Goal: Information Seeking & Learning: Find specific fact

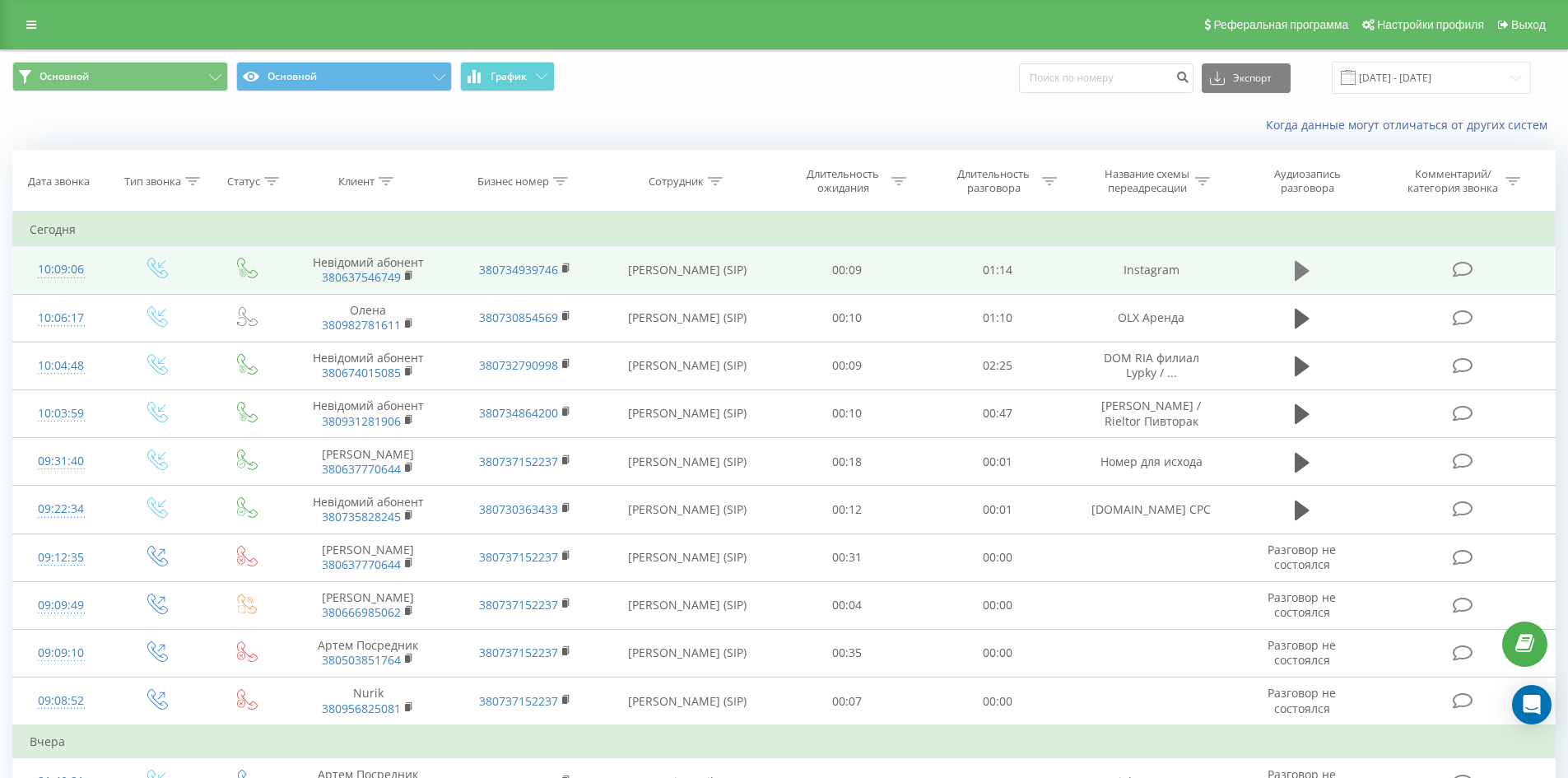
click at [1296, 263] on icon at bounding box center [1302, 270] width 14 height 20
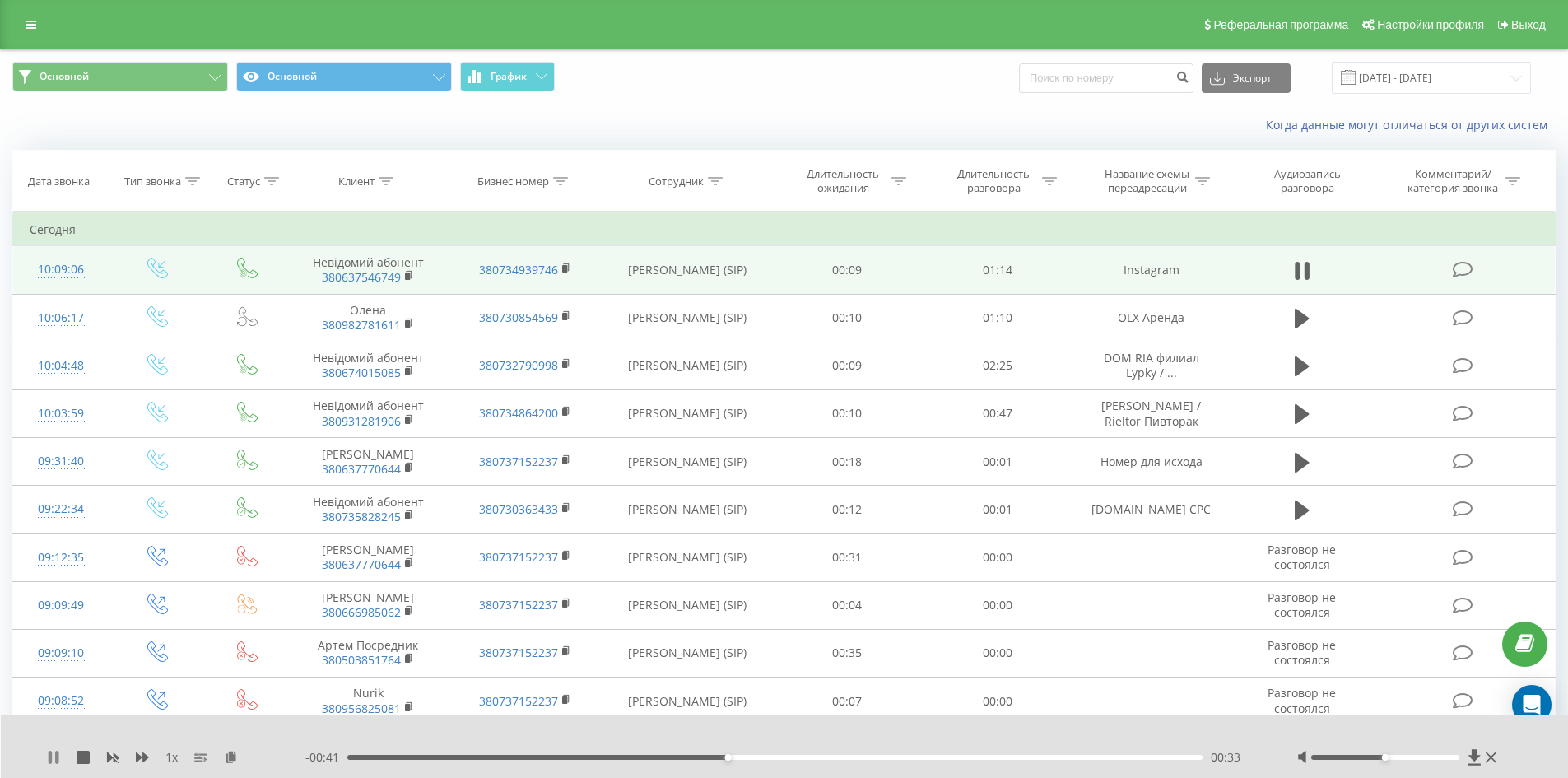
click at [52, 762] on icon at bounding box center [53, 756] width 14 height 14
click at [666, 759] on div "00:33" at bounding box center [775, 756] width 856 height 5
click at [50, 753] on icon at bounding box center [53, 756] width 10 height 14
click at [580, 759] on div "00:20" at bounding box center [775, 756] width 856 height 5
click at [58, 759] on icon at bounding box center [57, 756] width 4 height 14
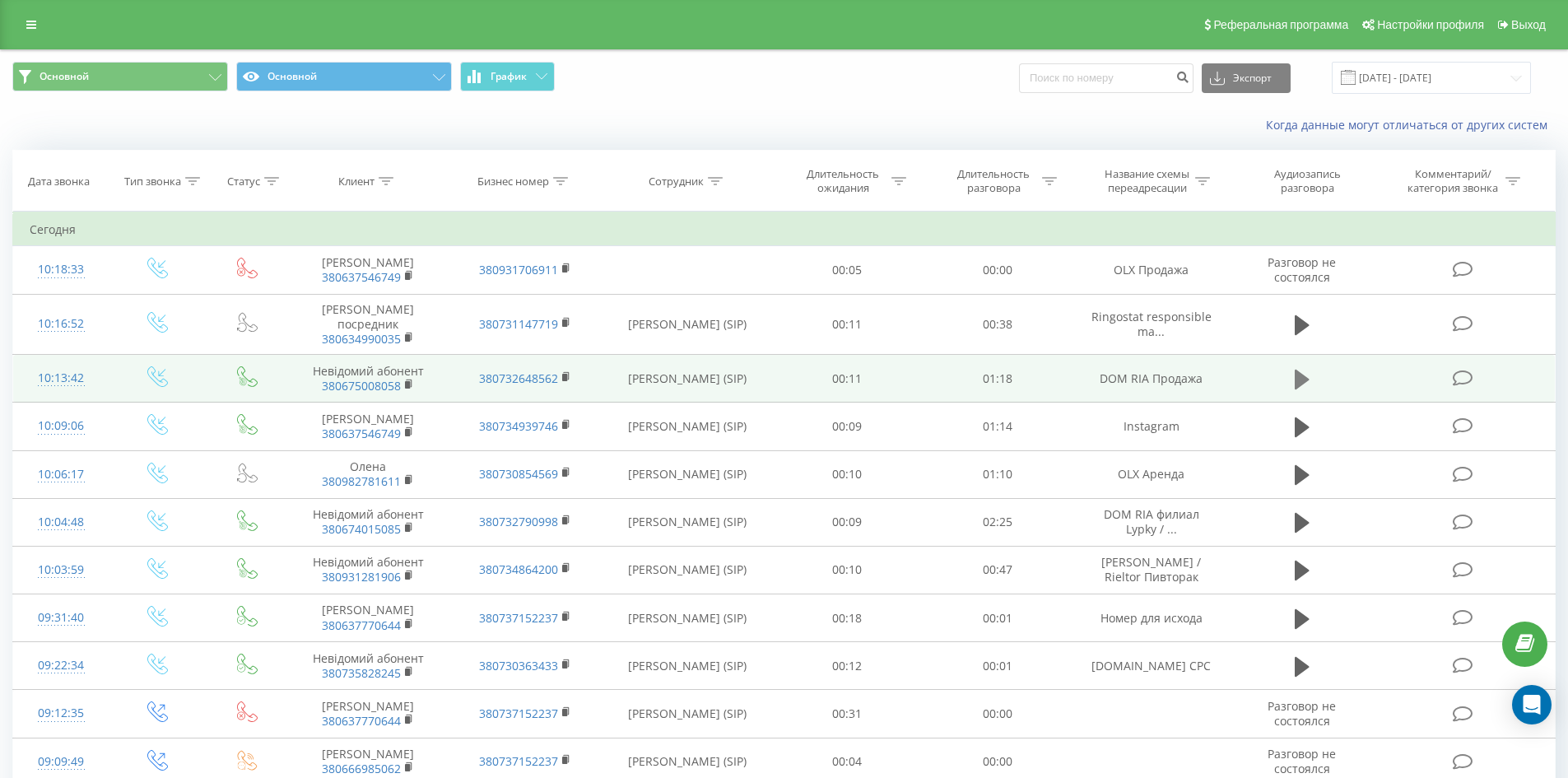
click at [1303, 369] on icon at bounding box center [1302, 379] width 14 height 20
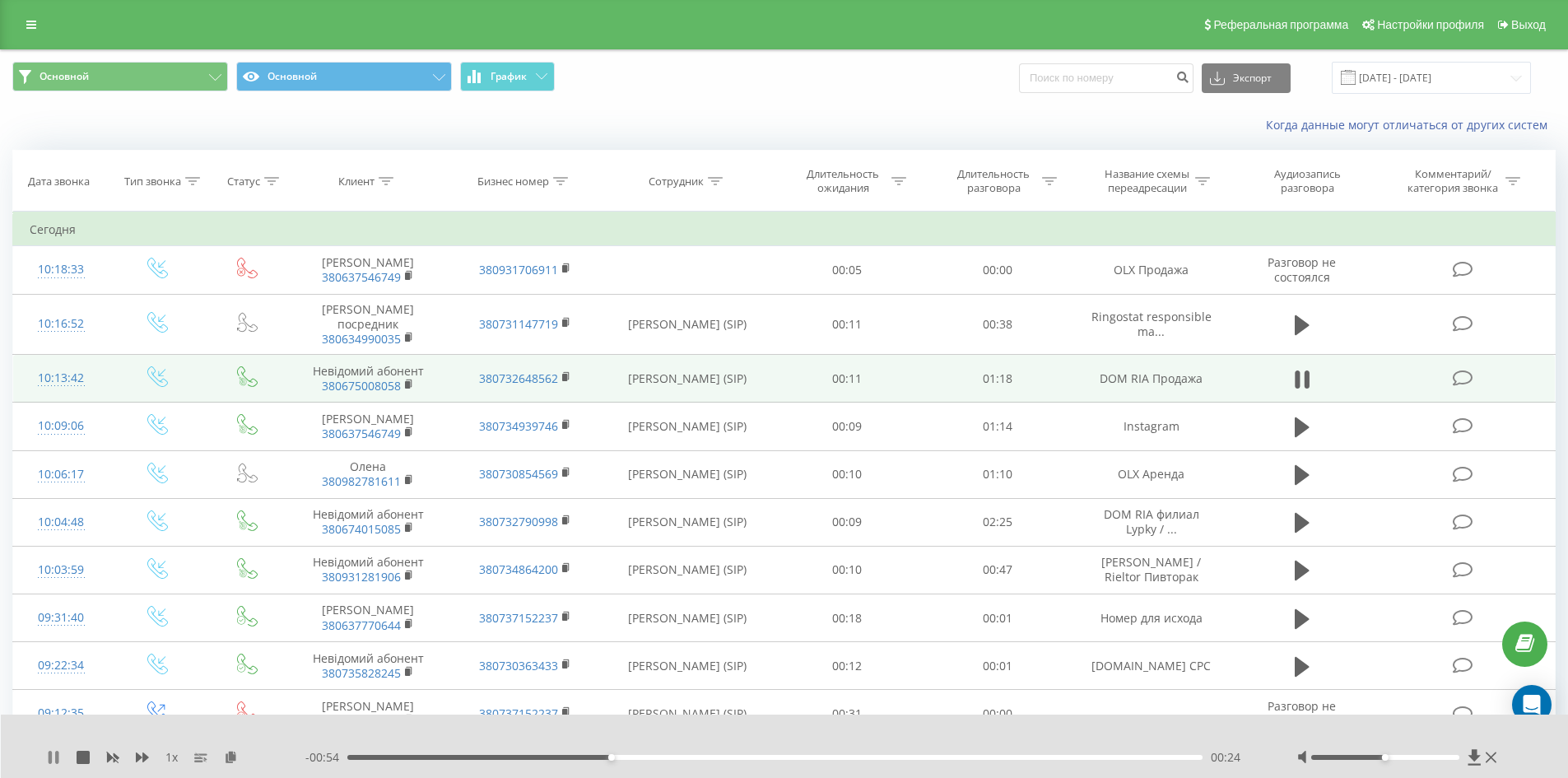
click at [52, 756] on icon at bounding box center [53, 756] width 14 height 14
click at [1077, 85] on input at bounding box center [1105, 78] width 174 height 30
paste input "380738758995"
type input "380738758995"
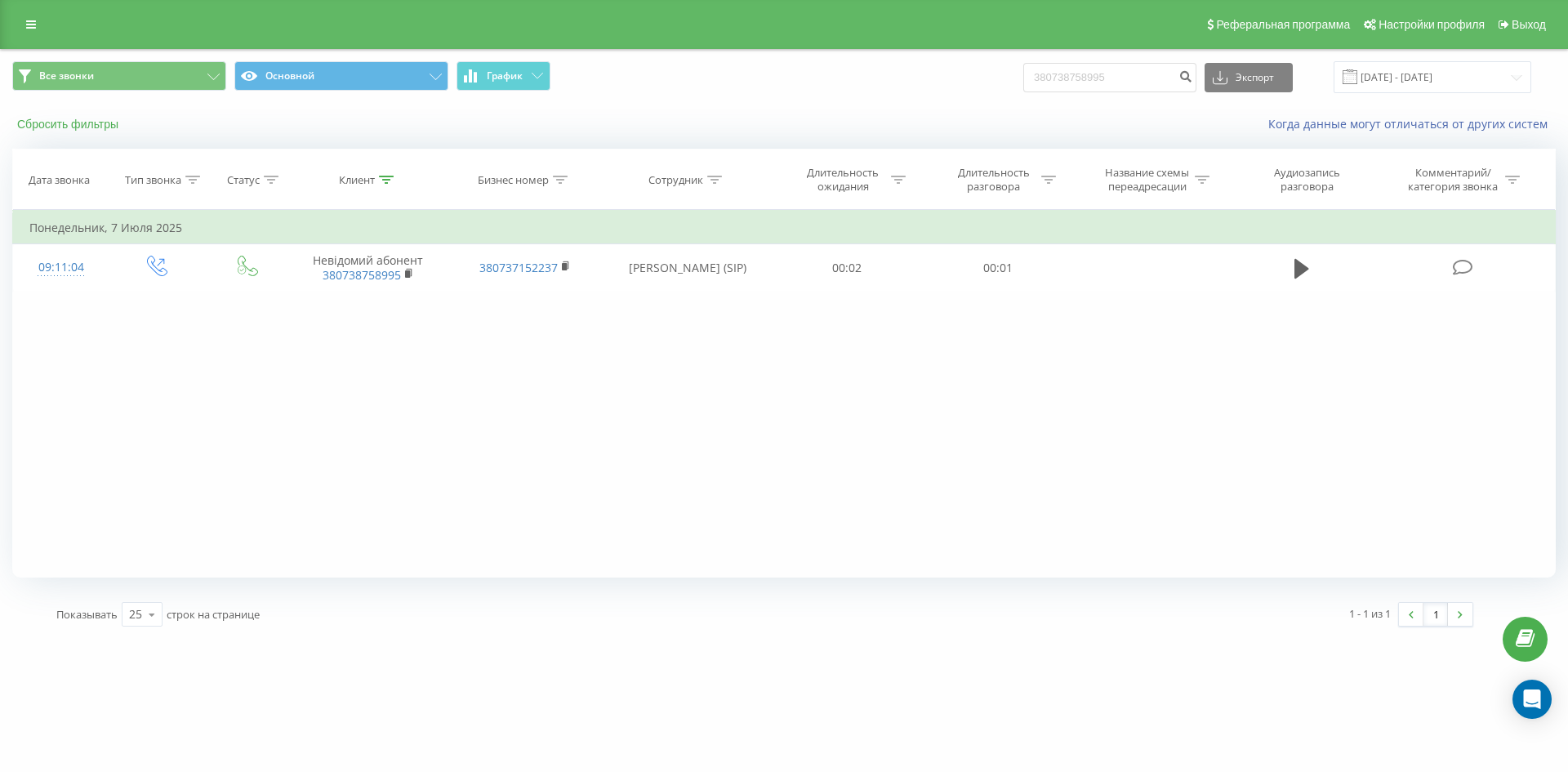
click at [63, 126] on button "Сбросить фильтры" at bounding box center [70, 124] width 115 height 14
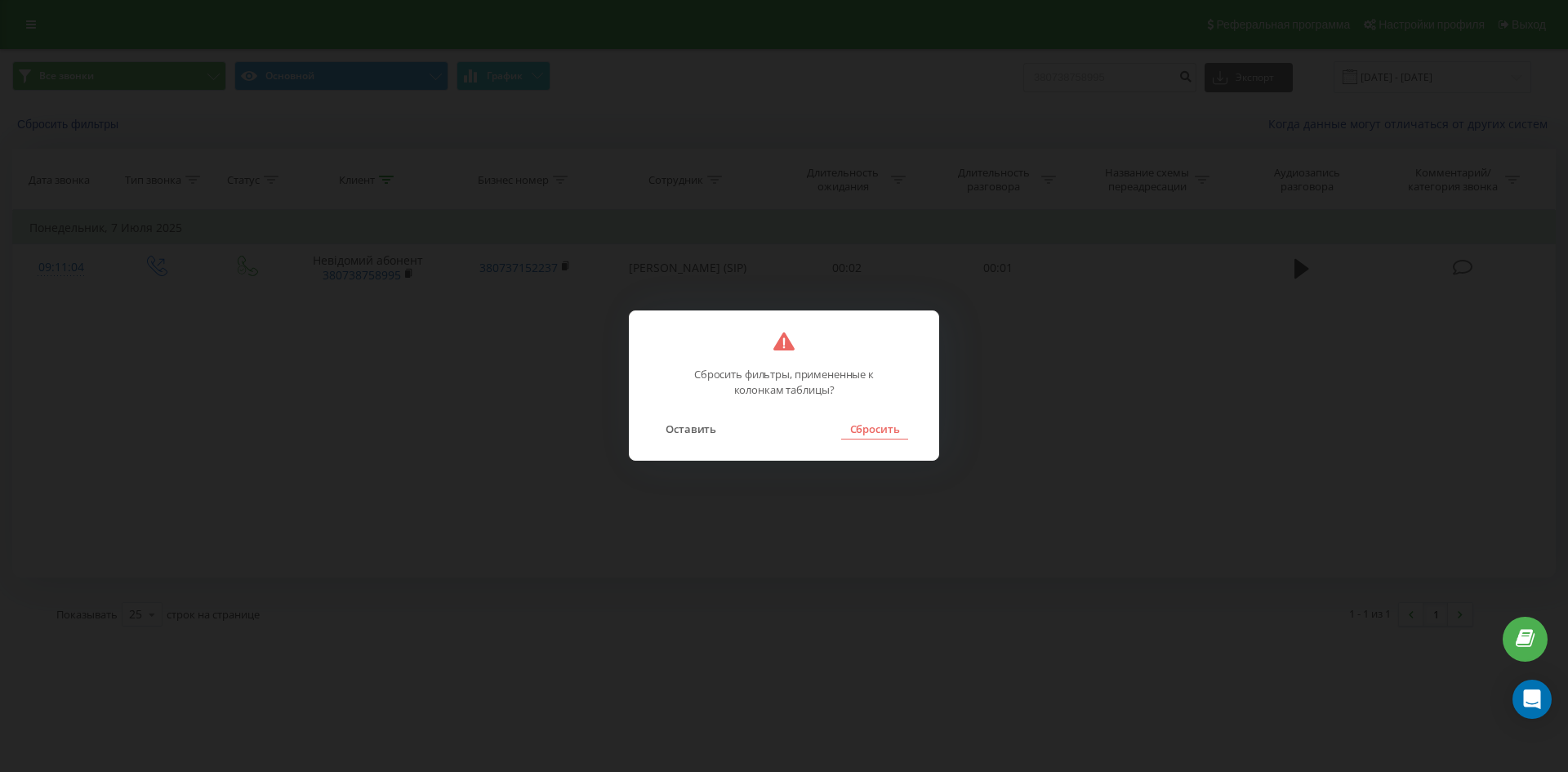
click at [890, 427] on button "Сбросить" at bounding box center [874, 428] width 66 height 21
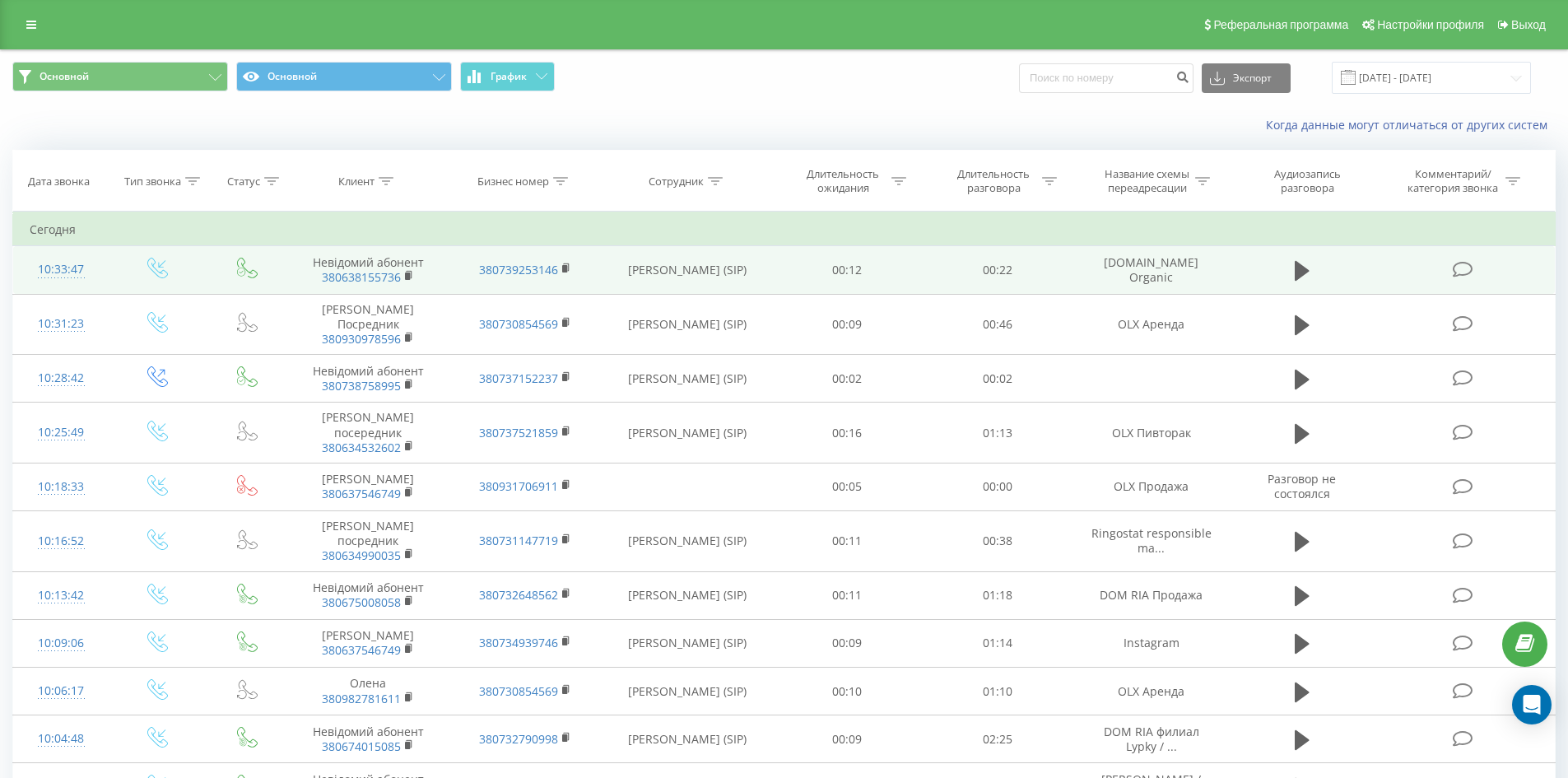
click at [71, 274] on div "10:33:47" at bounding box center [61, 270] width 63 height 32
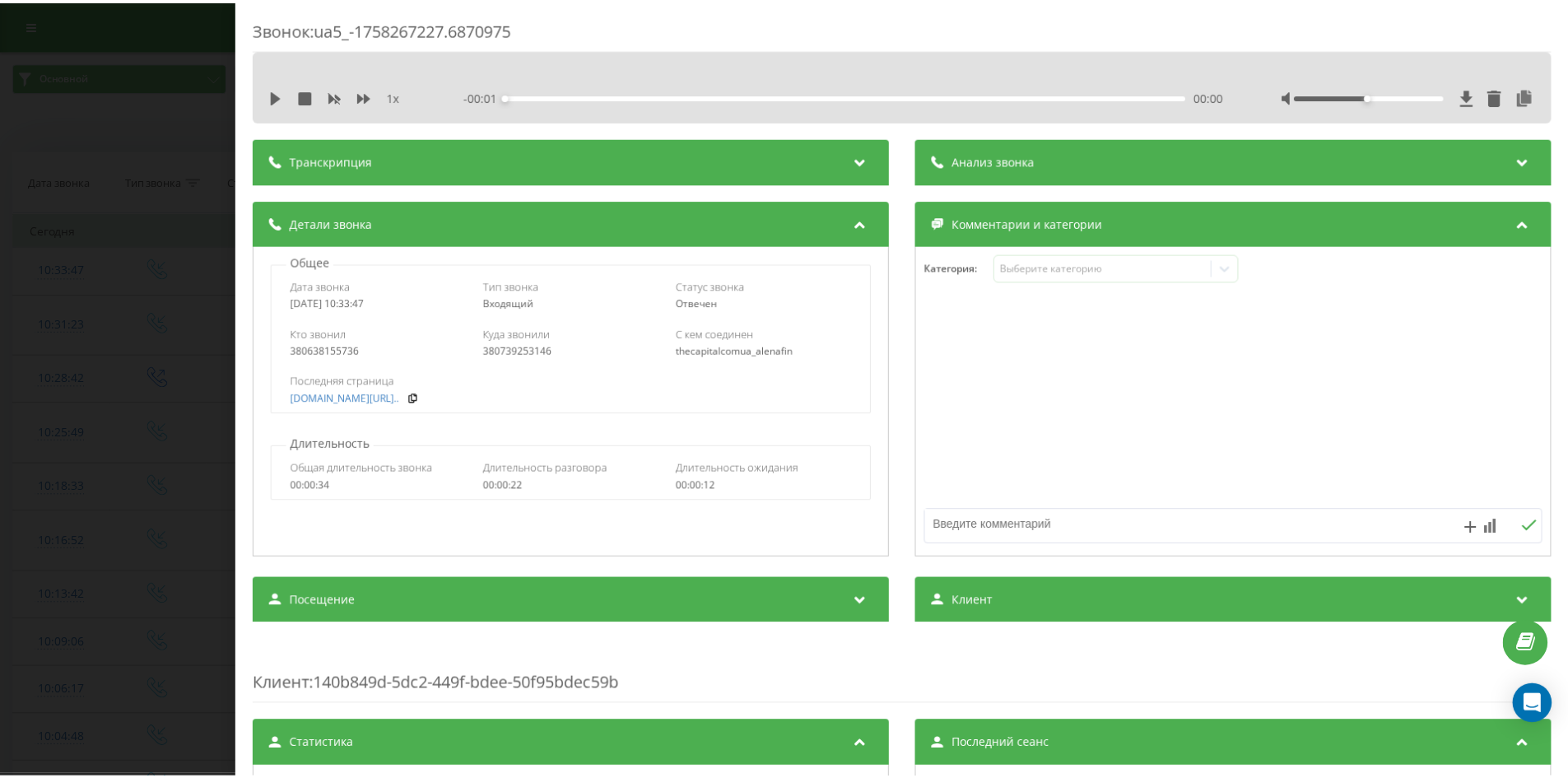
scroll to position [491, 0]
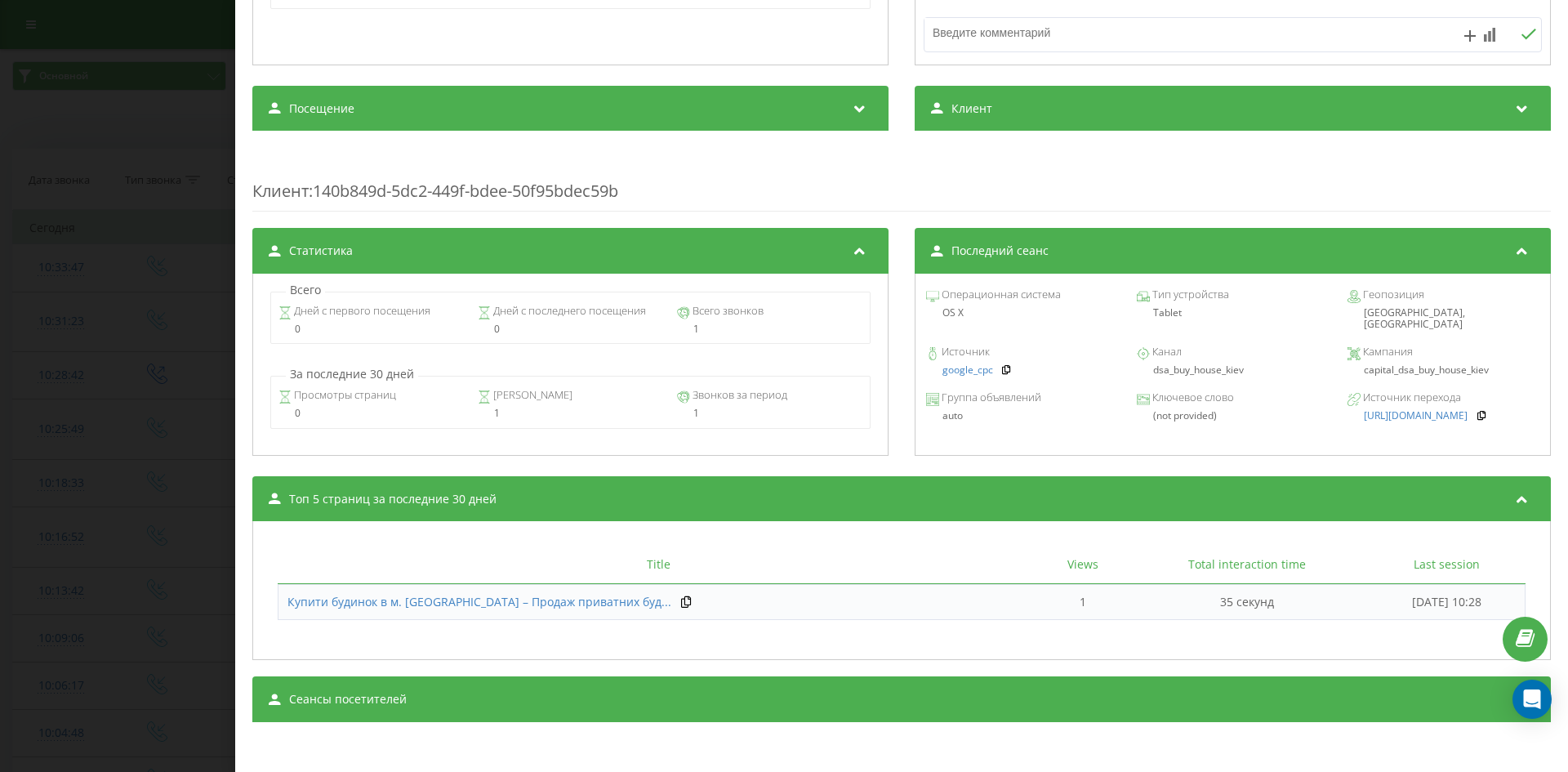
click at [19, 307] on div "Звонок : ua5_-1758267227.6870975 1 x - 00:01 00:00 00:00 Транскрипция Для анали…" at bounding box center [784, 386] width 1568 height 772
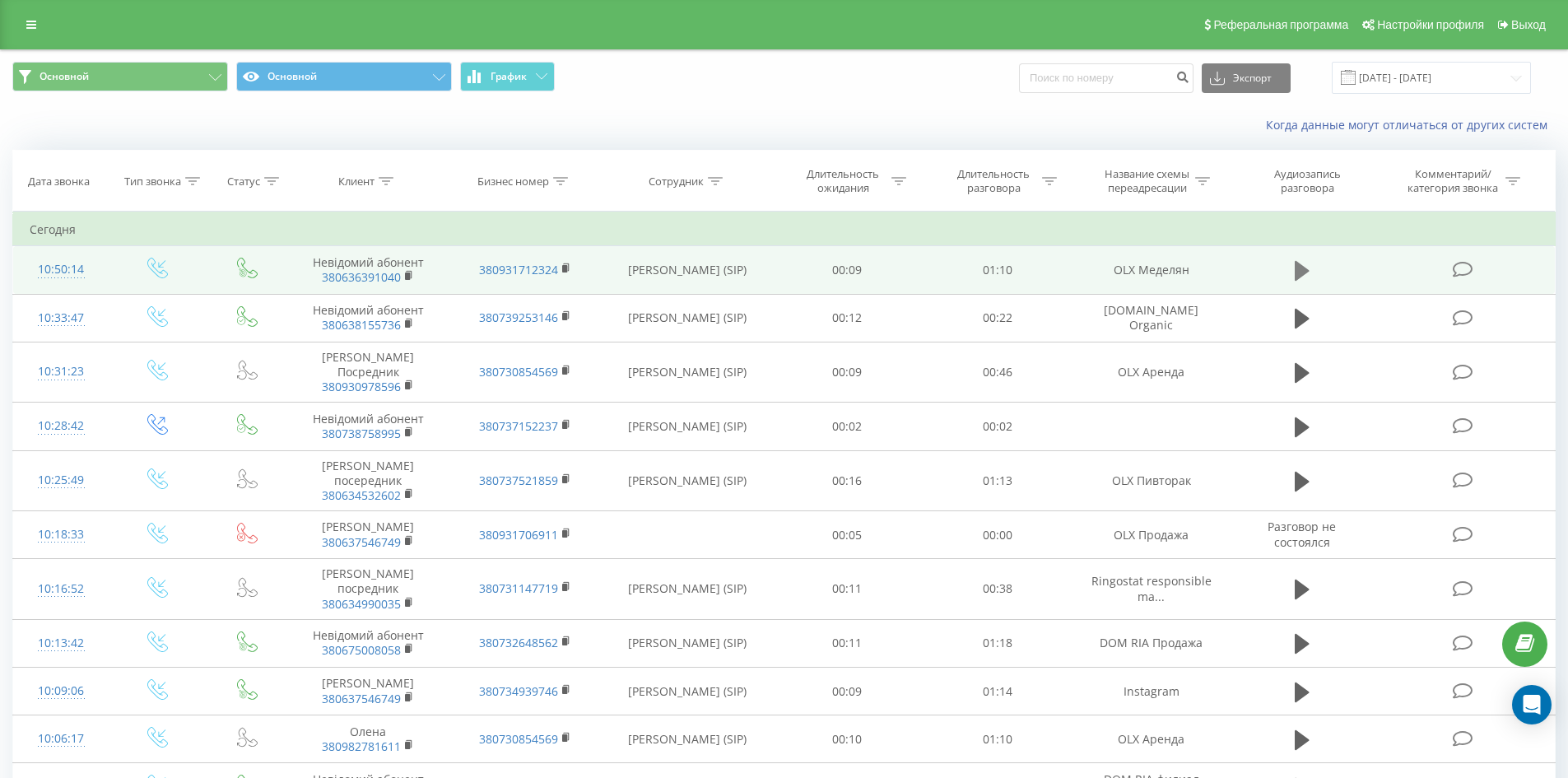
click at [1300, 265] on icon at bounding box center [1302, 270] width 14 height 20
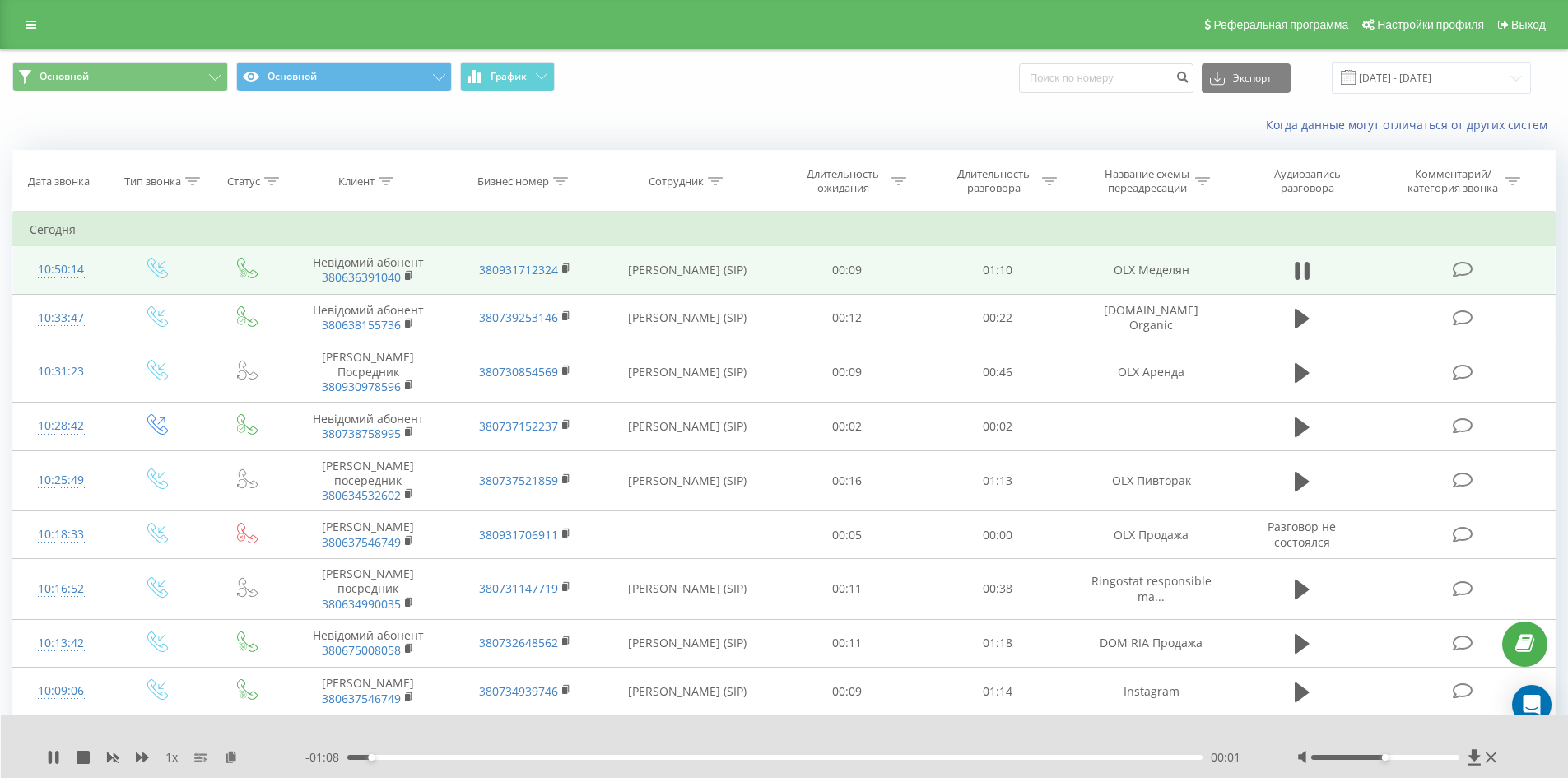
click at [1169, 267] on td "OLX Меделян" at bounding box center [1150, 270] width 156 height 48
copy tr "OLX Меделян"
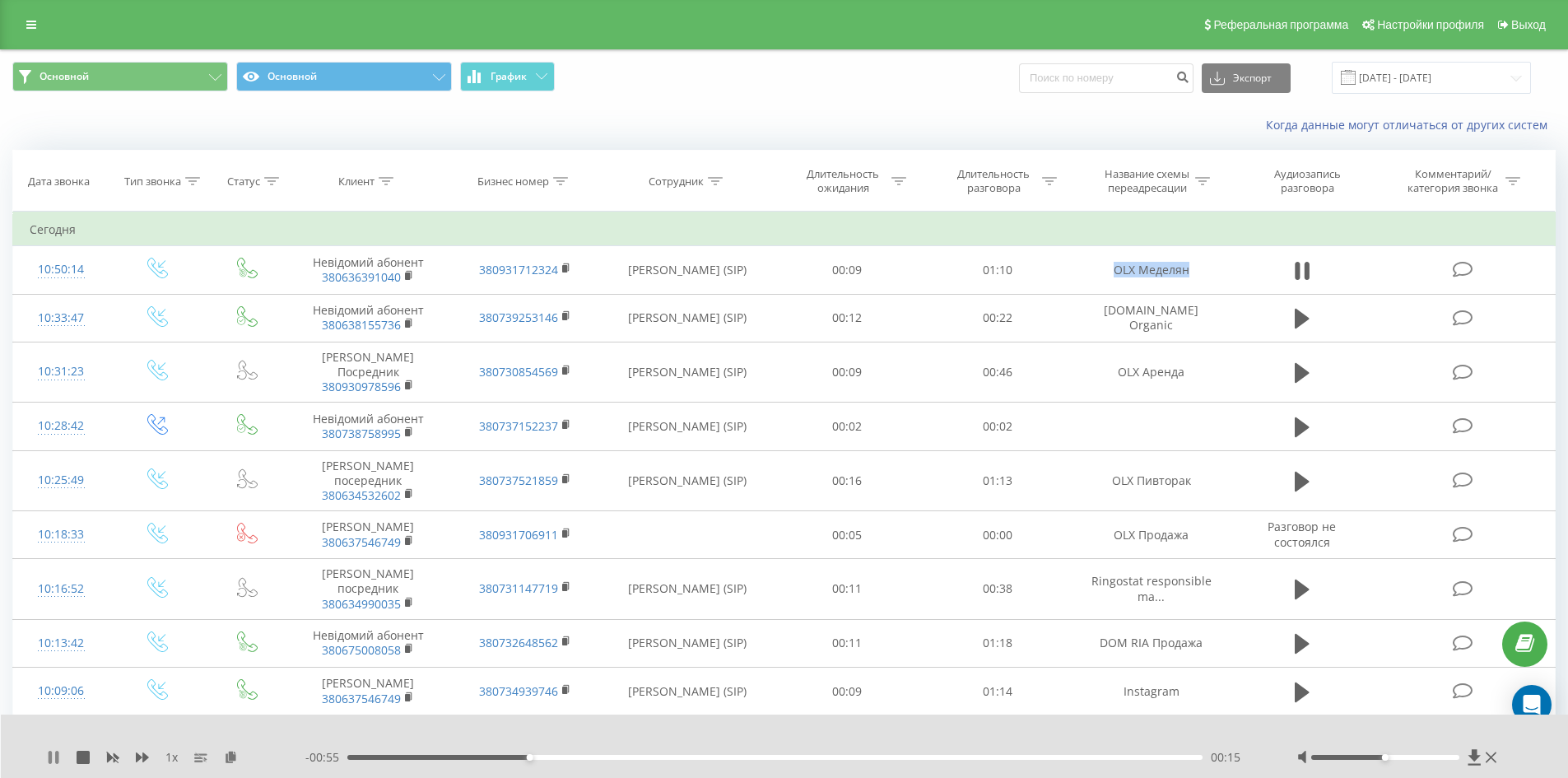
click at [58, 756] on icon at bounding box center [57, 756] width 4 height 14
click at [1142, 84] on input at bounding box center [1105, 78] width 174 height 30
paste input "380732259845"
type input "380732259845"
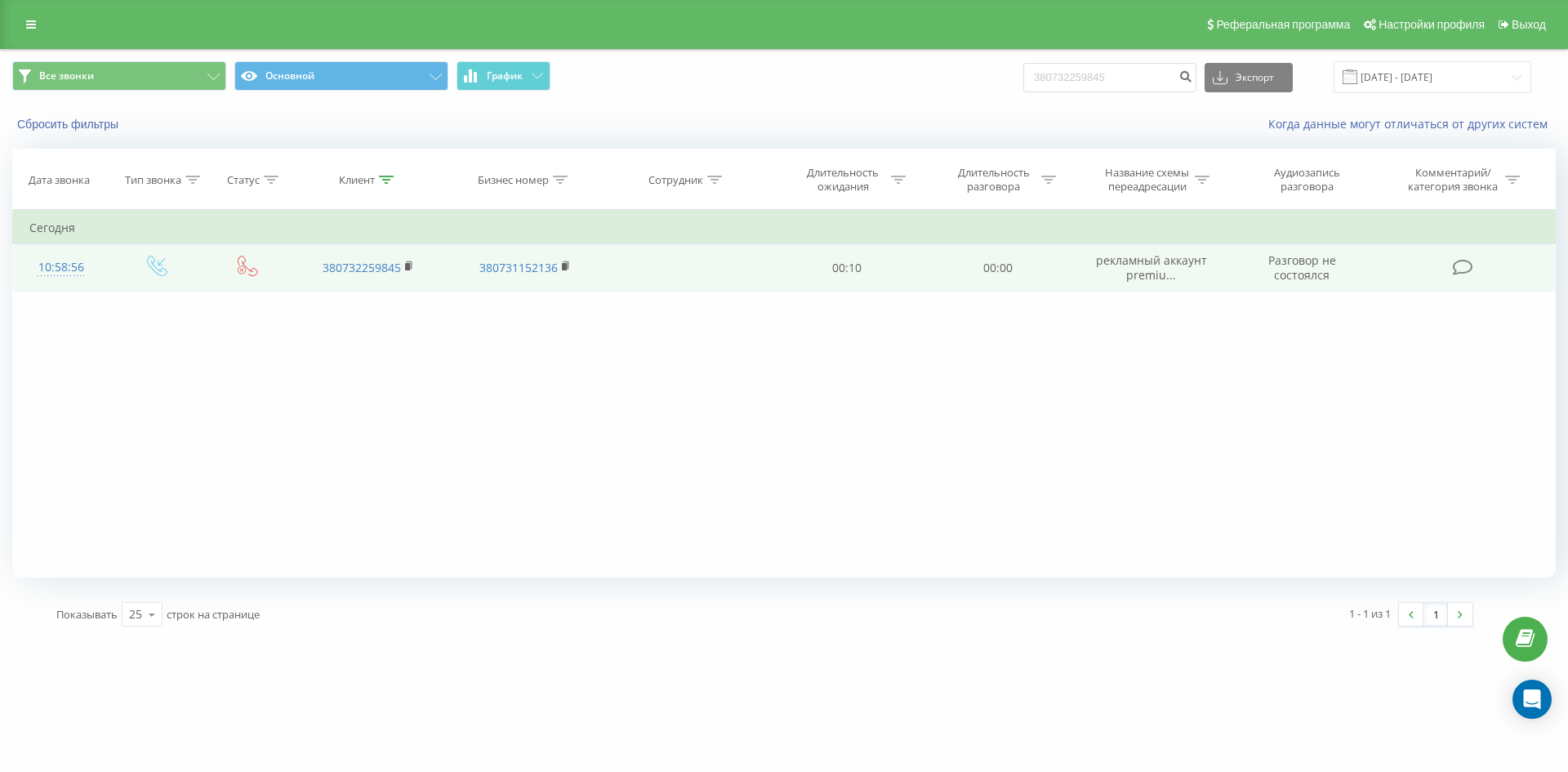
click at [1150, 272] on span "рекламный аккаунт premiu..." at bounding box center [1152, 267] width 111 height 30
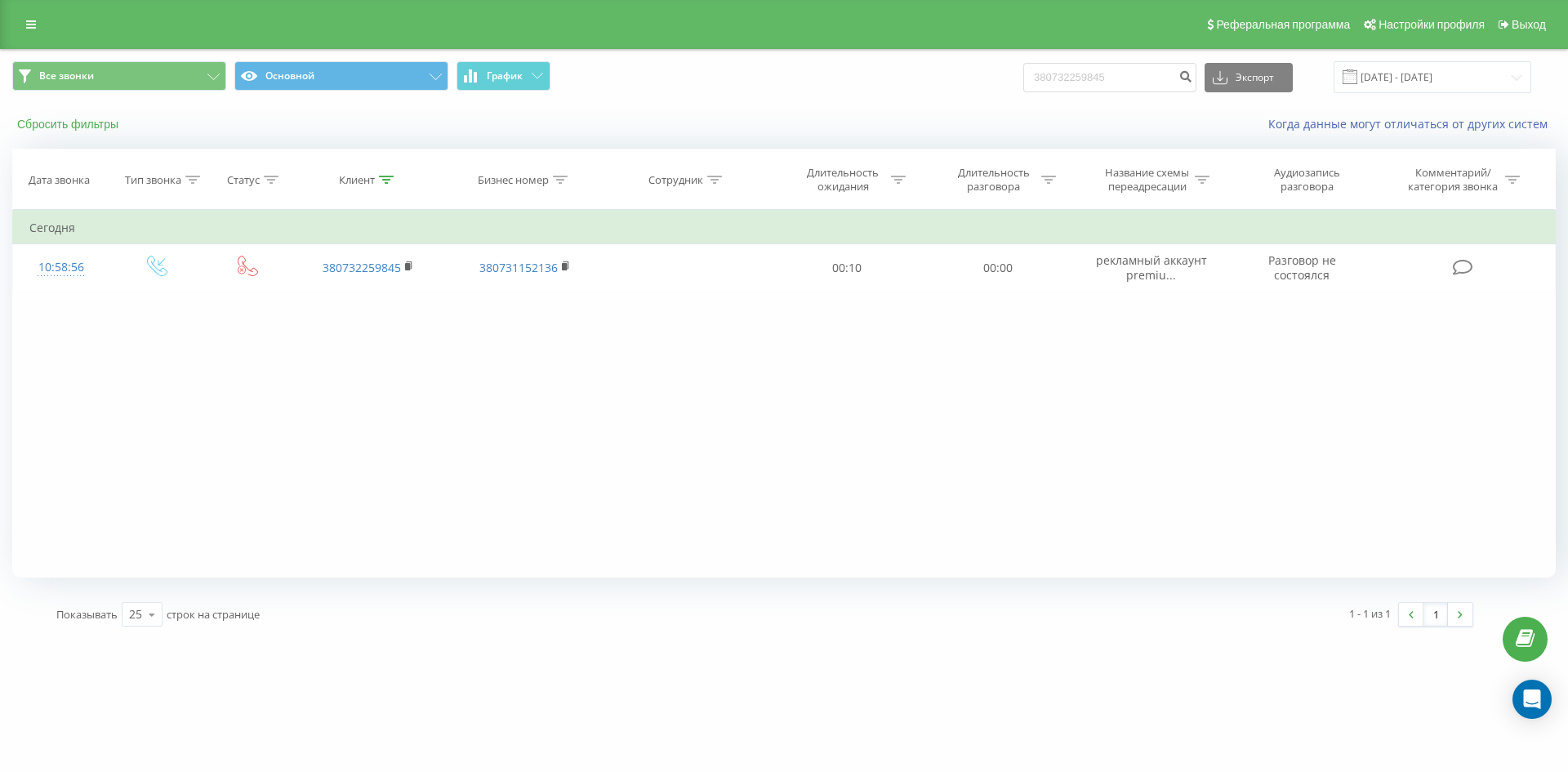
click at [84, 117] on button "Сбросить фильтры" at bounding box center [70, 124] width 115 height 14
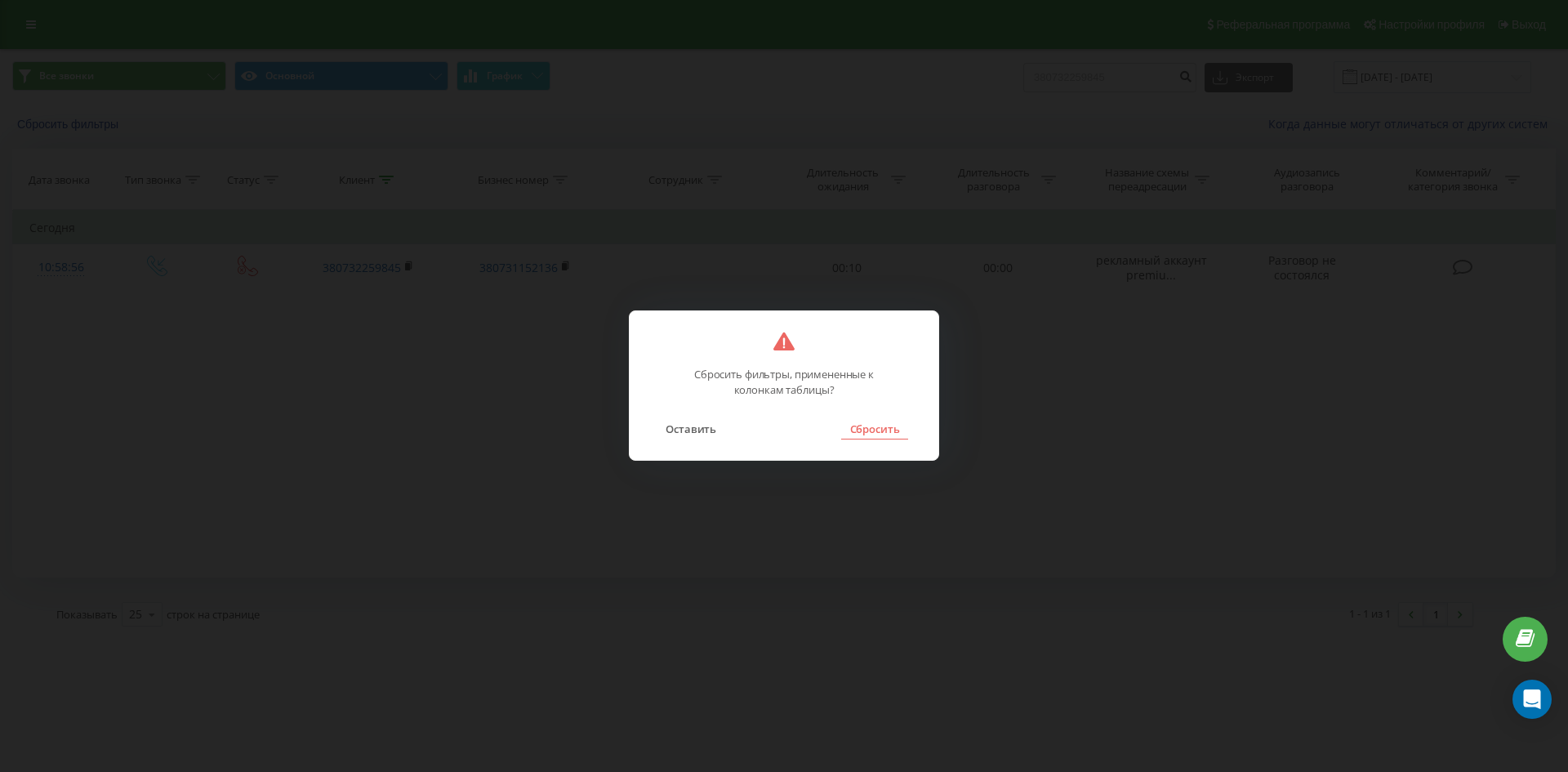
click at [870, 426] on button "Сбросить" at bounding box center [874, 428] width 66 height 21
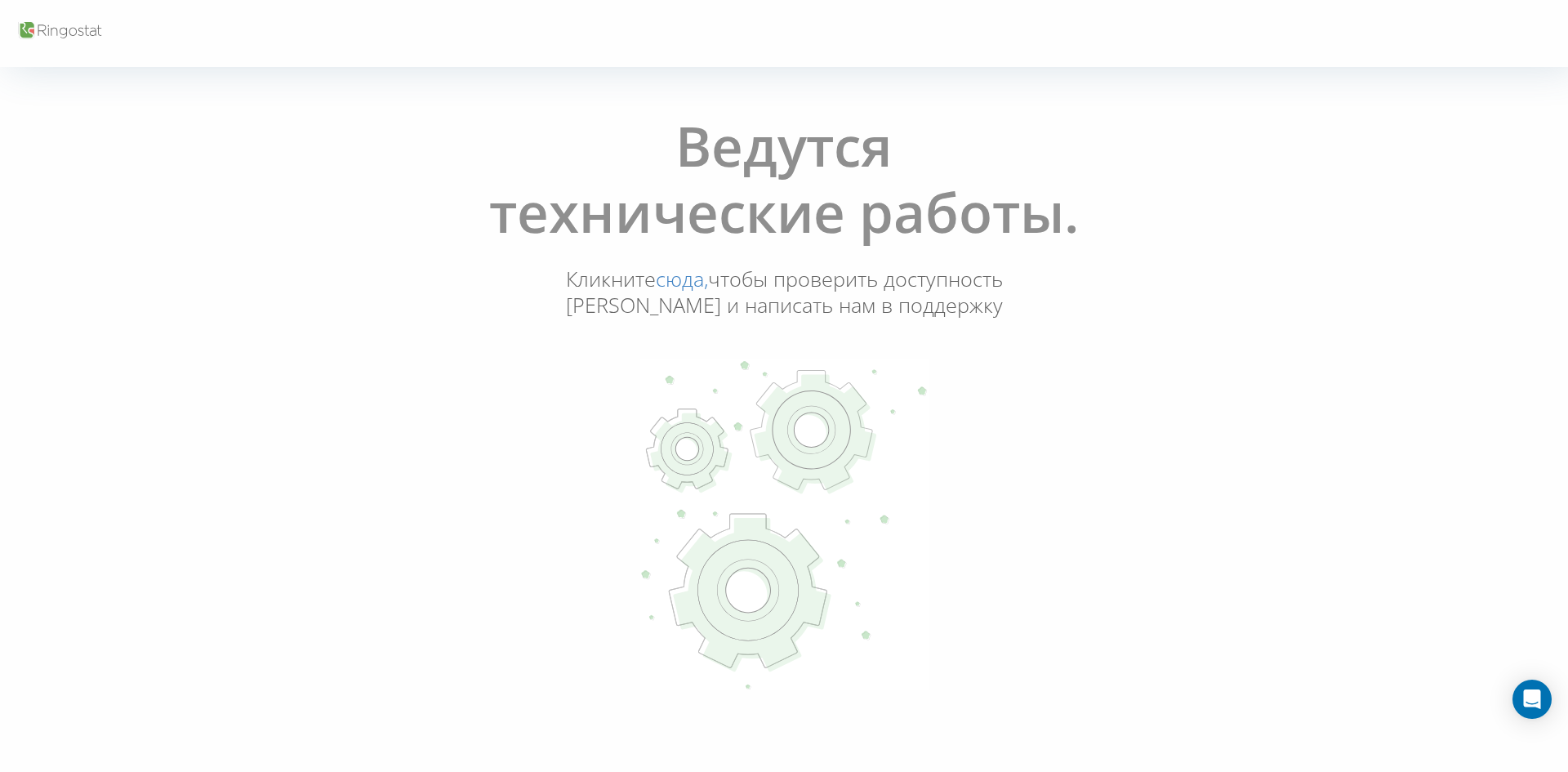
click at [708, 281] on link "сюда," at bounding box center [682, 278] width 52 height 28
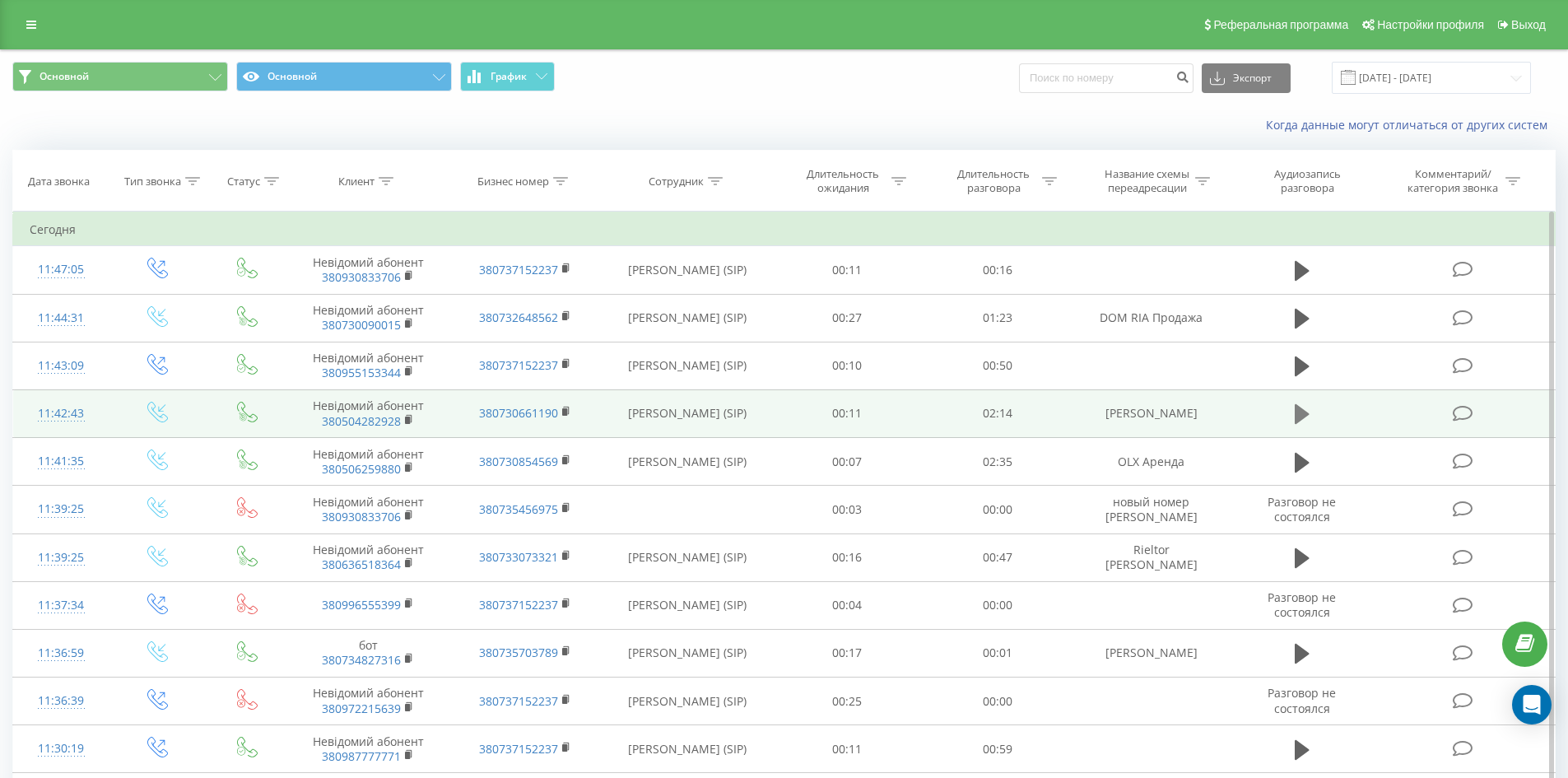
click at [1307, 414] on icon at bounding box center [1302, 414] width 14 height 20
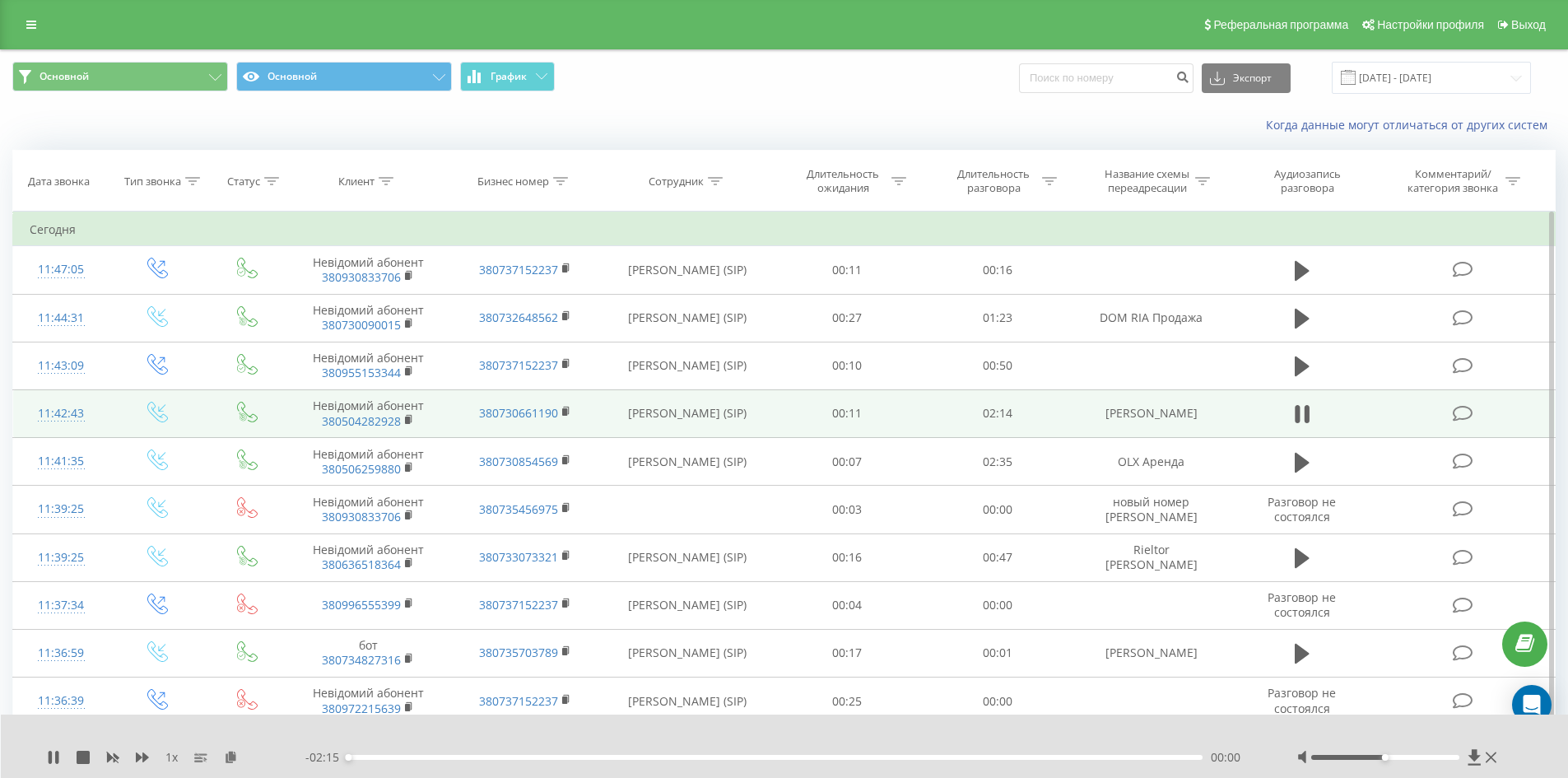
click at [420, 755] on div "00:00" at bounding box center [775, 756] width 856 height 5
click at [472, 758] on div "00:15" at bounding box center [775, 756] width 856 height 5
click at [511, 758] on div "00:21" at bounding box center [775, 756] width 856 height 5
click at [488, 755] on div "00:22" at bounding box center [775, 756] width 856 height 5
click at [59, 757] on icon at bounding box center [57, 756] width 4 height 14
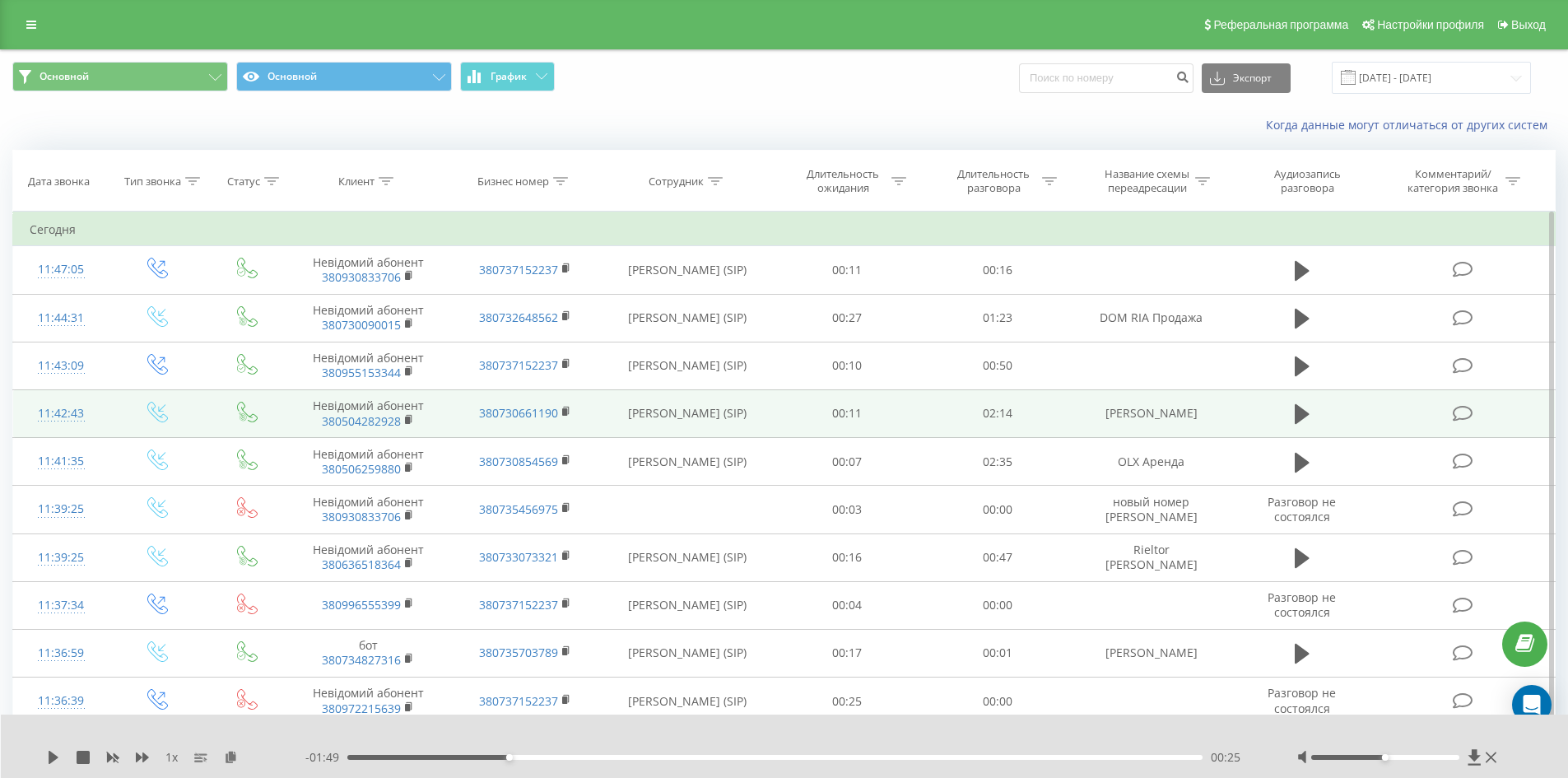
click at [1180, 408] on td "[PERSON_NAME]" at bounding box center [1150, 413] width 156 height 48
click at [1180, 408] on td "DOM RIA Галенко" at bounding box center [1150, 413] width 156 height 48
copy tr "DOM RIA Галенко"
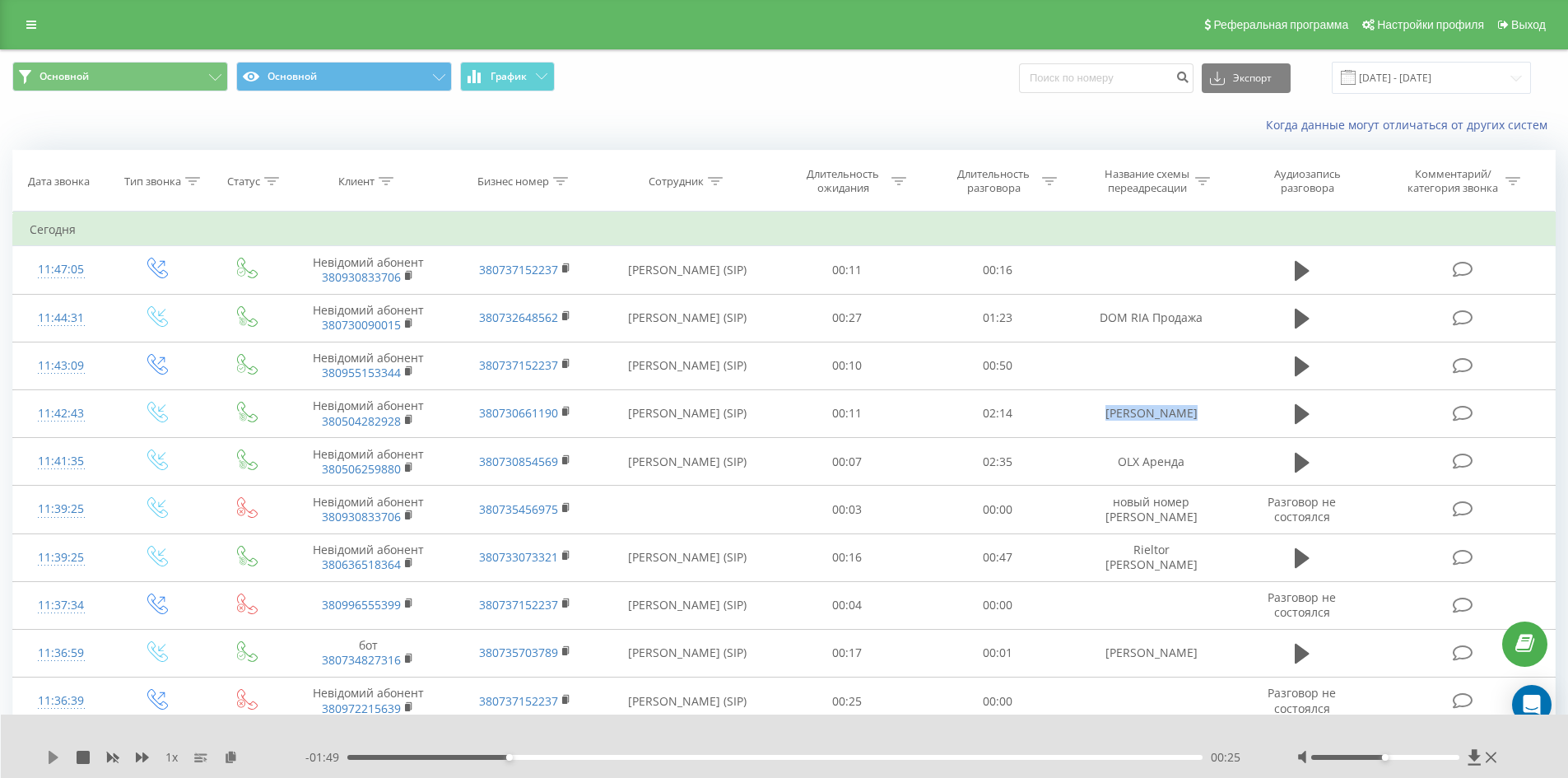
click at [56, 759] on icon at bounding box center [53, 756] width 14 height 14
click at [415, 755] on div "00:26" at bounding box center [775, 756] width 856 height 5
click at [54, 757] on icon at bounding box center [53, 756] width 14 height 14
click at [1077, 80] on input at bounding box center [1105, 78] width 174 height 30
paste input "380955254039"
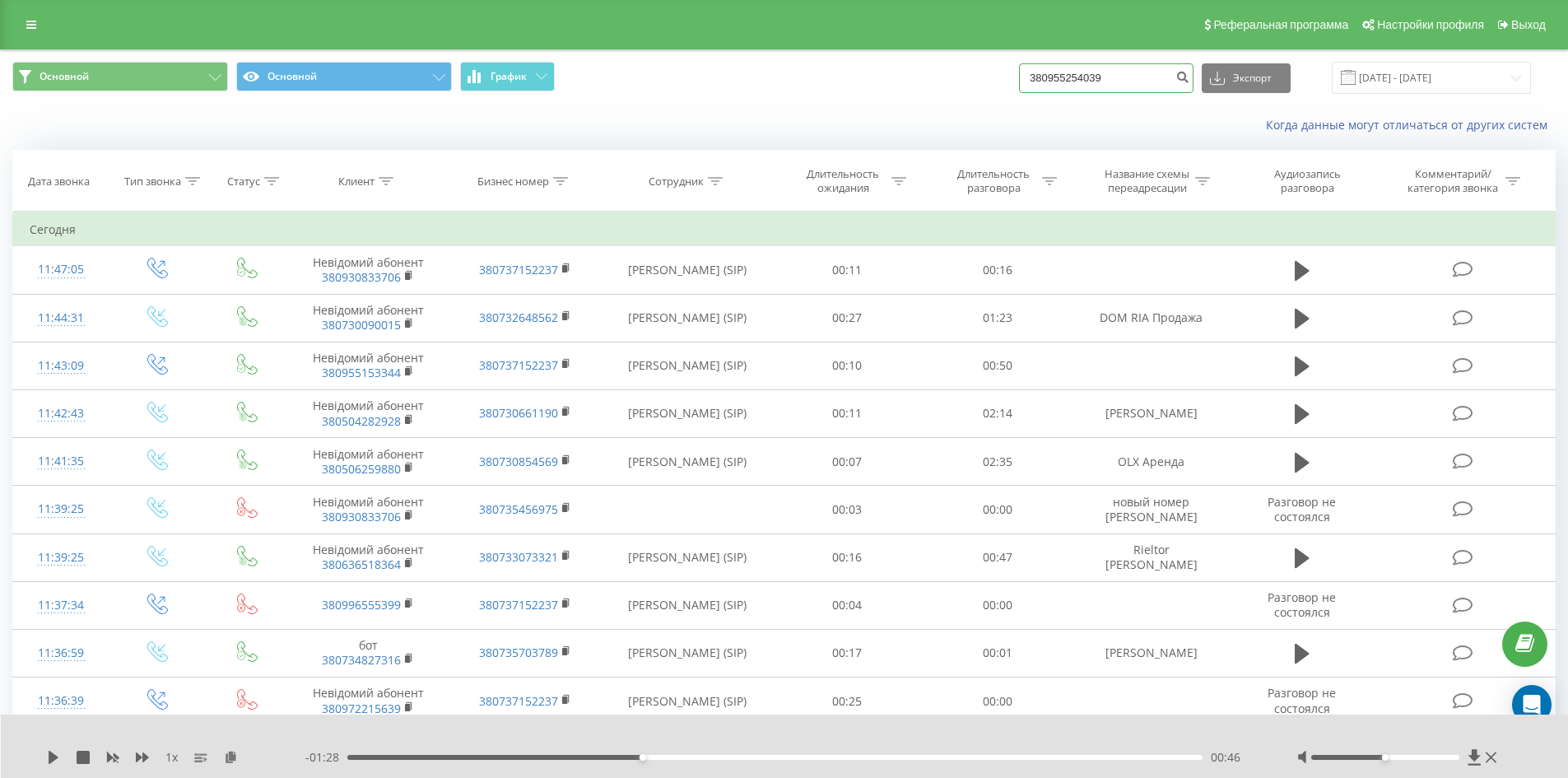
type input "380955254039"
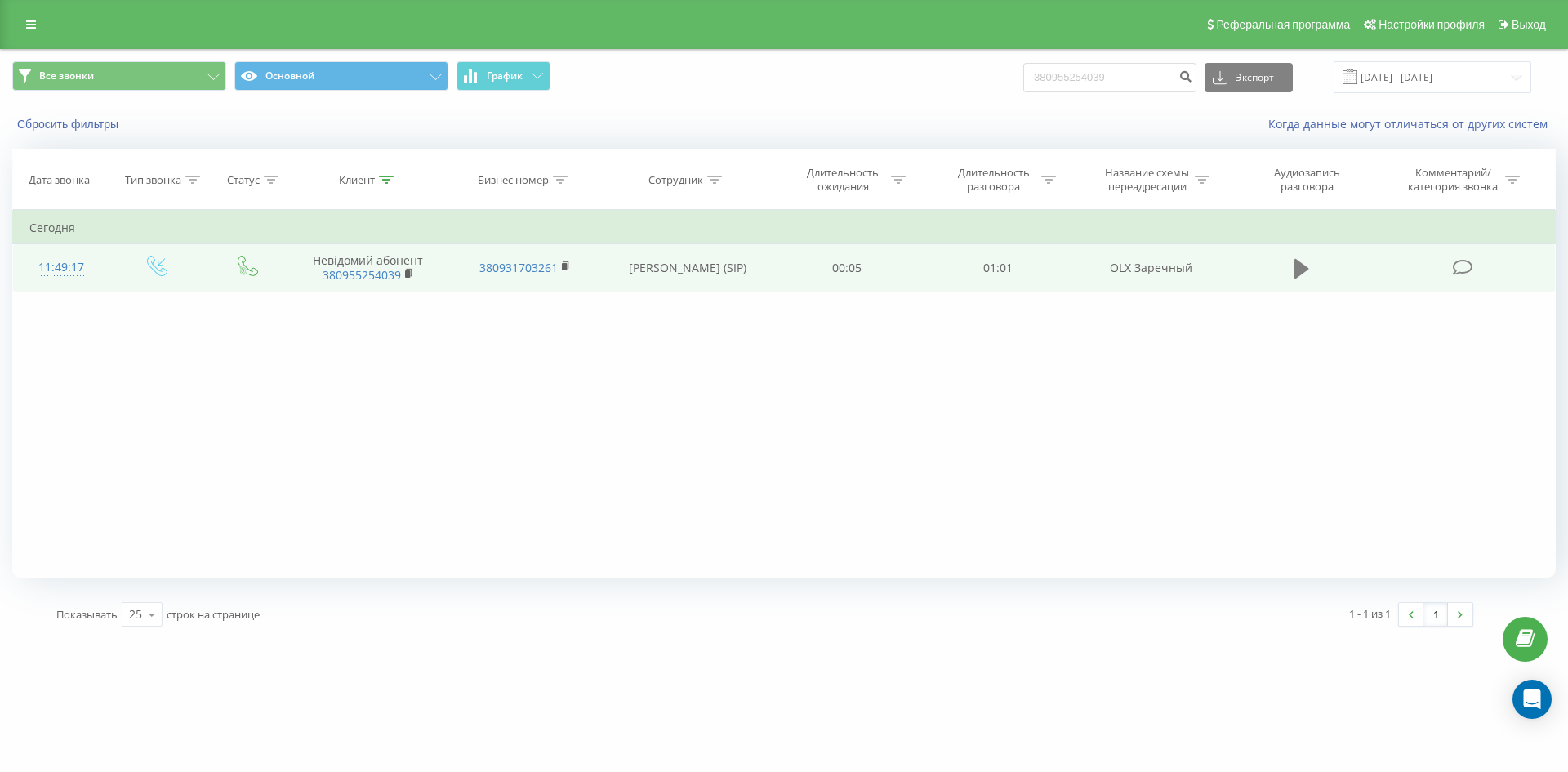
click at [1297, 267] on icon at bounding box center [1302, 268] width 14 height 20
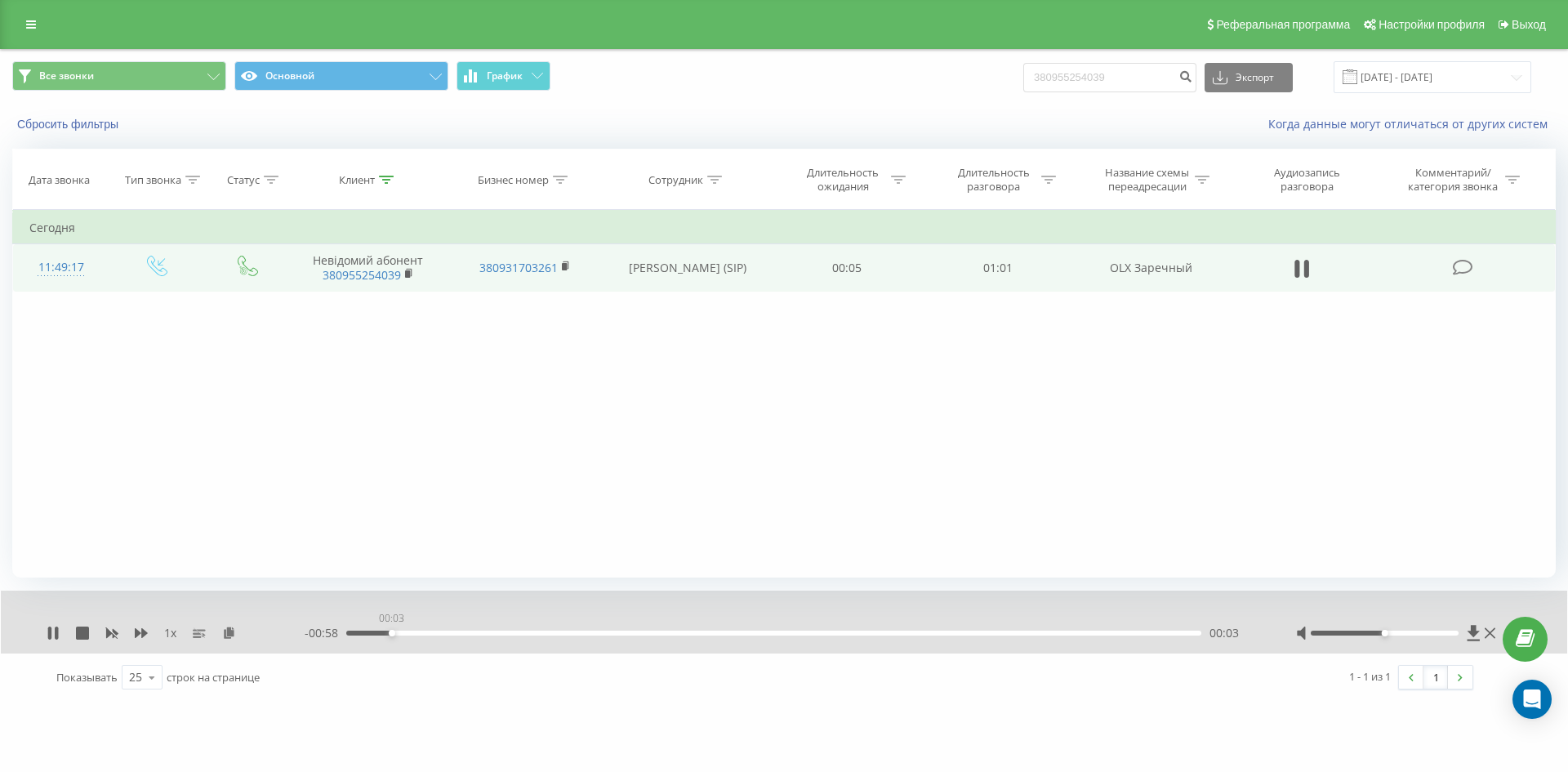
click at [391, 635] on div "00:03" at bounding box center [774, 632] width 856 height 4
click at [1443, 632] on div at bounding box center [1385, 632] width 149 height 4
click at [558, 634] on div "00:13" at bounding box center [774, 632] width 856 height 4
click at [55, 637] on icon at bounding box center [56, 632] width 4 height 13
click at [53, 631] on icon at bounding box center [53, 632] width 10 height 13
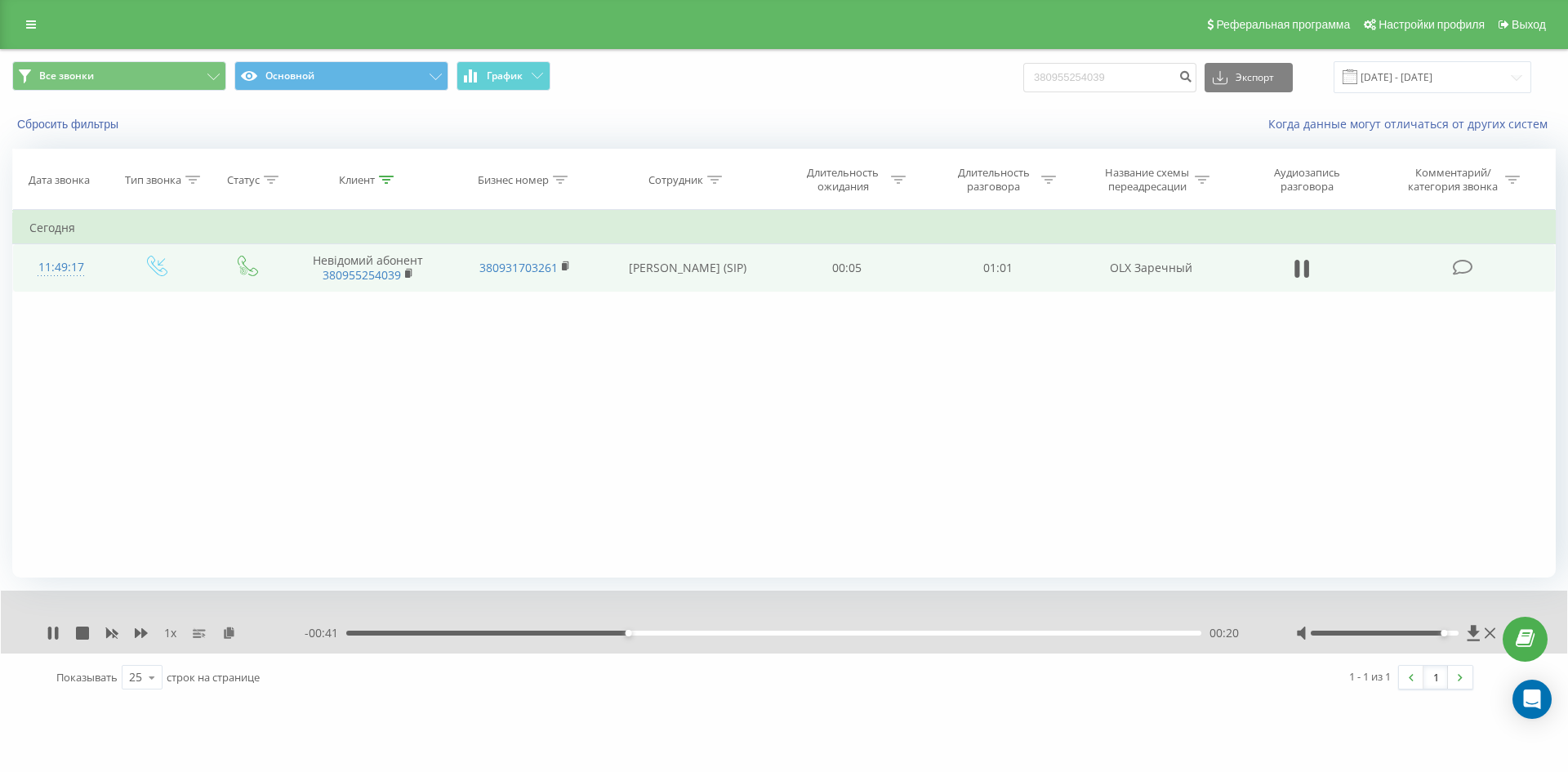
click at [720, 633] on div "00:20" at bounding box center [774, 632] width 856 height 4
click at [799, 633] on div "00:28" at bounding box center [774, 632] width 856 height 4
click at [810, 632] on div "00:49" at bounding box center [774, 632] width 856 height 4
click at [57, 640] on icon at bounding box center [56, 632] width 4 height 13
click at [402, 632] on div "00:45" at bounding box center [774, 632] width 856 height 4
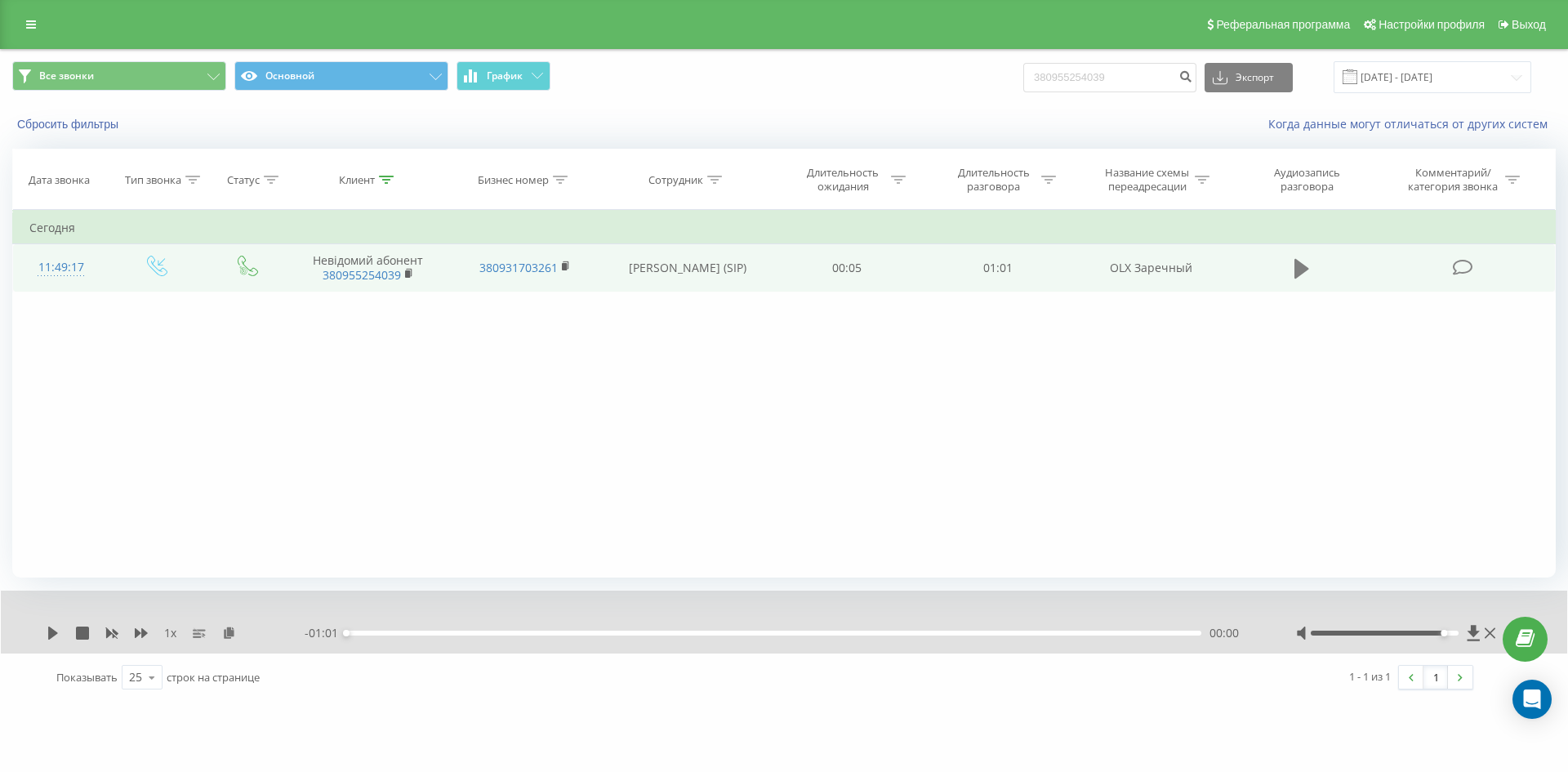
click at [1295, 272] on icon at bounding box center [1302, 269] width 14 height 23
click at [53, 636] on icon at bounding box center [53, 632] width 13 height 13
click at [107, 116] on div "Сбросить фильтры" at bounding box center [294, 124] width 587 height 16
click at [107, 121] on button "Сбросить фильтры" at bounding box center [70, 124] width 115 height 14
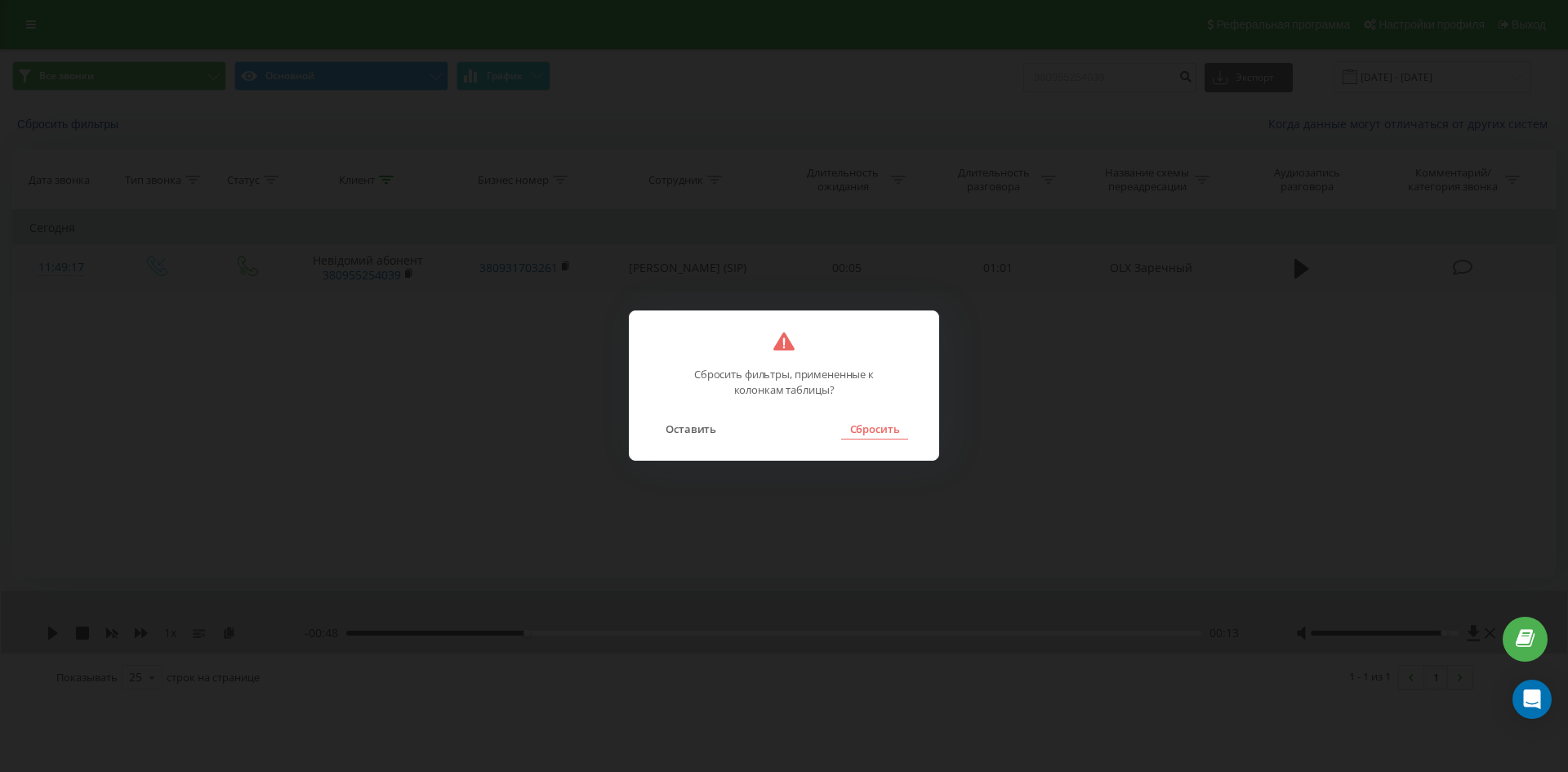
click at [900, 437] on button "Сбросить" at bounding box center [874, 428] width 66 height 21
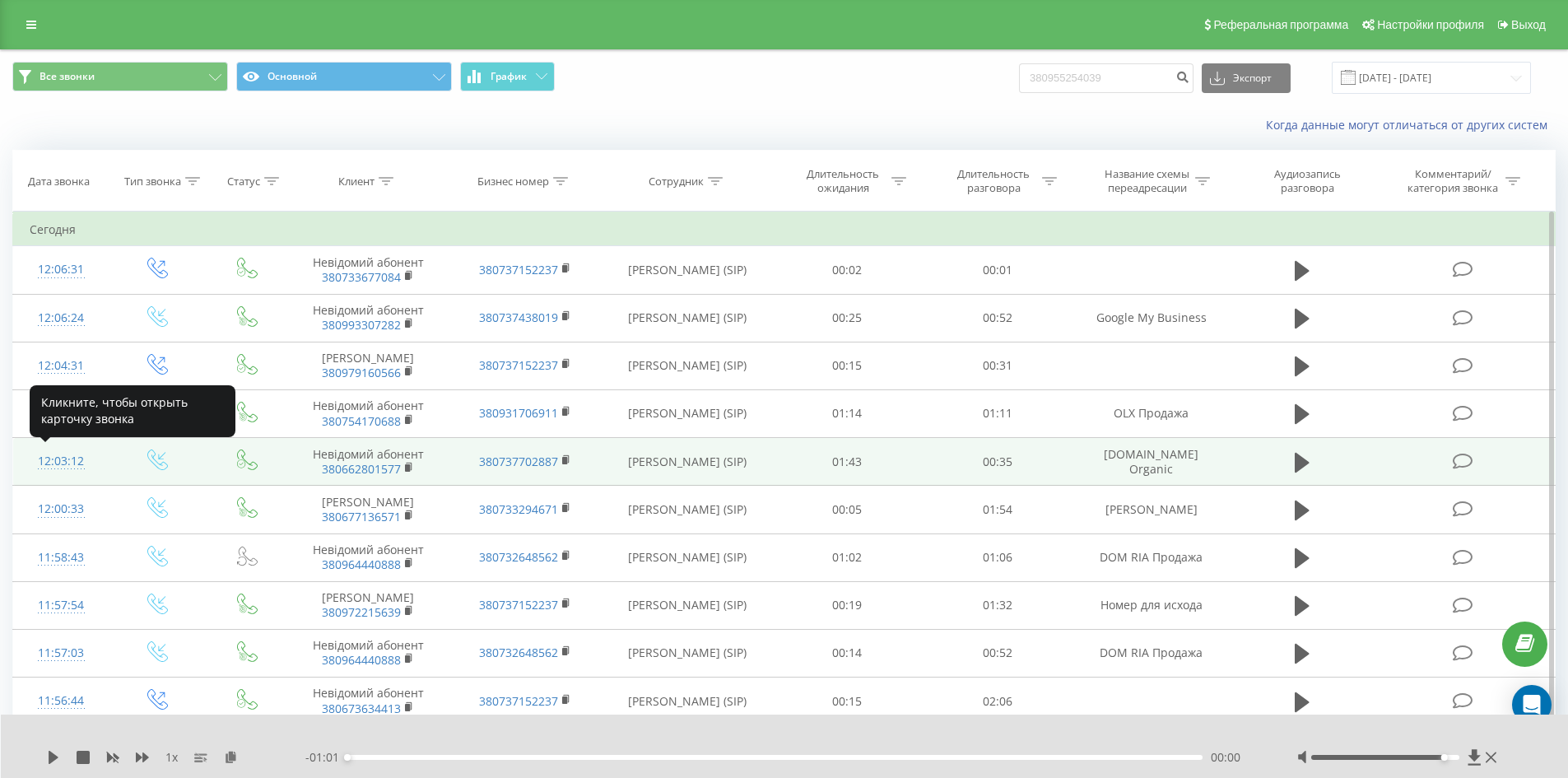
click at [60, 467] on div "12:03:12" at bounding box center [61, 462] width 63 height 32
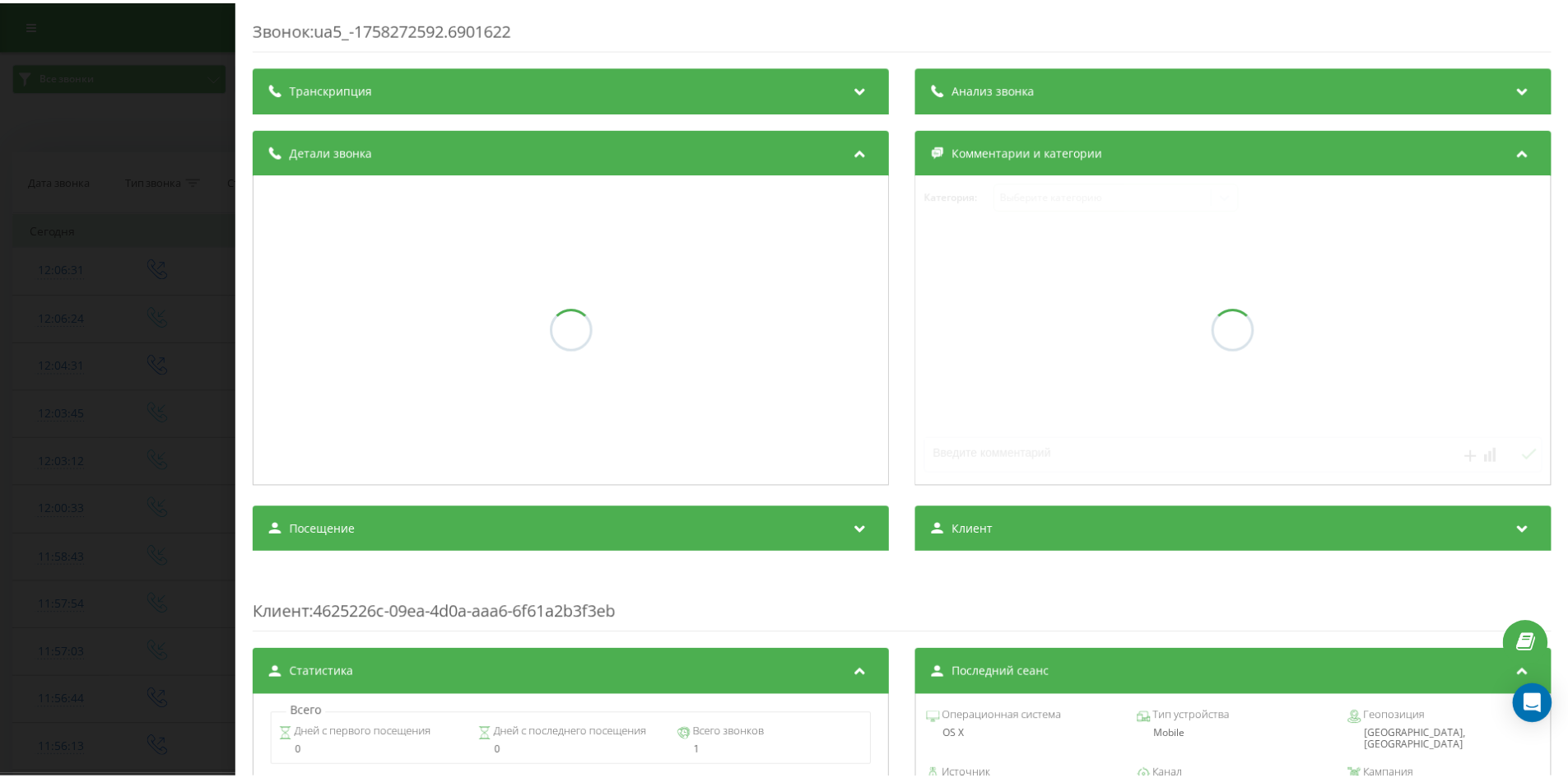
scroll to position [318, 0]
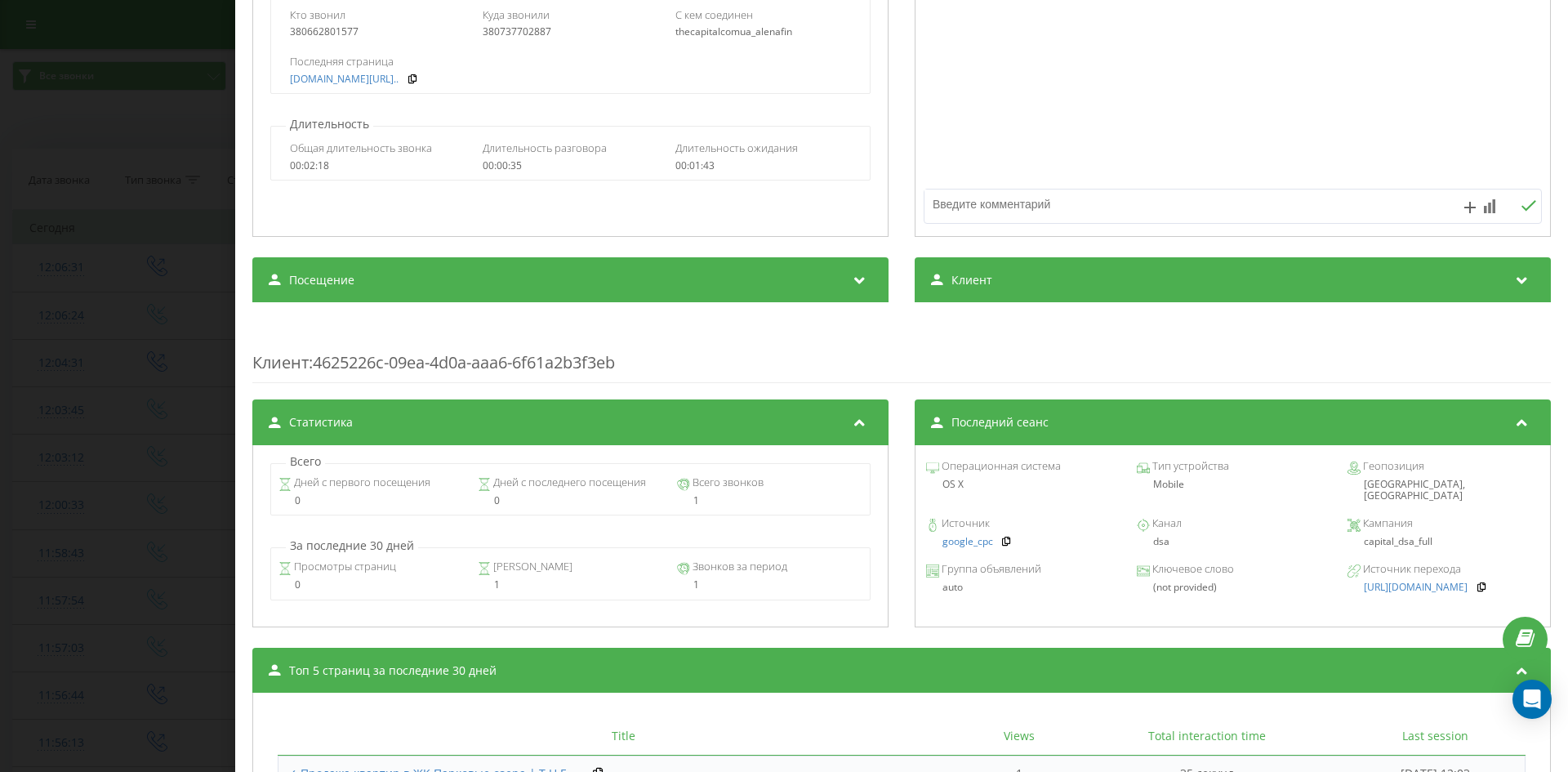
click at [174, 342] on div "Звонок : ua5_-1758272592.6901622 1 x - 01:01 00:00 00:00 Транскрипция Для анали…" at bounding box center [784, 386] width 1568 height 772
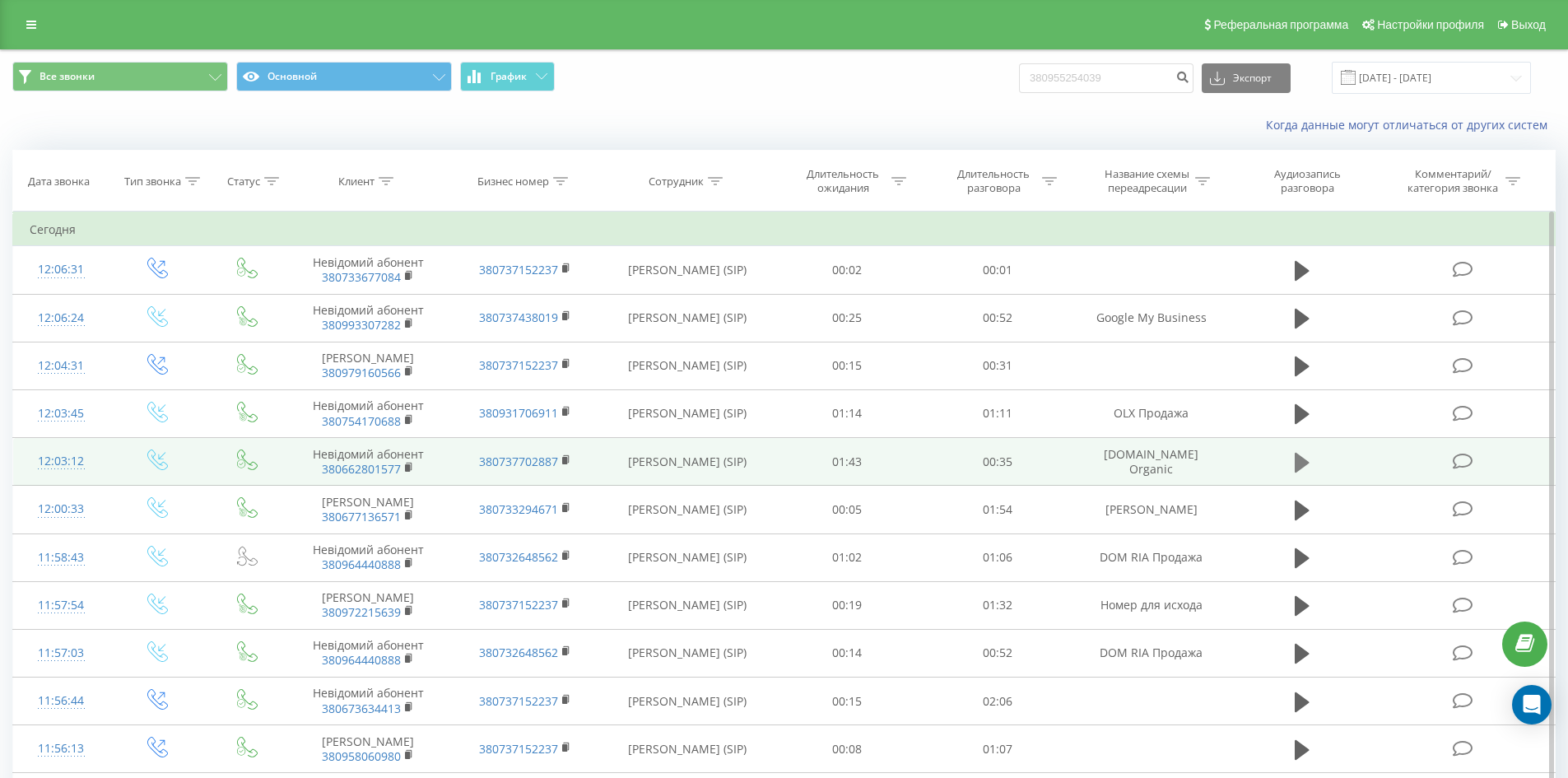
click at [1292, 462] on button at bounding box center [1301, 462] width 24 height 24
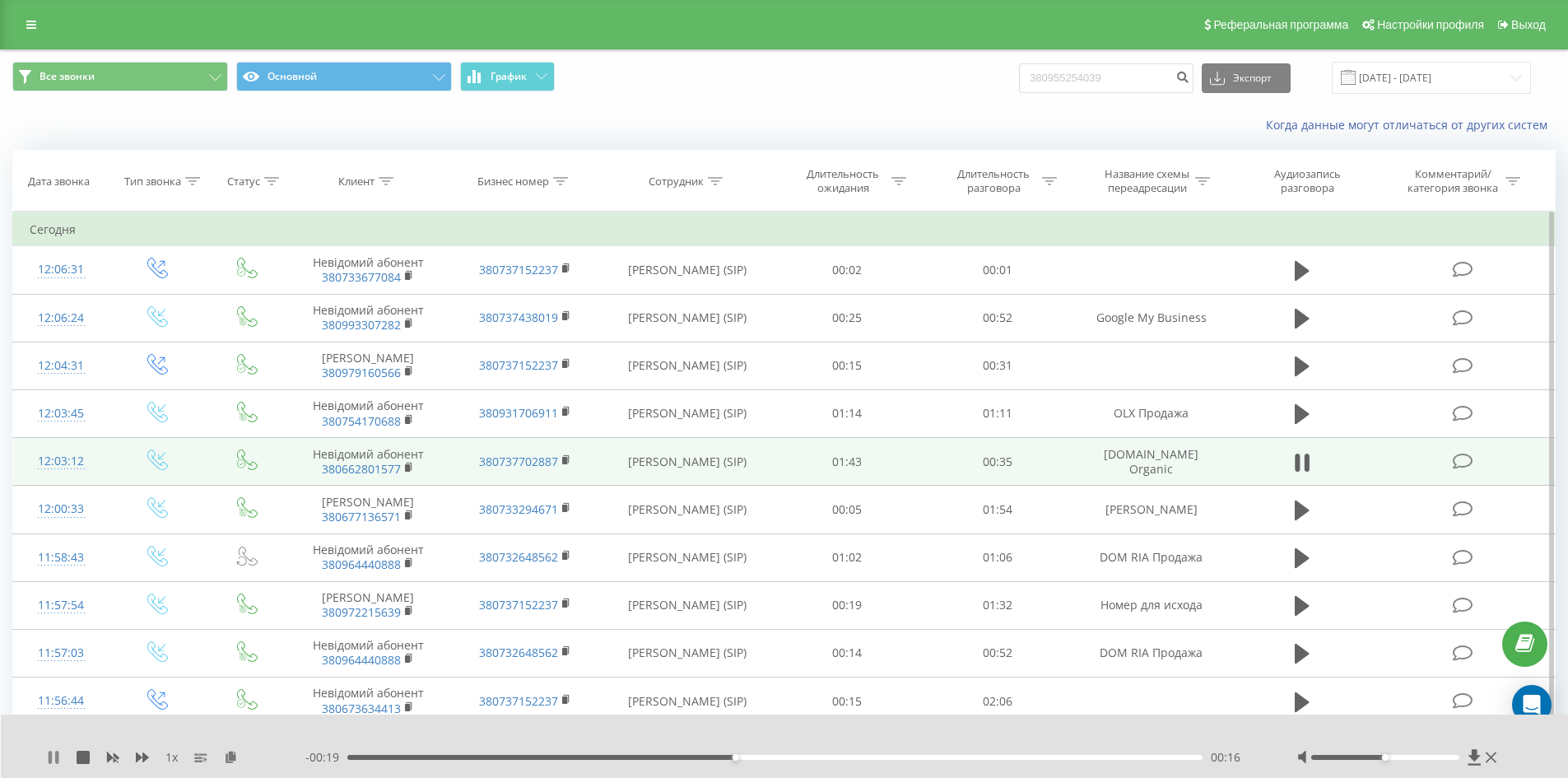
click at [52, 761] on icon at bounding box center [50, 756] width 4 height 14
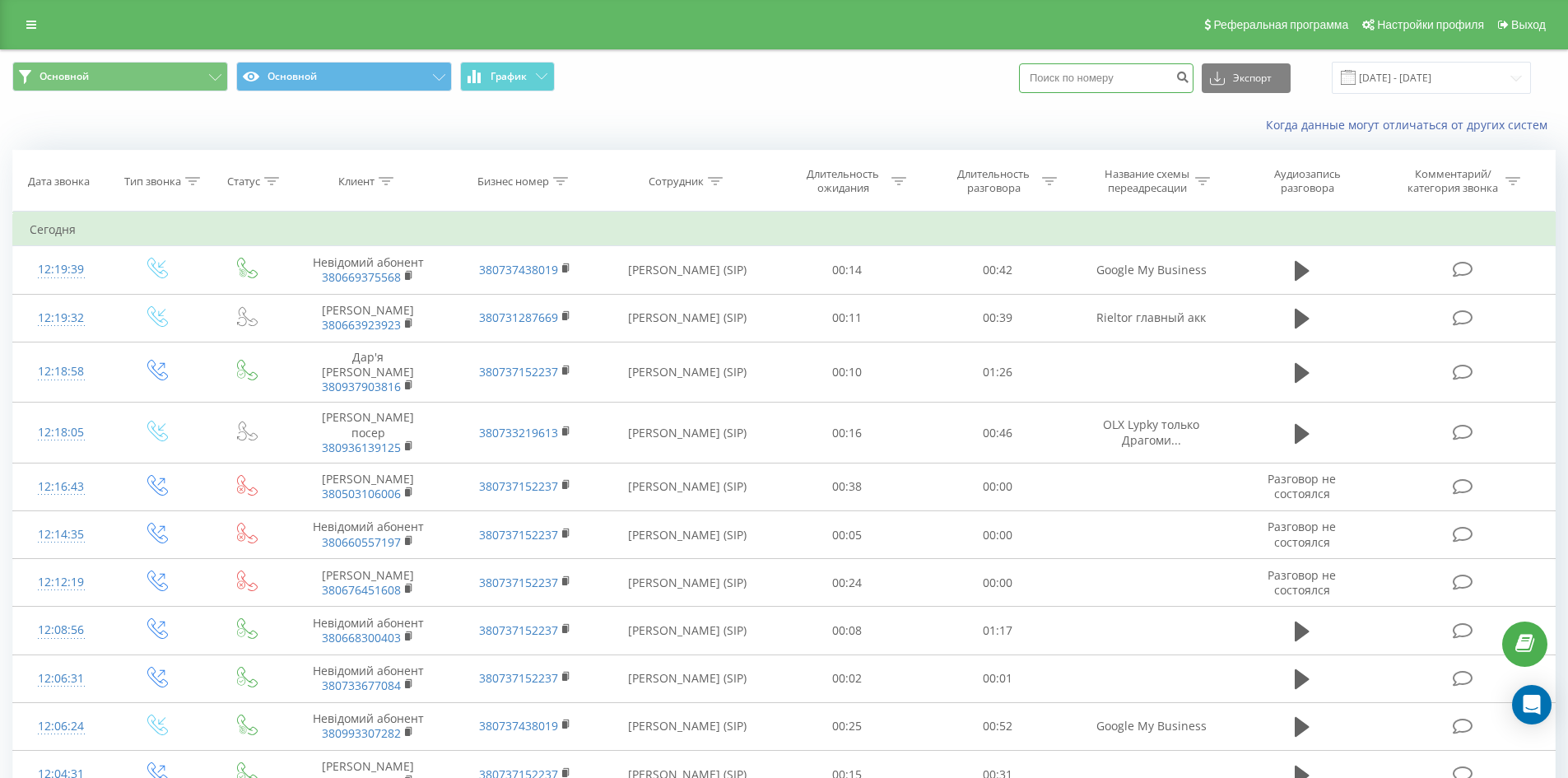
click at [1098, 86] on input at bounding box center [1105, 78] width 174 height 30
paste input "380631897277"
type input "380631897277"
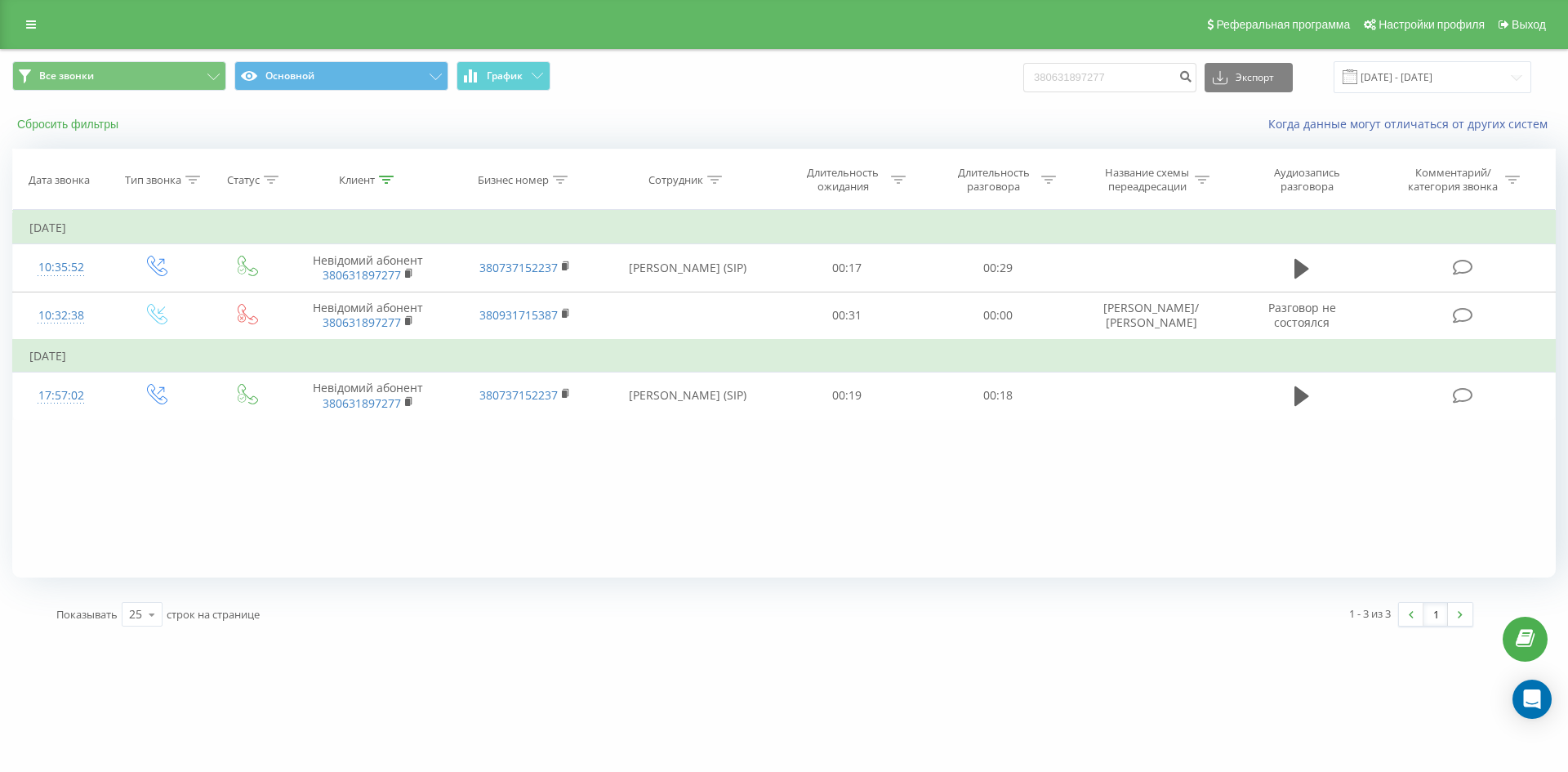
click at [71, 131] on button "Сбросить фильтры" at bounding box center [70, 124] width 115 height 14
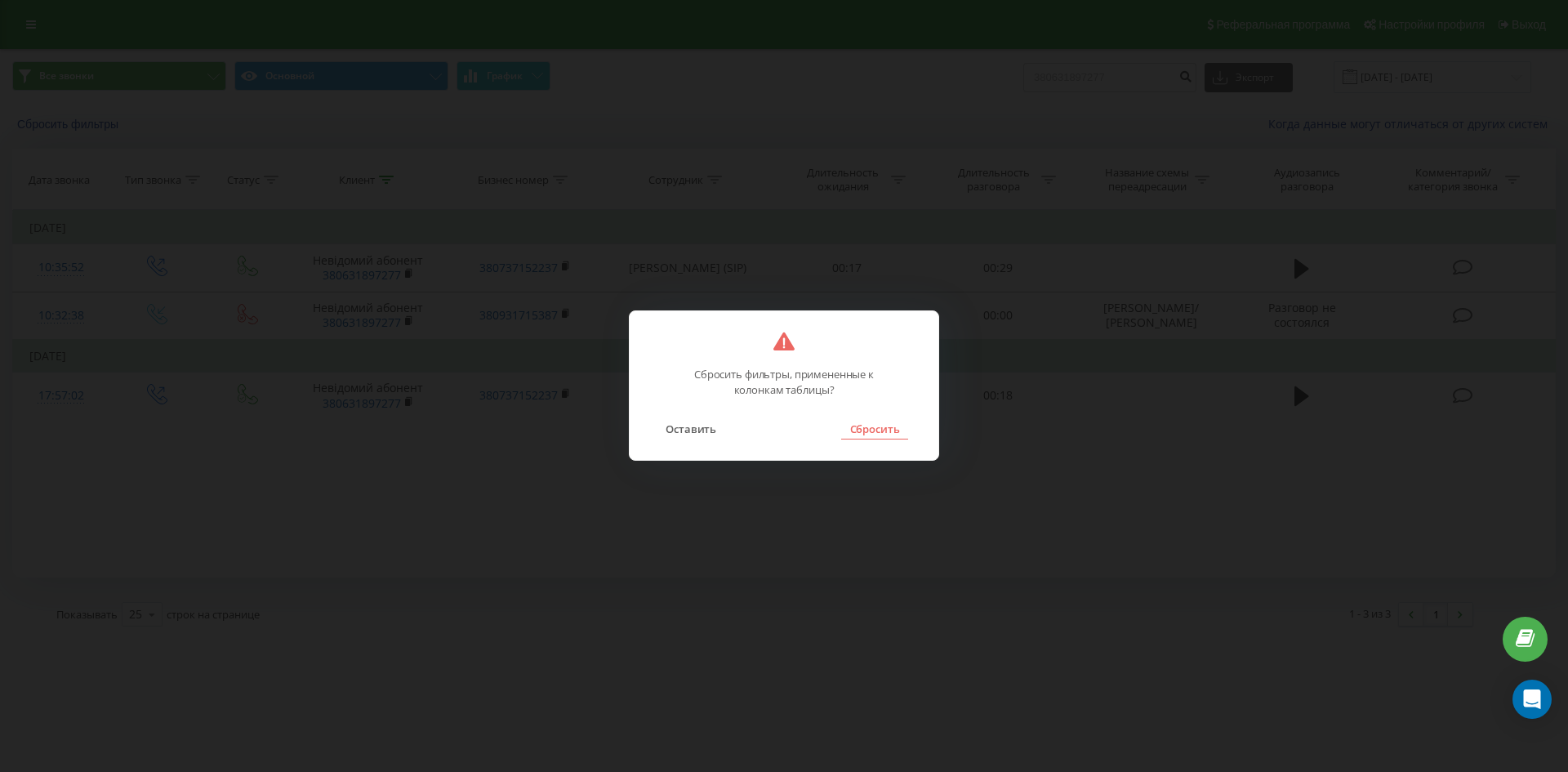
click at [867, 437] on button "Сбросить" at bounding box center [874, 428] width 66 height 21
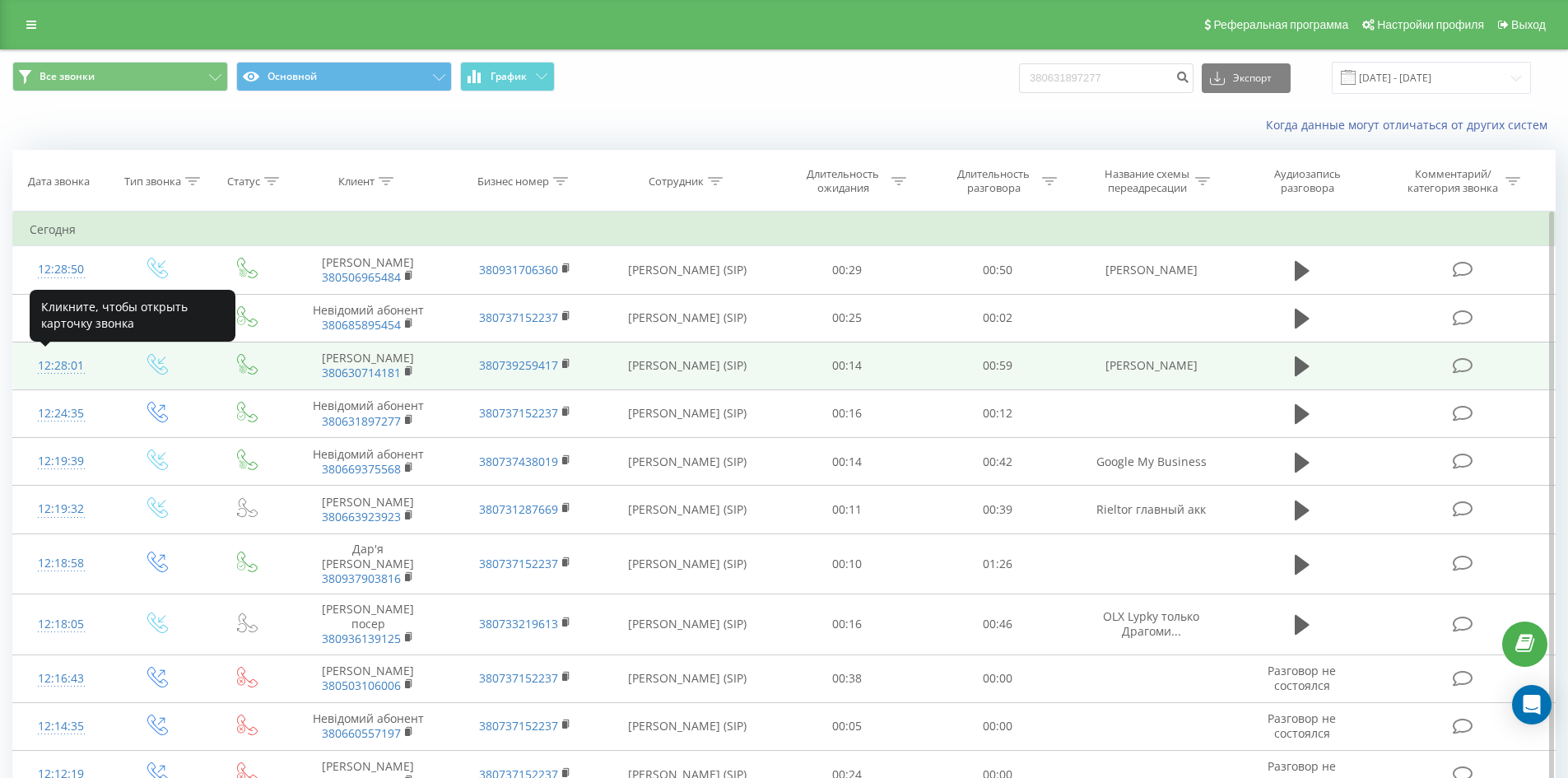
click at [68, 371] on div "12:28:01" at bounding box center [61, 366] width 63 height 32
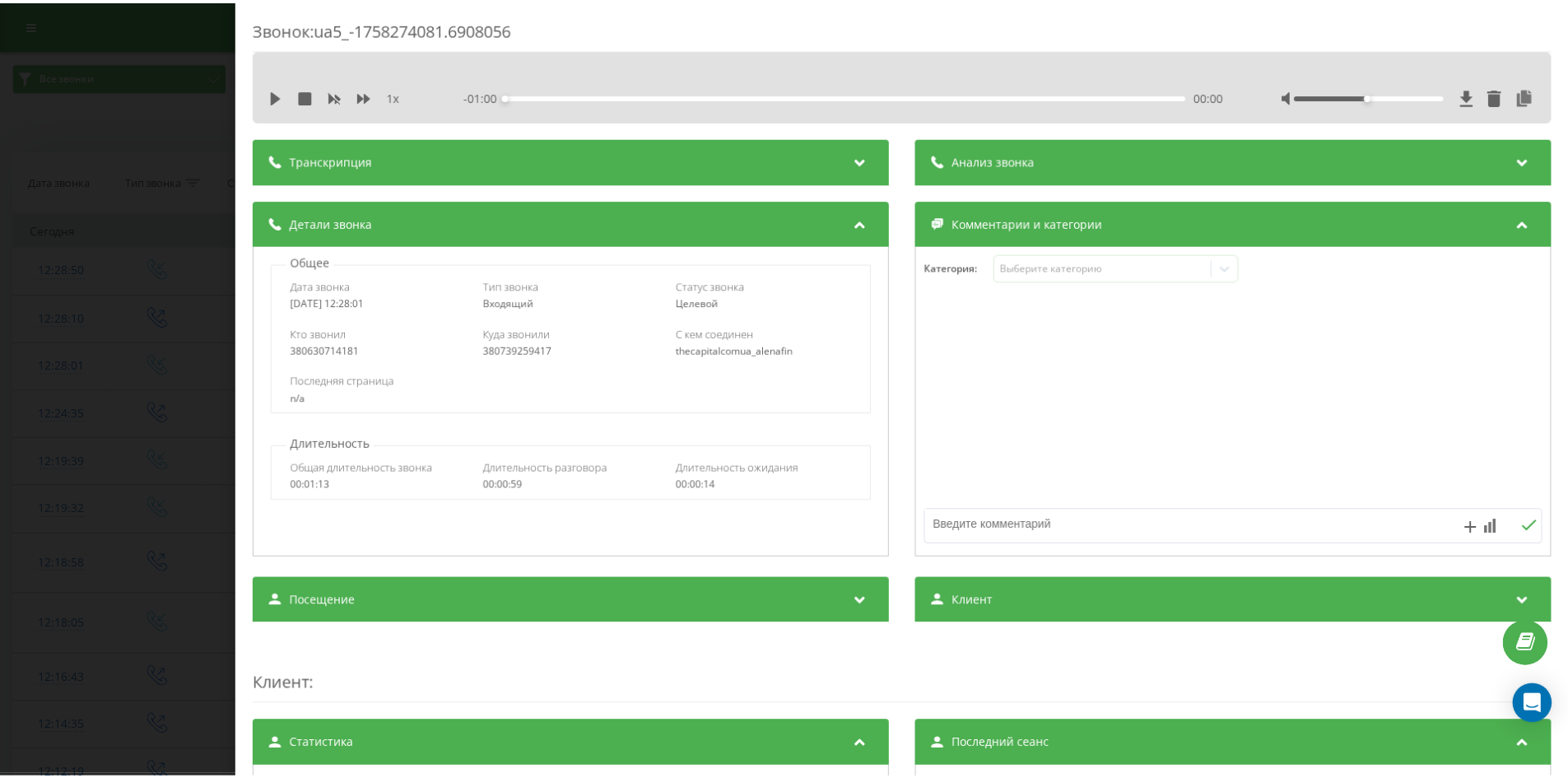
scroll to position [247, 0]
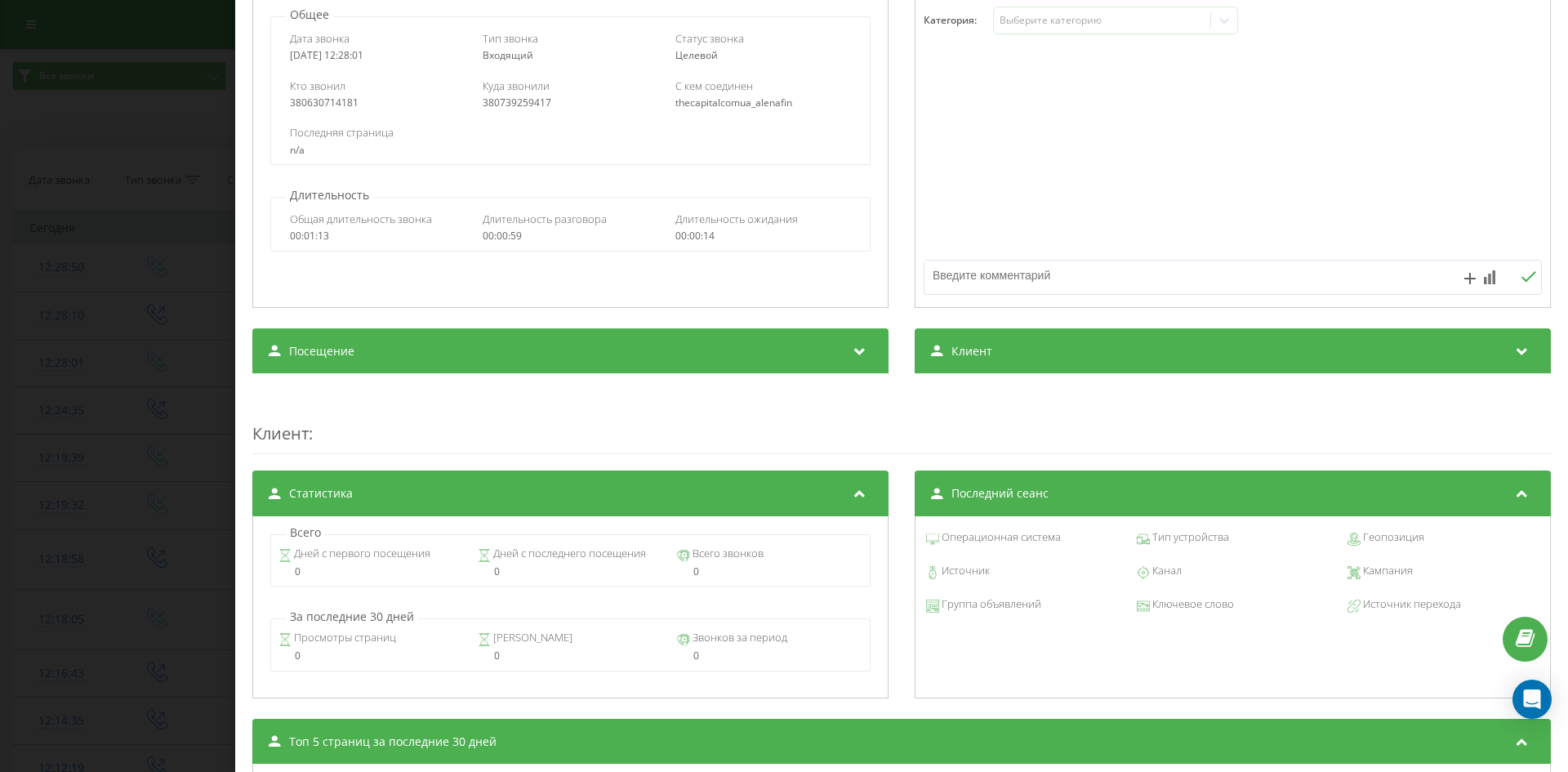
click at [171, 350] on div "Звонок : ua5_-1758274081.6908056 1 x - 01:00 00:00 00:00 Транскрипция Для анали…" at bounding box center [784, 386] width 1568 height 772
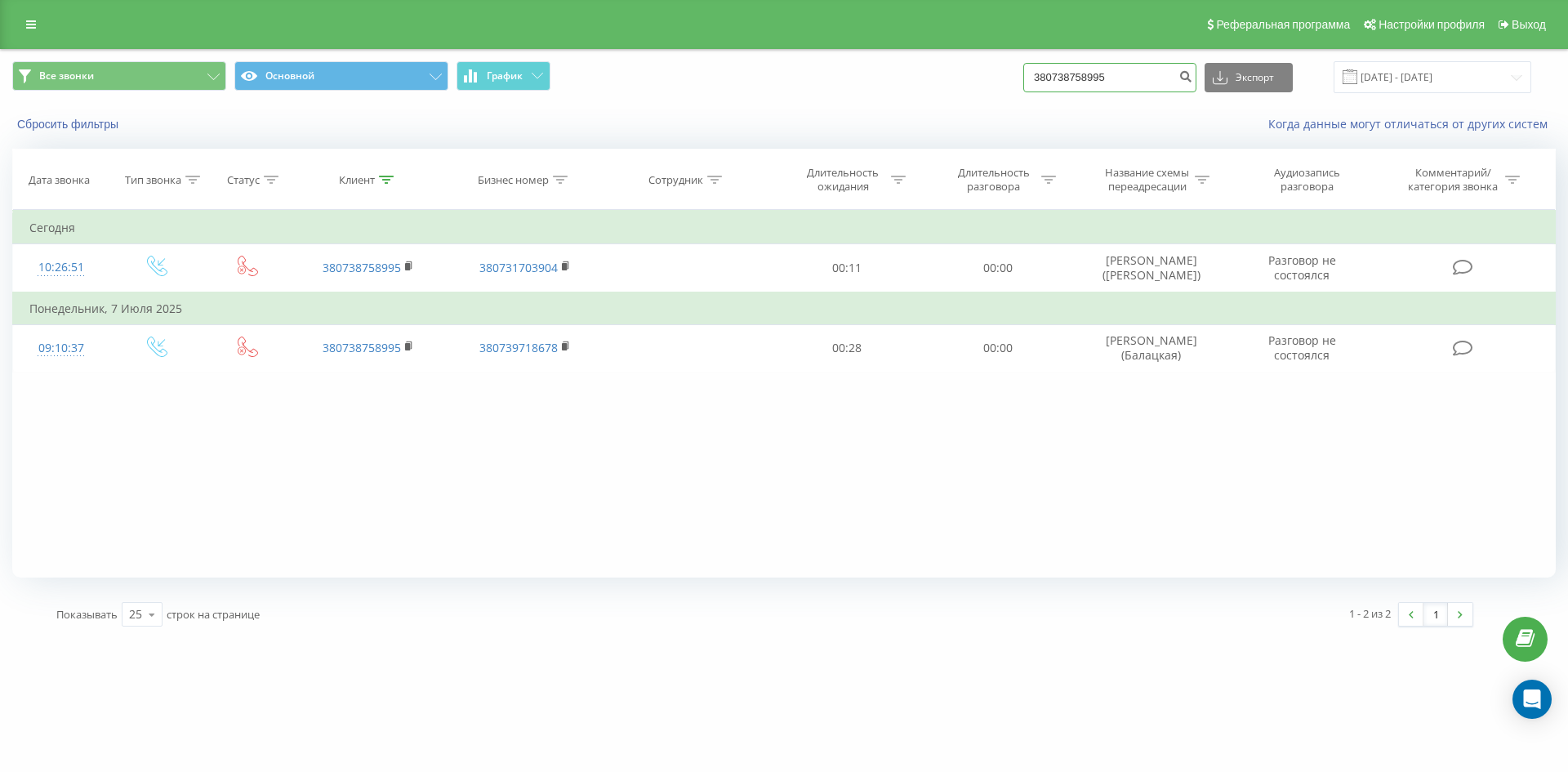
click at [1170, 73] on input "380738758995" at bounding box center [1110, 77] width 173 height 30
click at [1168, 73] on input "380738758995" at bounding box center [1110, 77] width 173 height 30
paste input "380631897277"
type input "380631897277"
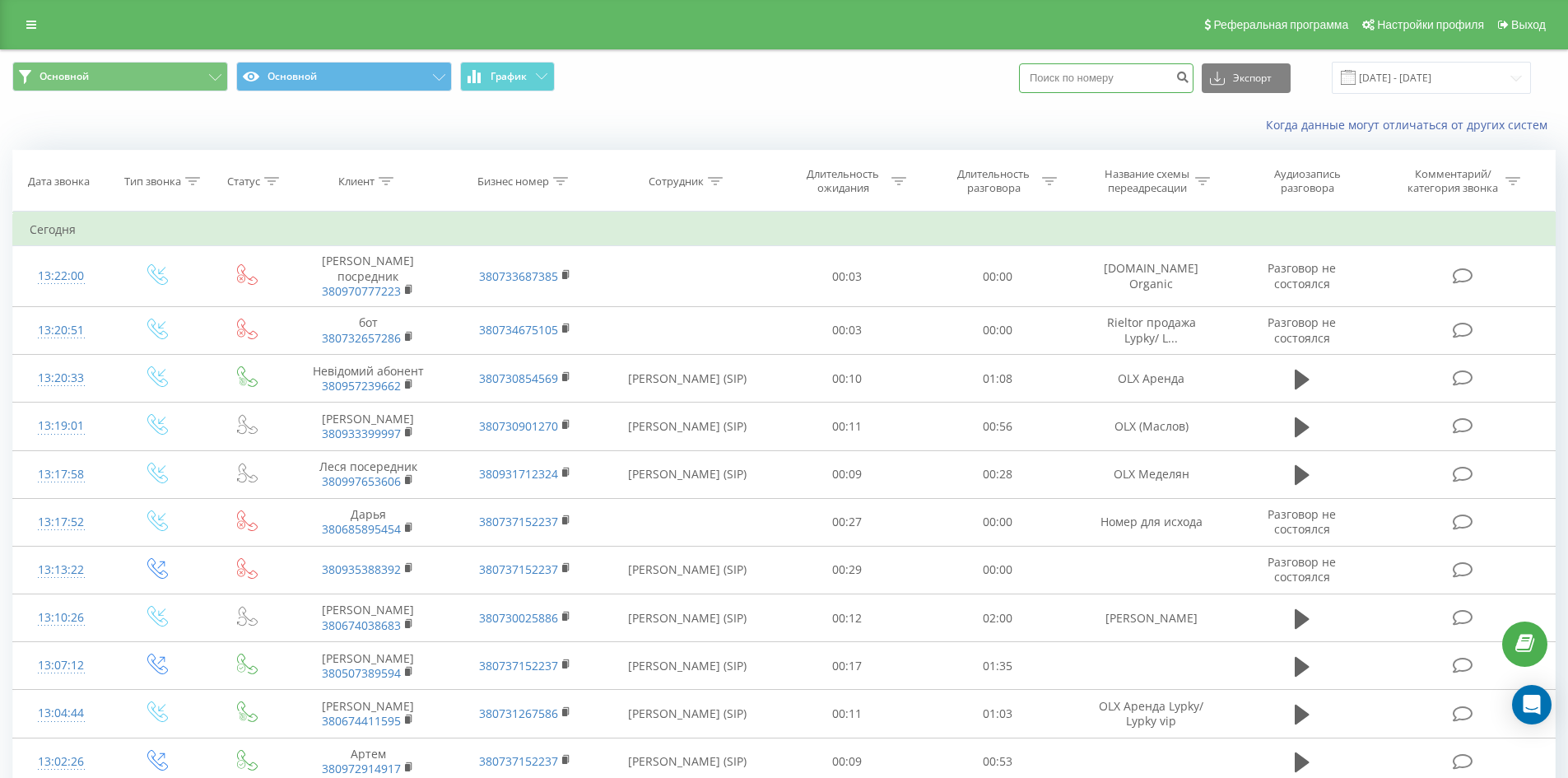
click at [1135, 85] on input at bounding box center [1105, 78] width 174 height 30
paste input "380957239662"
type input "380957239662"
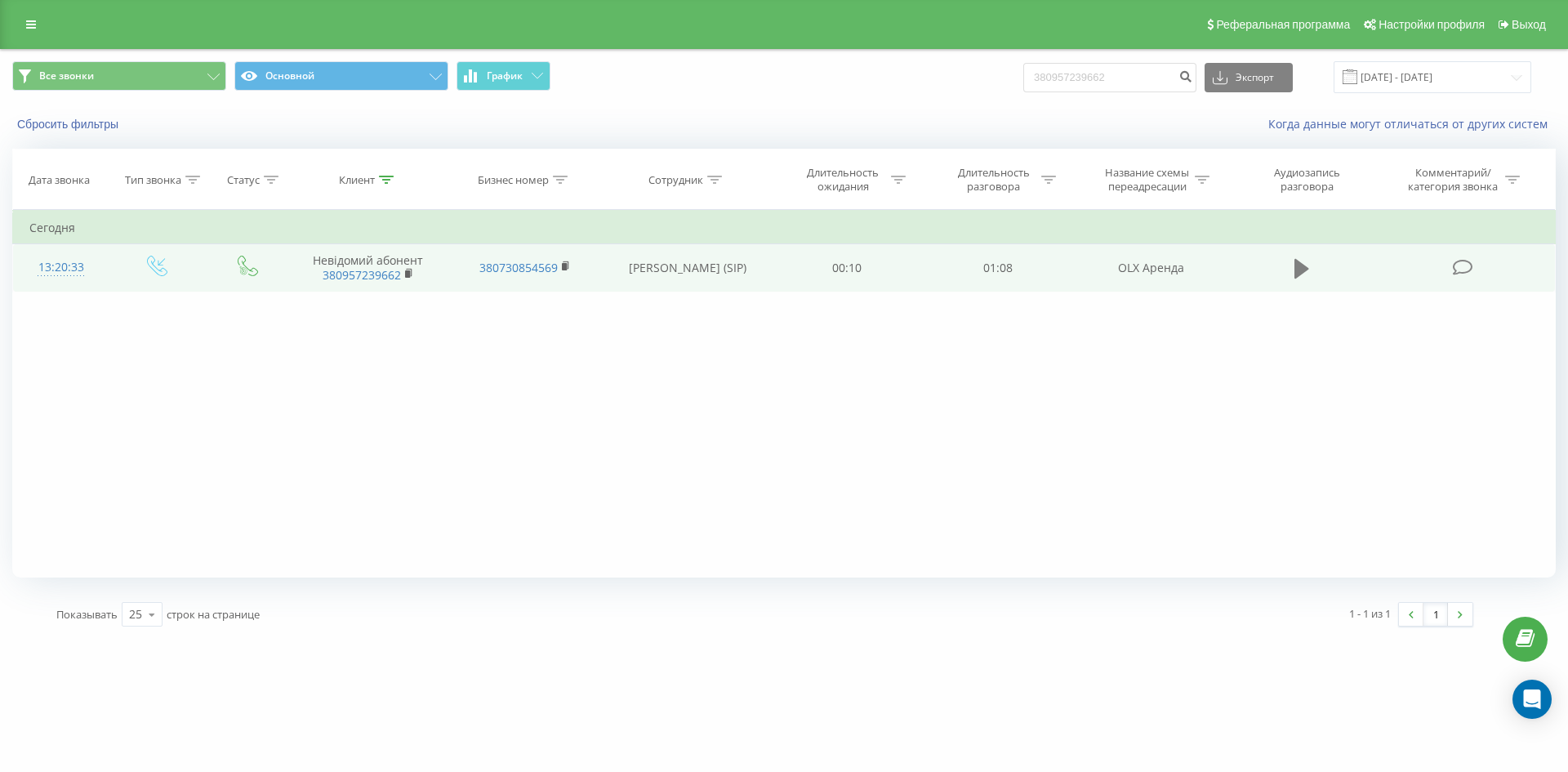
click at [1301, 267] on icon at bounding box center [1302, 268] width 14 height 20
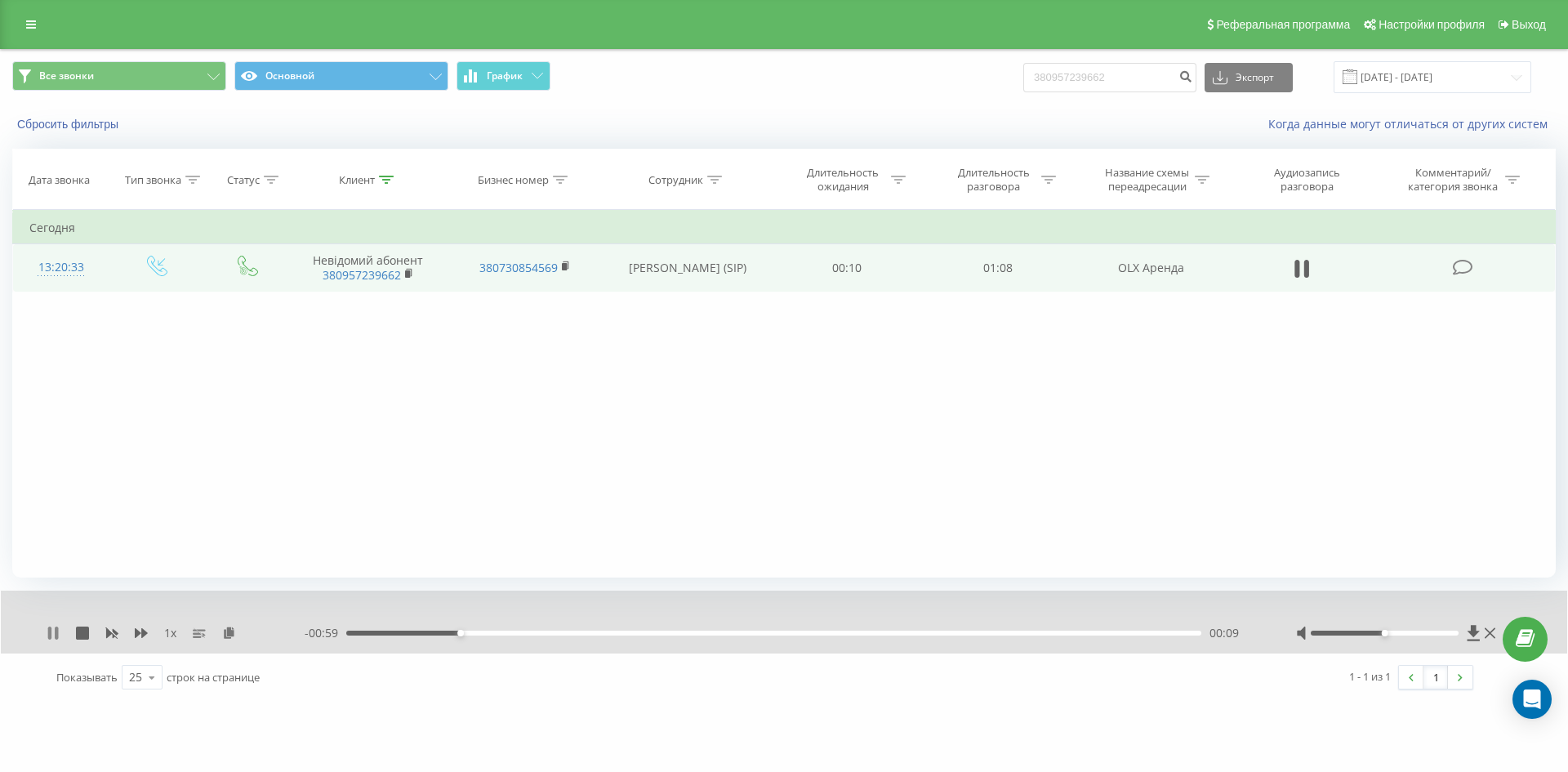
click at [57, 640] on icon at bounding box center [56, 632] width 4 height 13
click at [52, 636] on icon at bounding box center [53, 632] width 10 height 13
click at [52, 636] on icon at bounding box center [50, 632] width 4 height 13
click at [53, 115] on div "Сбросить фильтры Когда данные могут отличаться от других систем" at bounding box center [784, 124] width 1567 height 39
click at [58, 125] on button "Сбросить фильтры" at bounding box center [70, 124] width 115 height 14
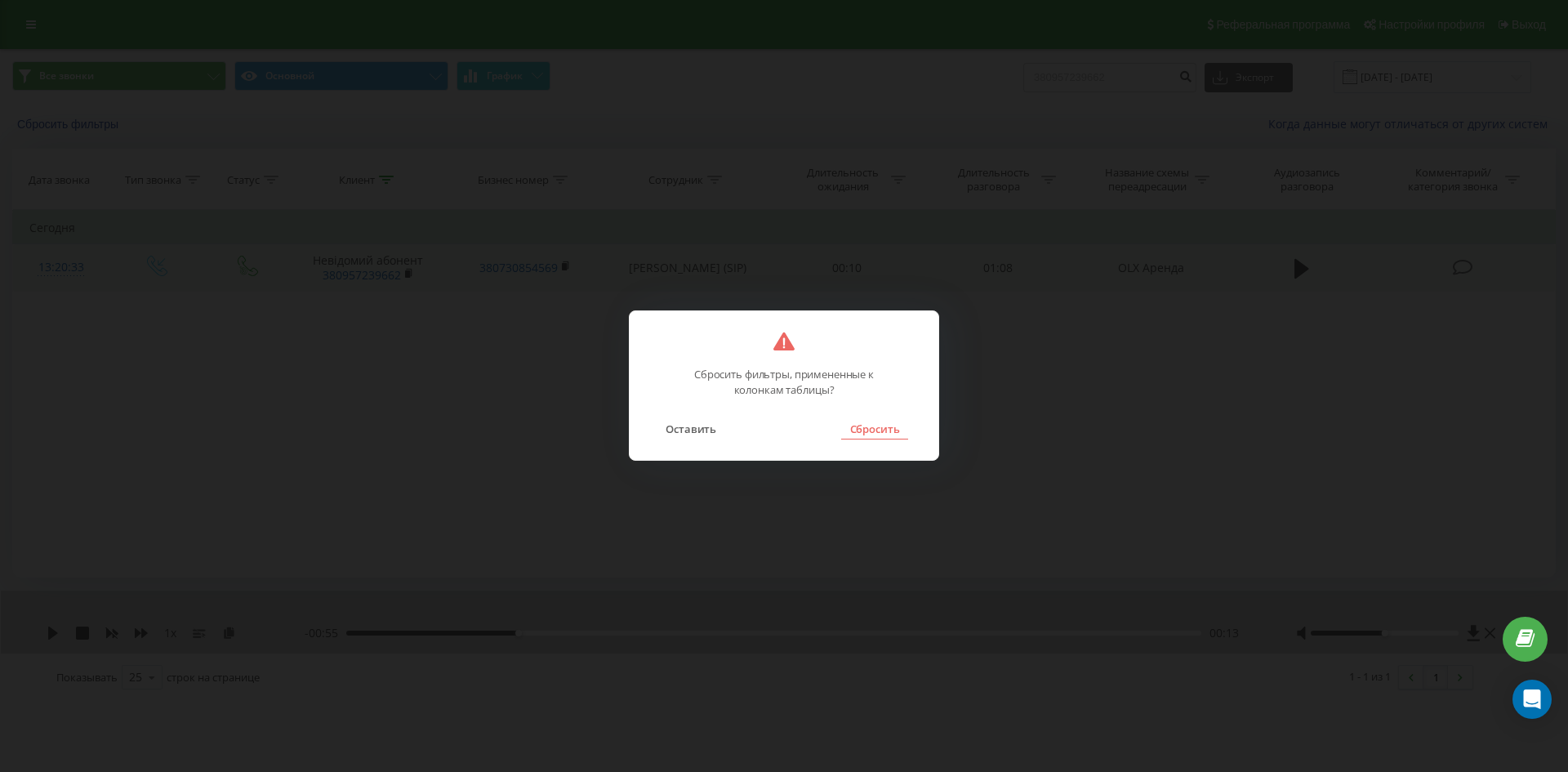
click at [864, 429] on button "Сбросить" at bounding box center [874, 428] width 66 height 21
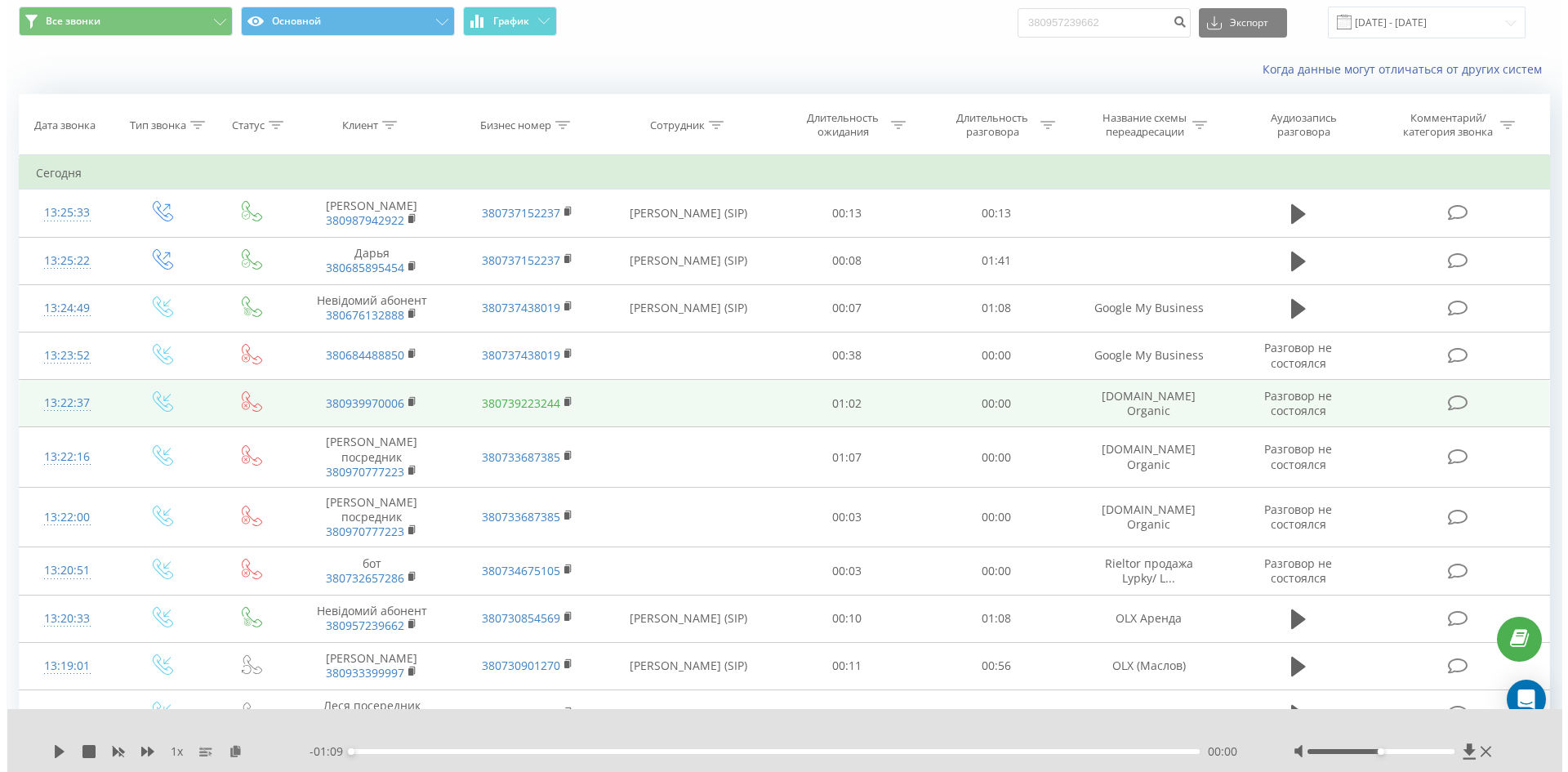
scroll to position [81, 0]
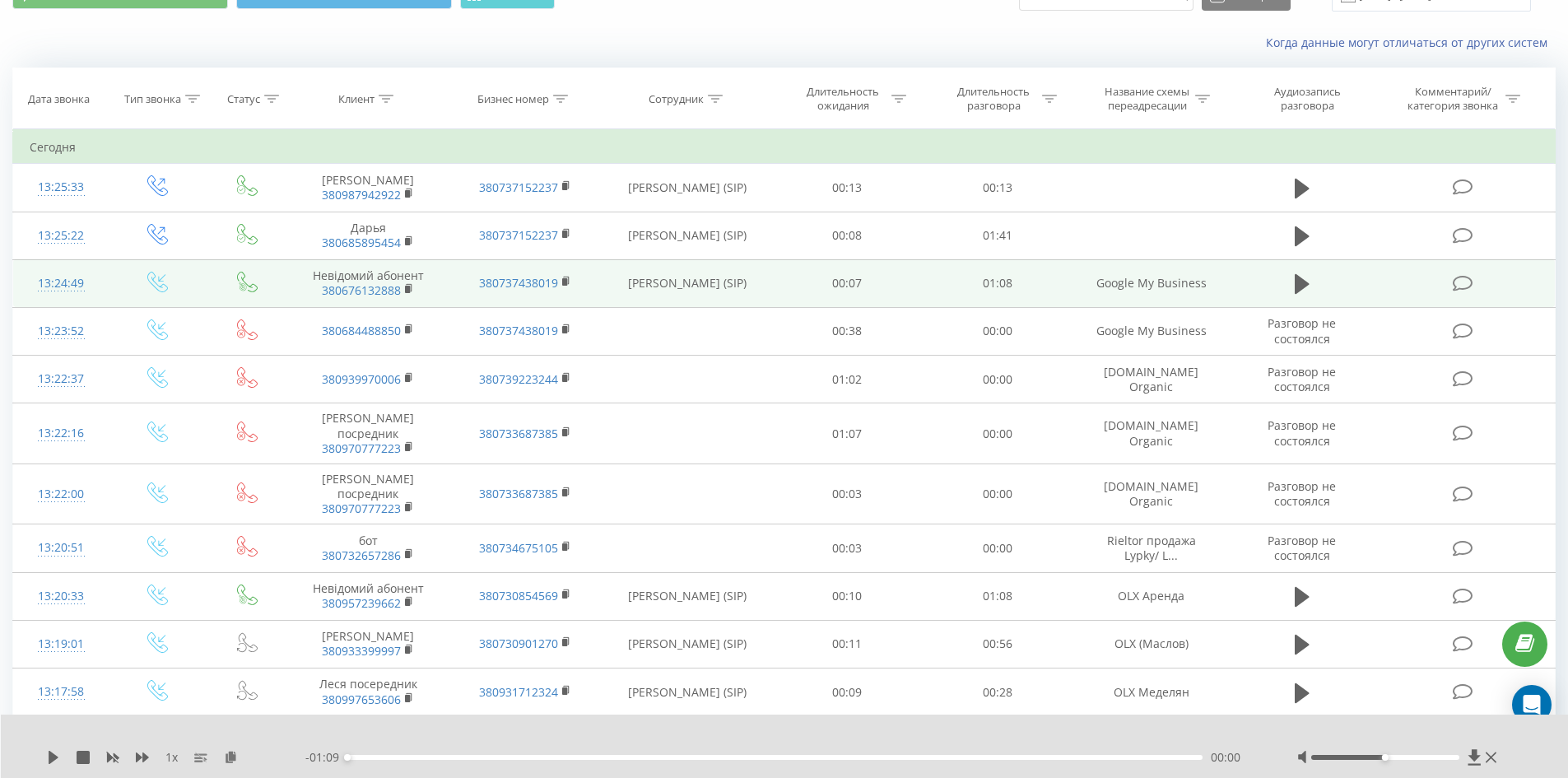
click at [62, 283] on div "13:24:49" at bounding box center [61, 284] width 63 height 32
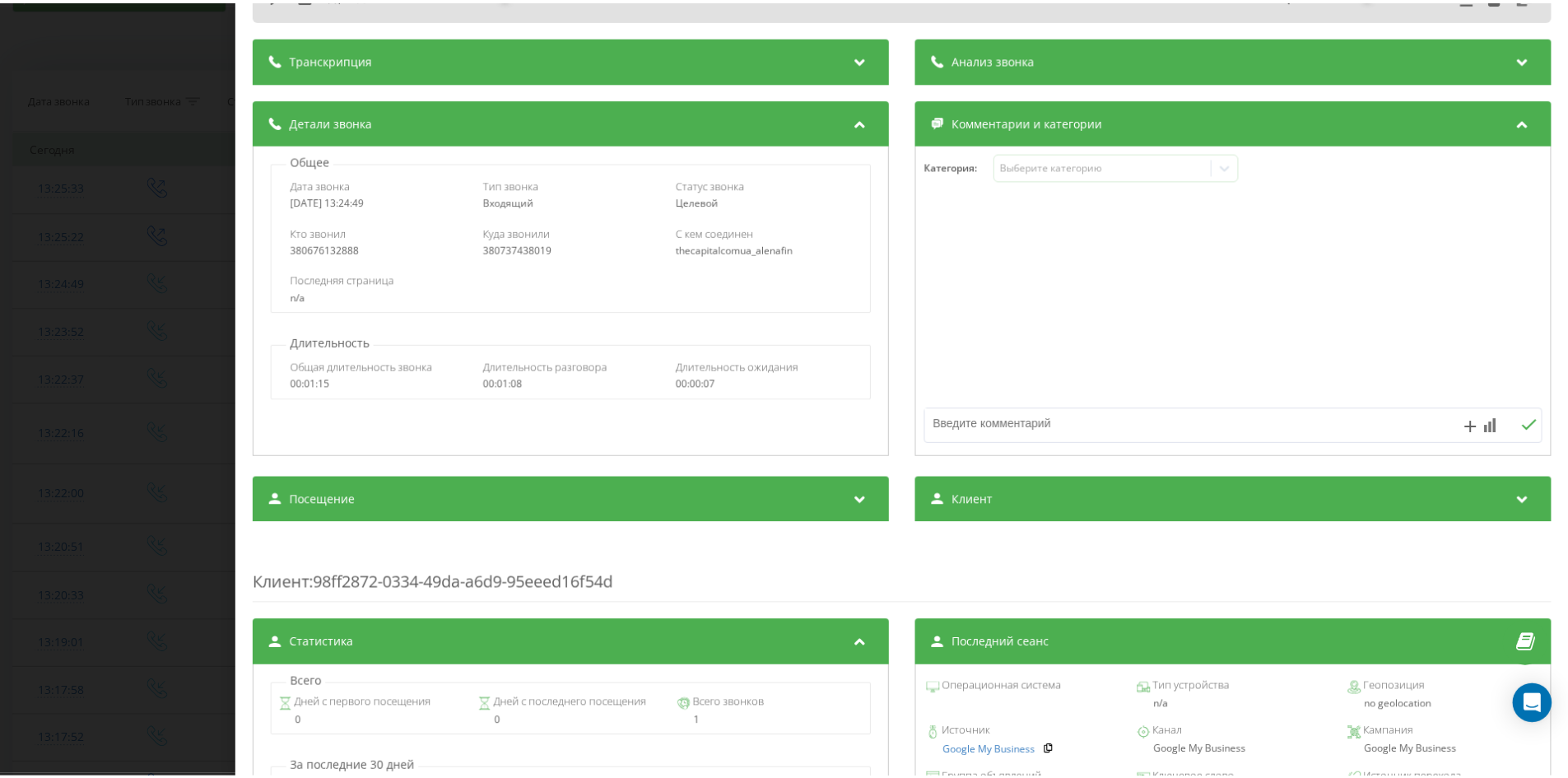
scroll to position [165, 0]
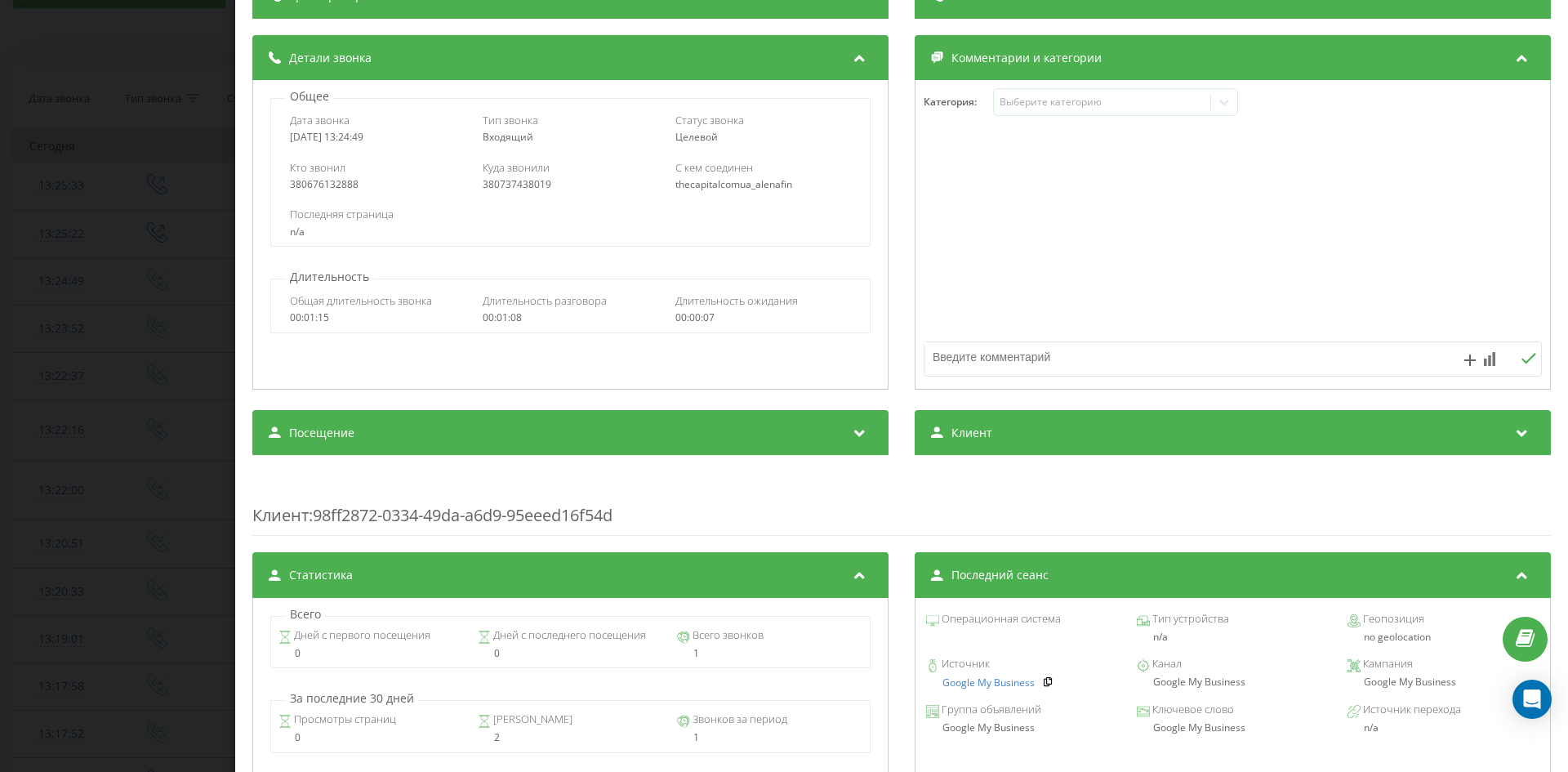
click at [184, 366] on div "Звонок : ua5_-1758277489.6932939 1 x - 01:08 00:00 00:00 Транскрипция Для анали…" at bounding box center [784, 386] width 1568 height 772
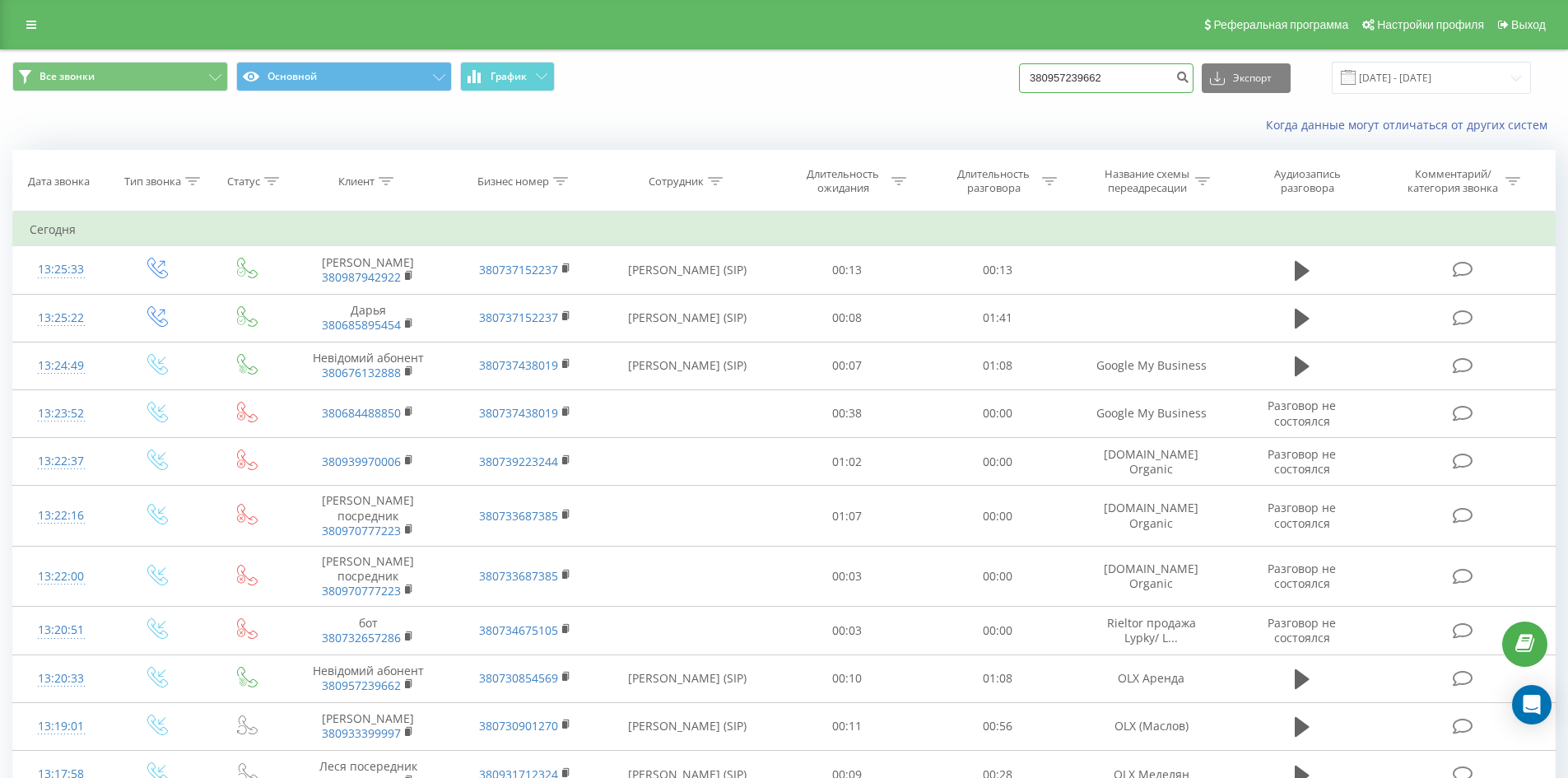
click at [1136, 69] on input "380957239662" at bounding box center [1105, 78] width 174 height 30
paste input "380957239662"
type input "380957239662"
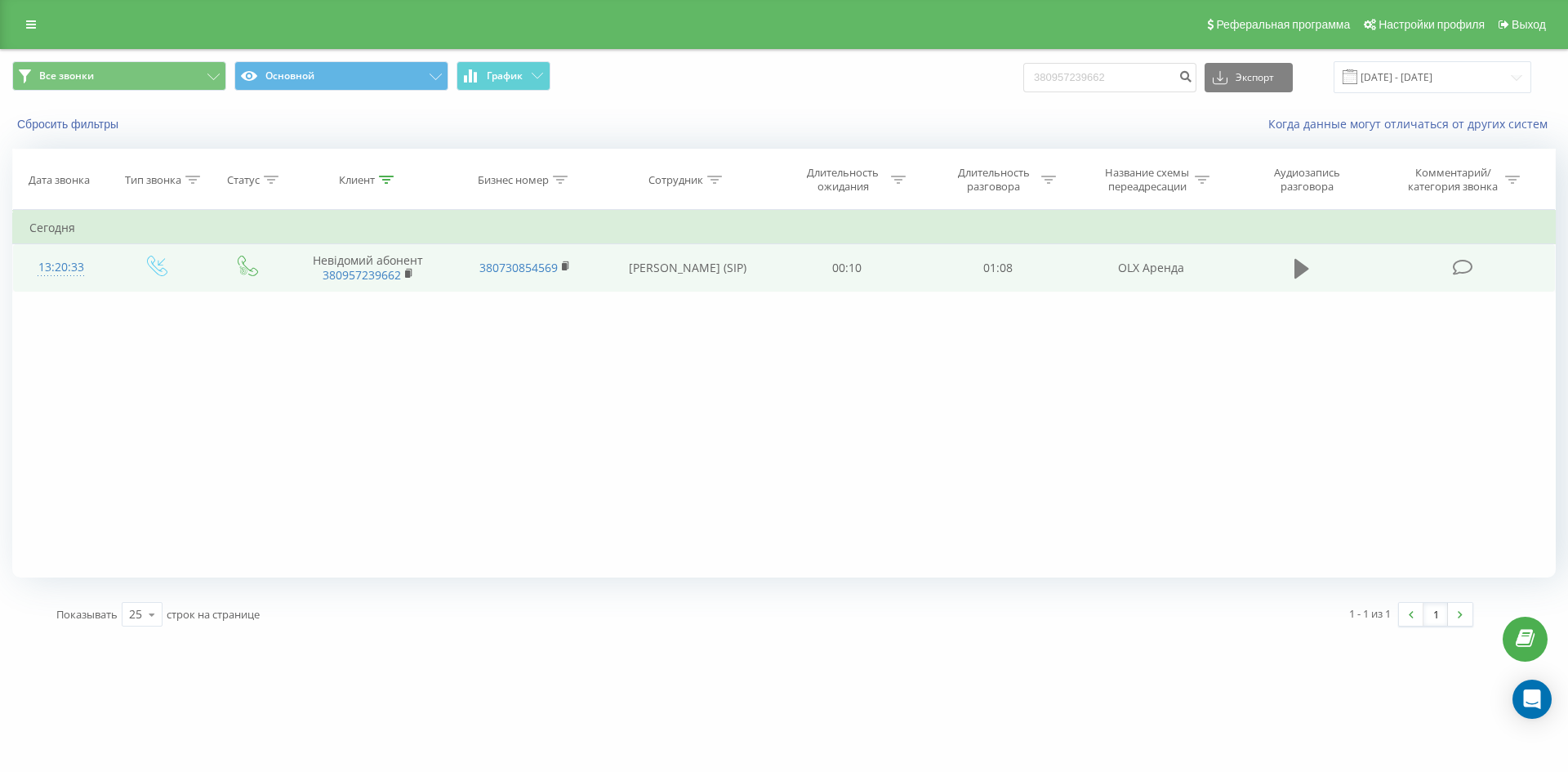
click at [1300, 264] on icon at bounding box center [1302, 268] width 14 height 20
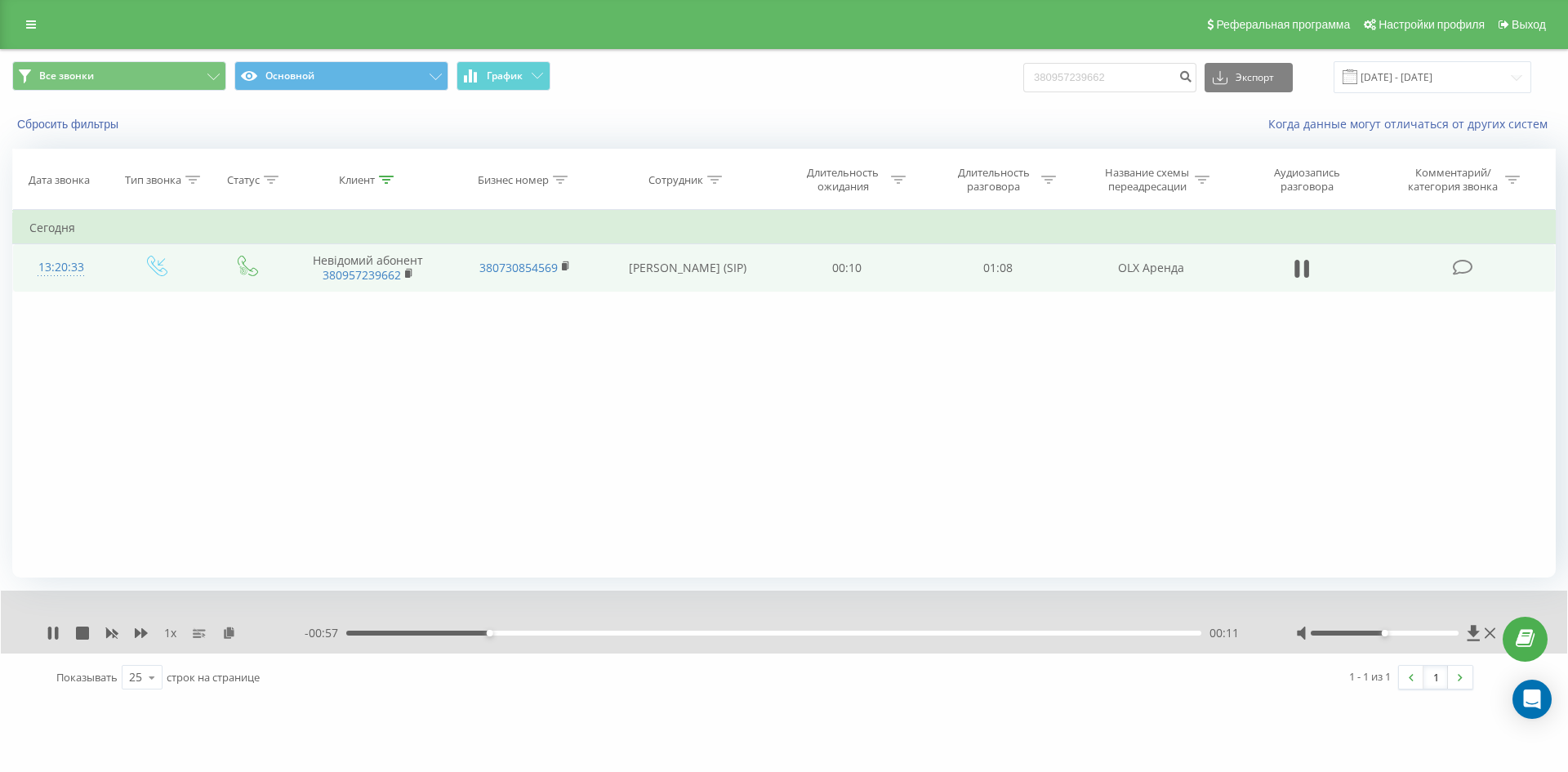
click at [1455, 632] on div at bounding box center [1385, 632] width 149 height 4
click at [609, 632] on div "00:15" at bounding box center [774, 632] width 856 height 4
click at [63, 627] on div "1 x" at bounding box center [175, 632] width 258 height 16
click at [54, 632] on icon at bounding box center [53, 632] width 13 height 13
click at [1109, 72] on input "380957239662" at bounding box center [1110, 77] width 173 height 30
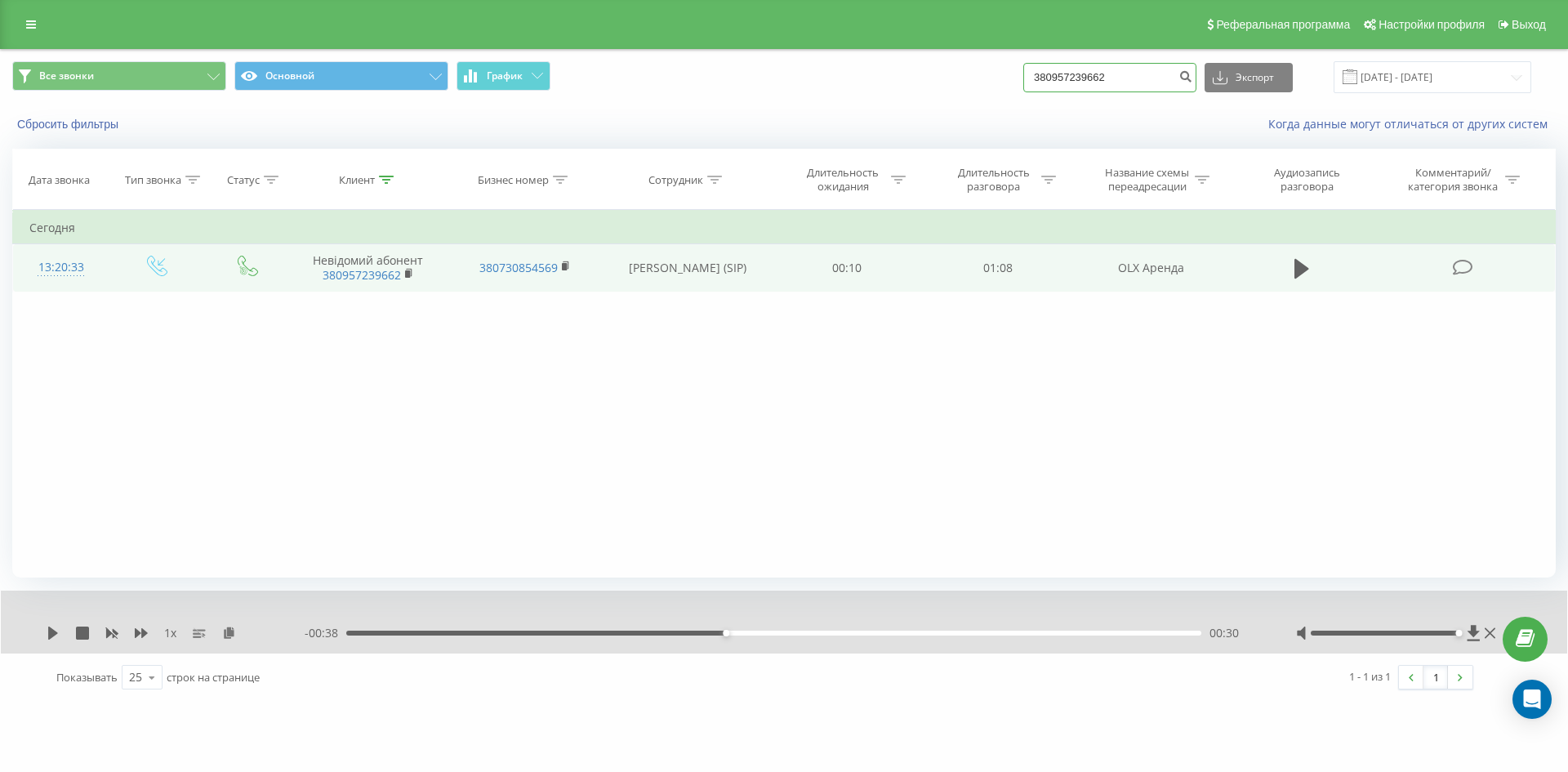
click at [1109, 72] on input "380957239662" at bounding box center [1110, 77] width 173 height 30
paste input "380684488850"
type input "380684488850"
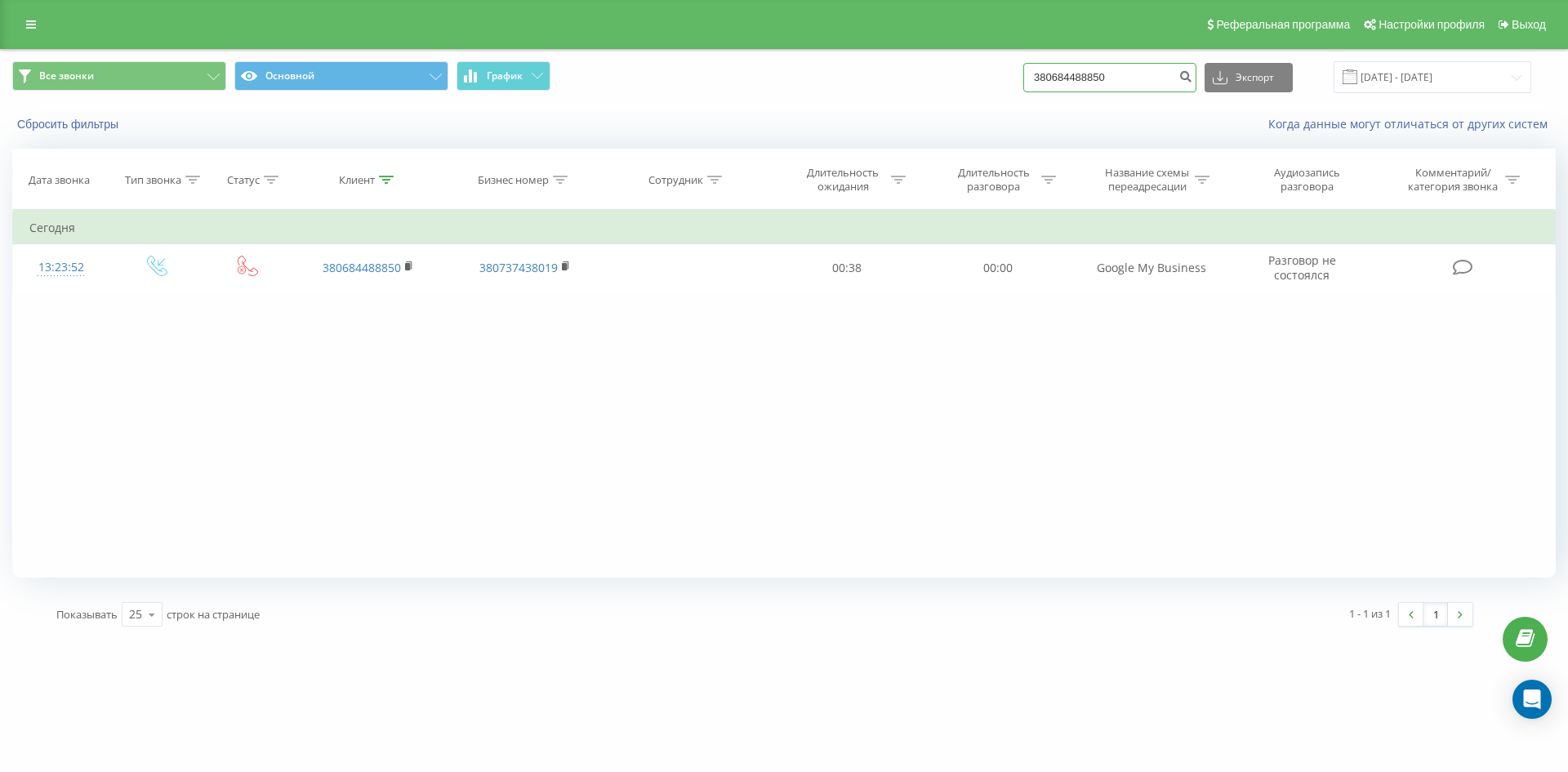
click at [1137, 73] on input "380684488850" at bounding box center [1110, 77] width 173 height 30
paste input "380934265394"
type input "380934265394"
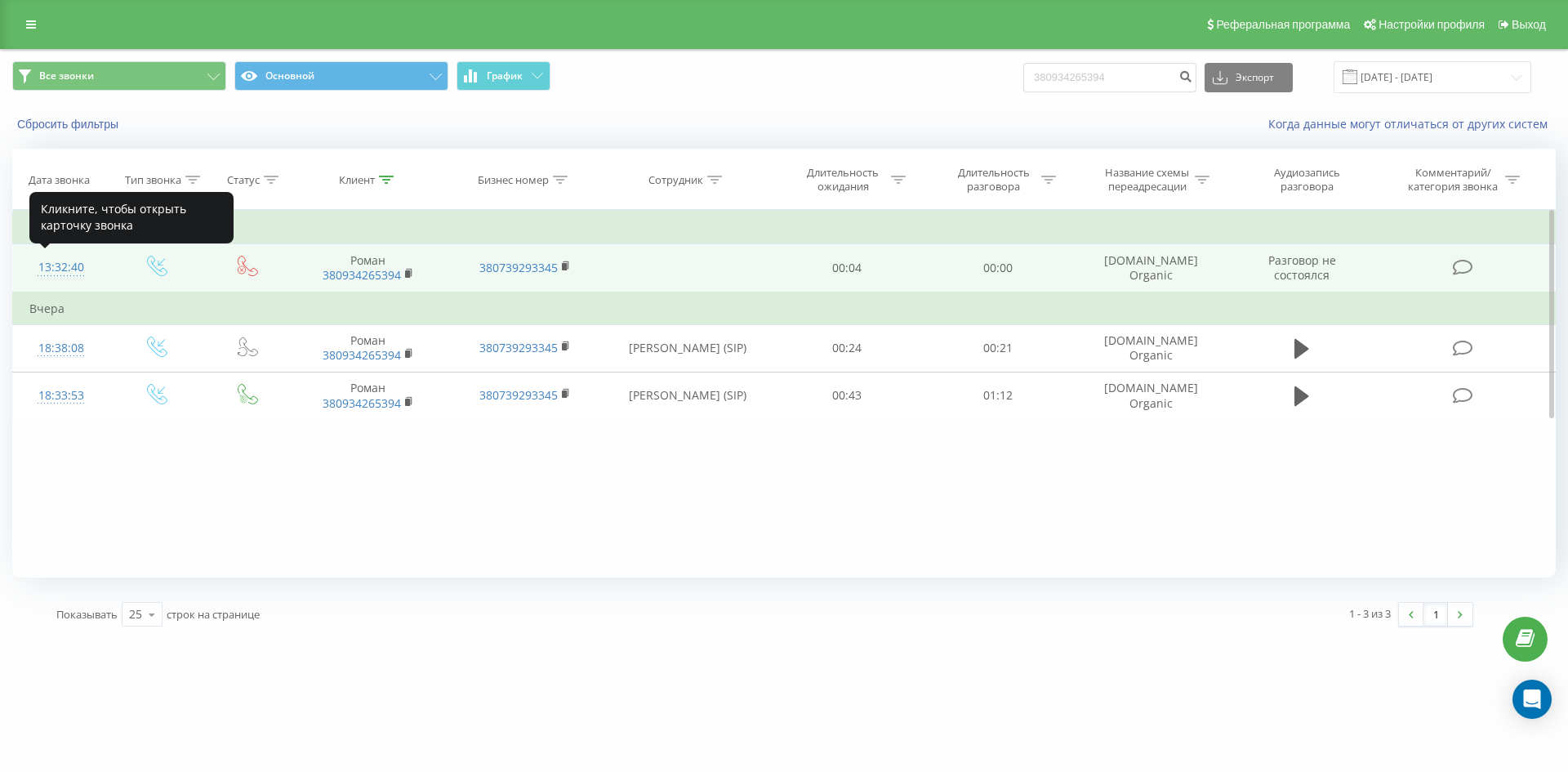
click at [72, 271] on div "13:32:40" at bounding box center [61, 267] width 64 height 32
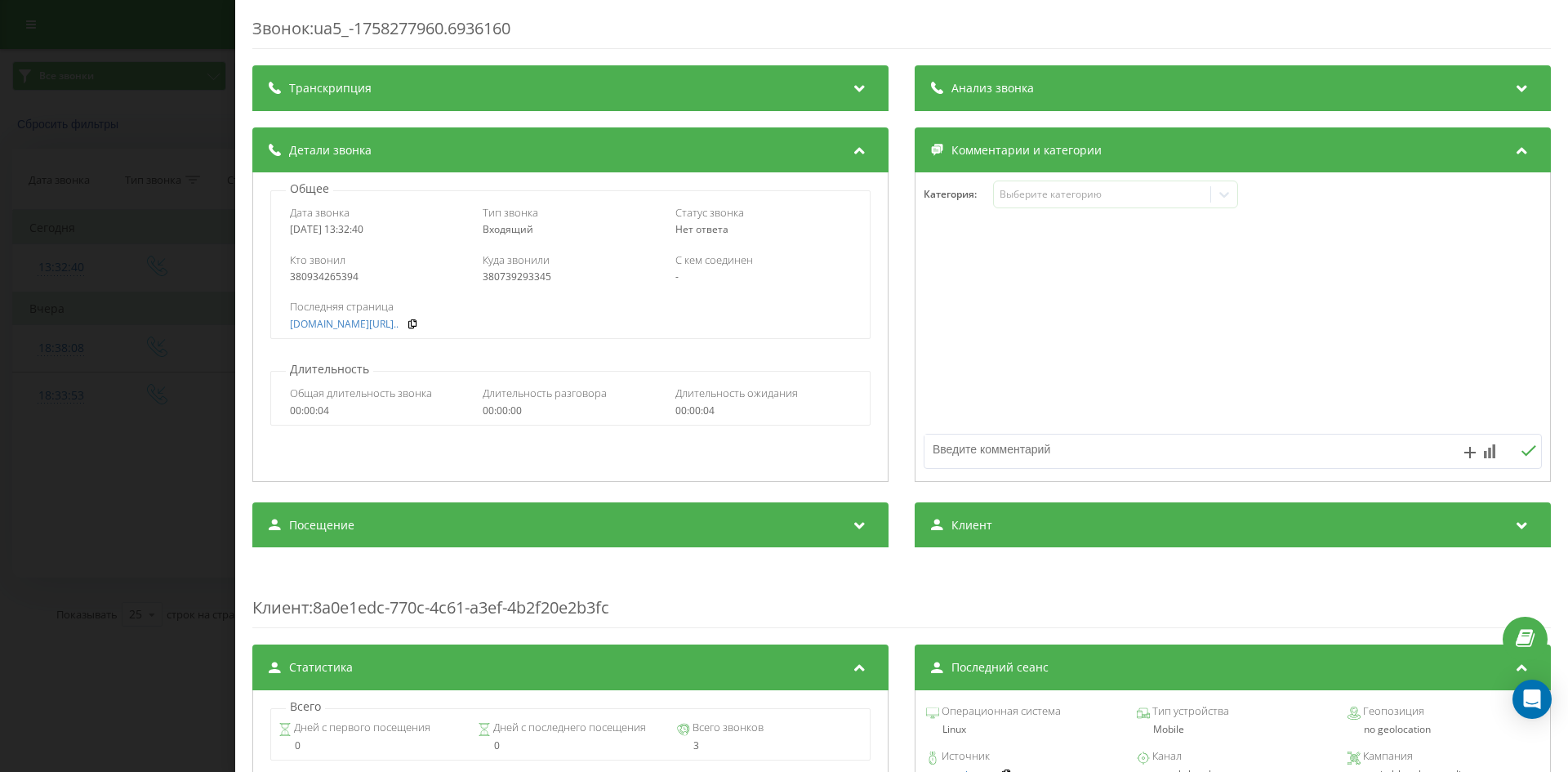
click at [64, 276] on div "Звонок : ua5_-1758277960.6936160 Транскрипция Для анализа AI будущих звонков на…" at bounding box center [784, 386] width 1568 height 772
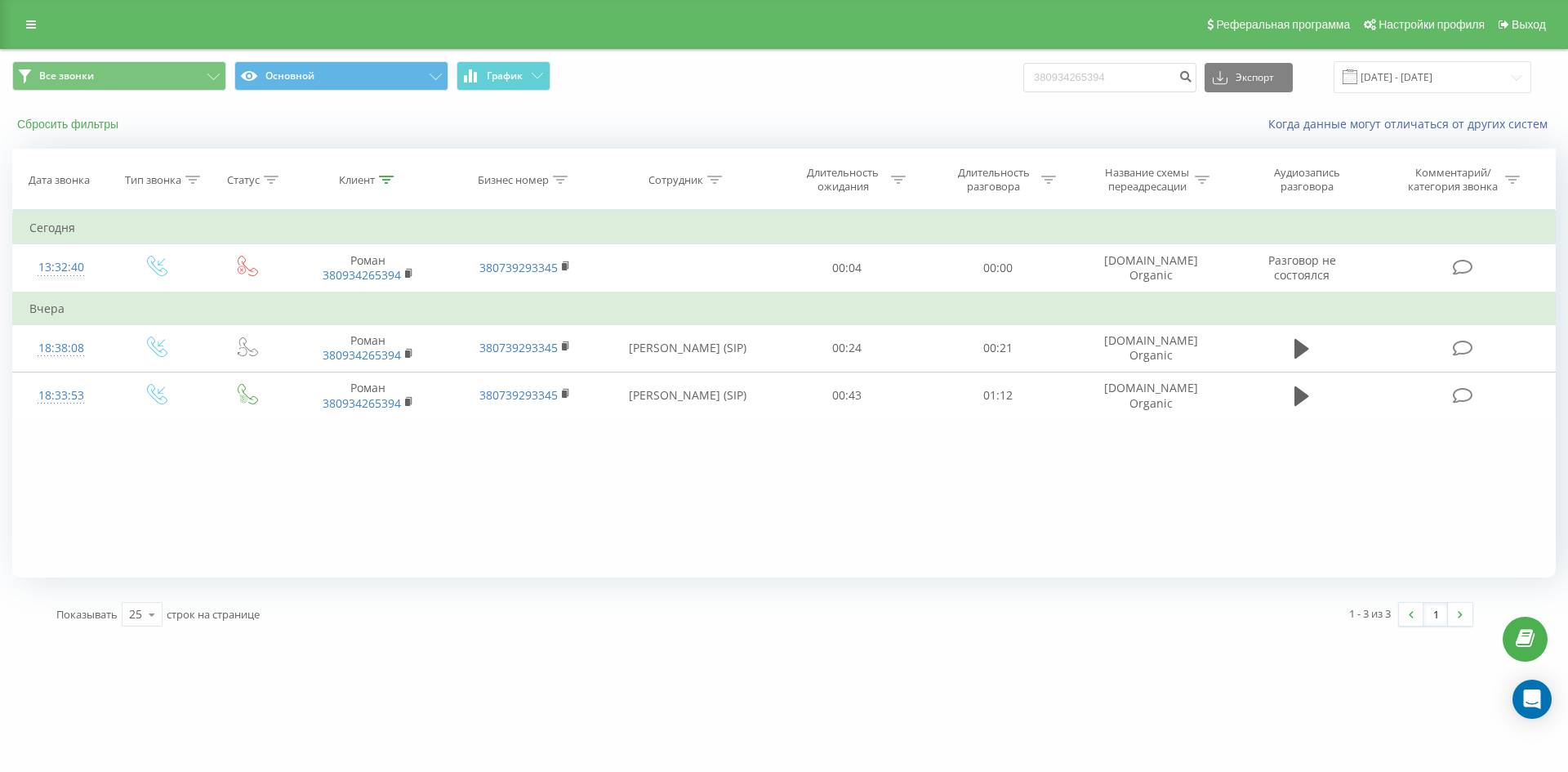
click at [104, 121] on button "Сбросить фильтры" at bounding box center [70, 124] width 115 height 14
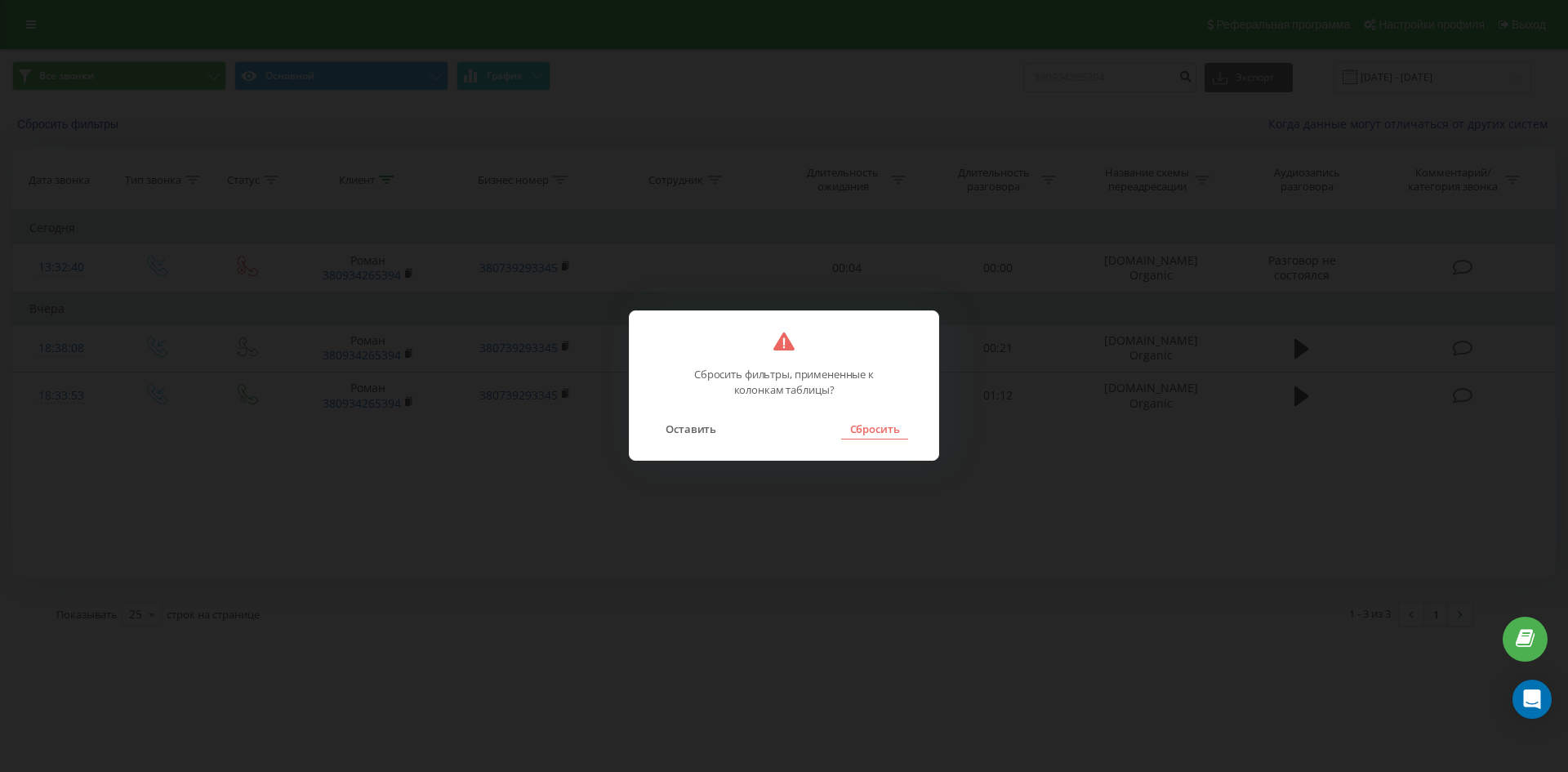
click at [858, 428] on button "Сбросить" at bounding box center [874, 428] width 66 height 21
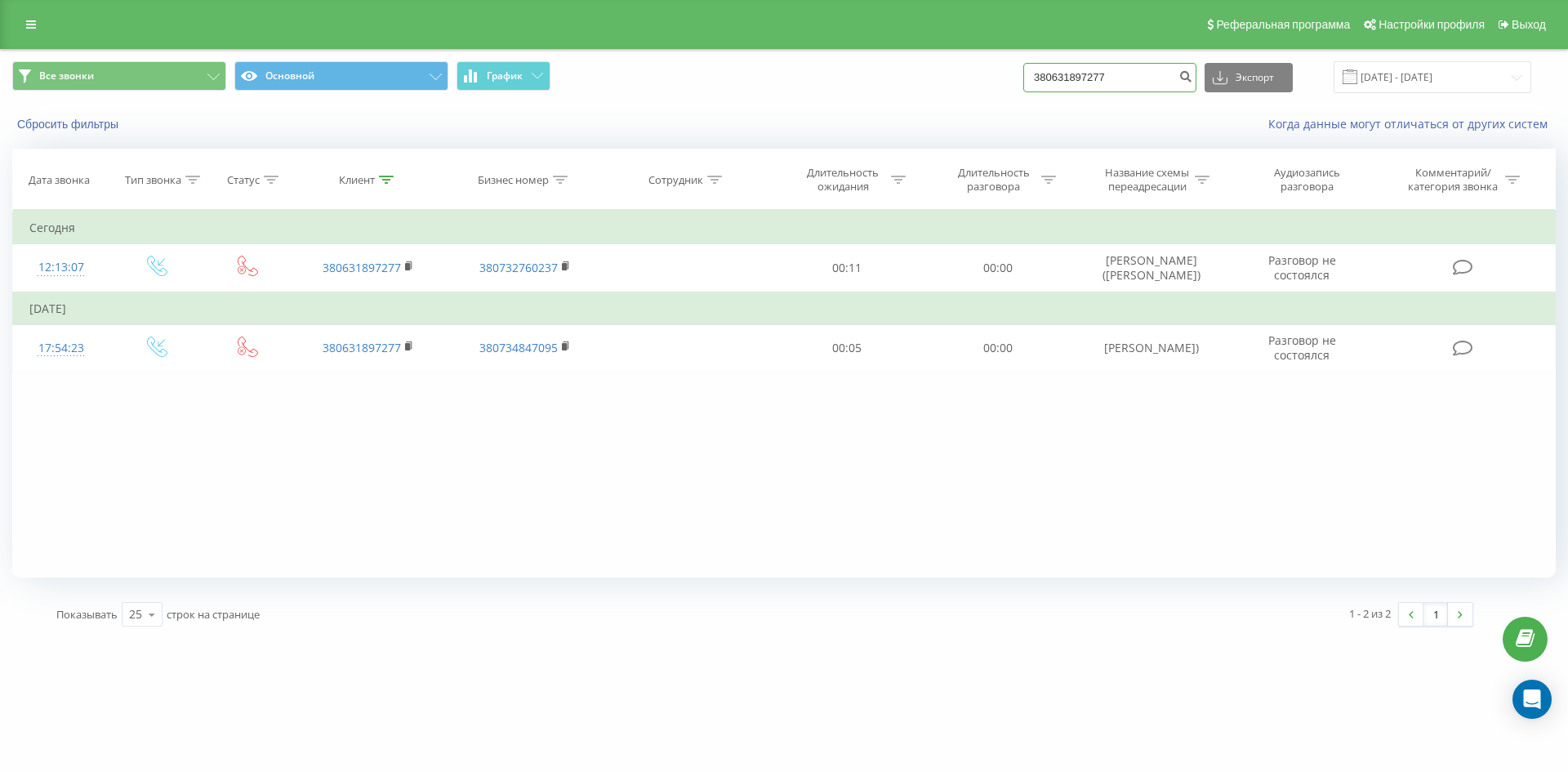
click at [1142, 84] on input "380631897277" at bounding box center [1110, 77] width 173 height 30
paste input "380971067553"
type input "380971067553"
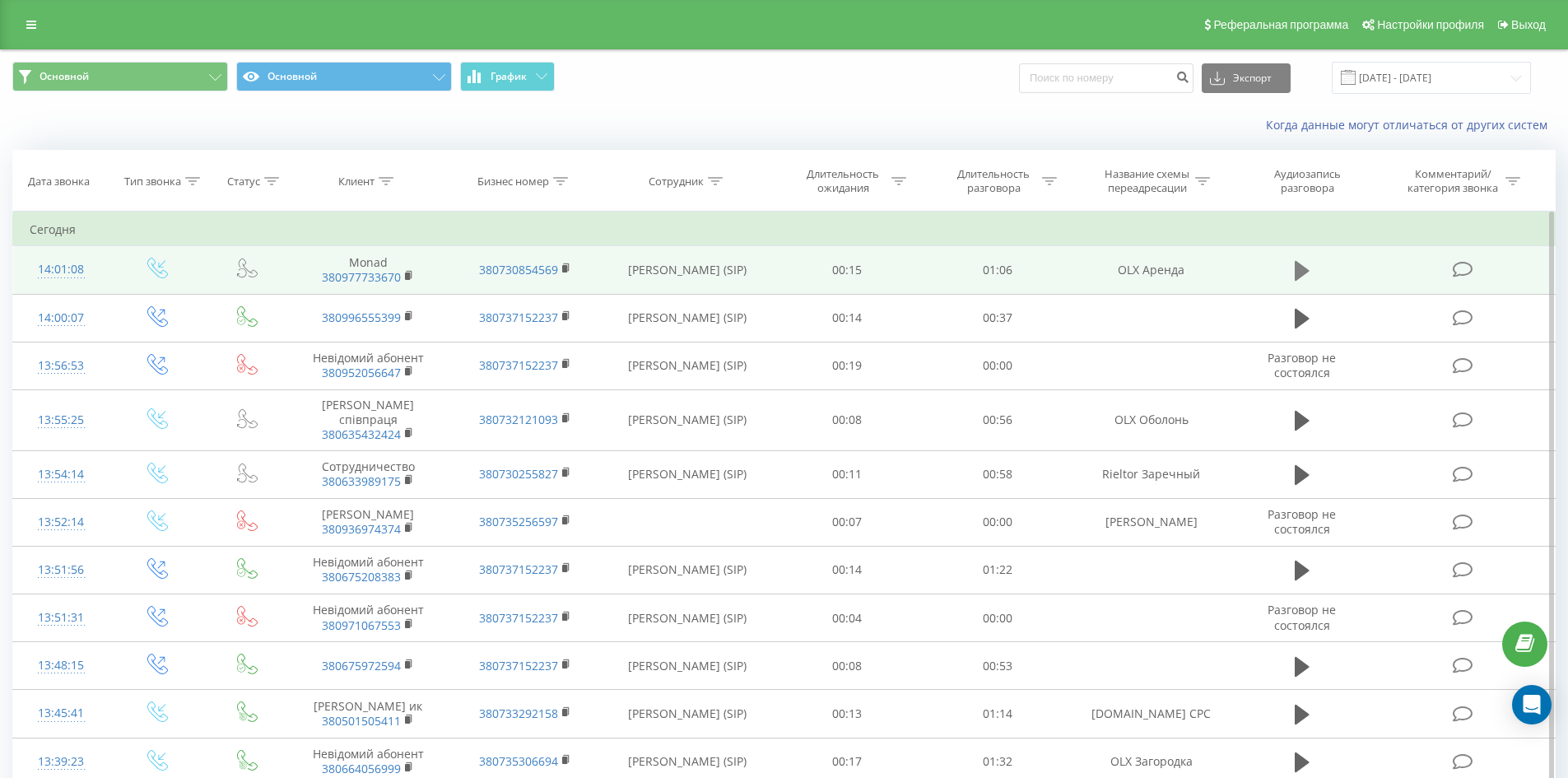
click at [1292, 265] on button at bounding box center [1301, 270] width 24 height 24
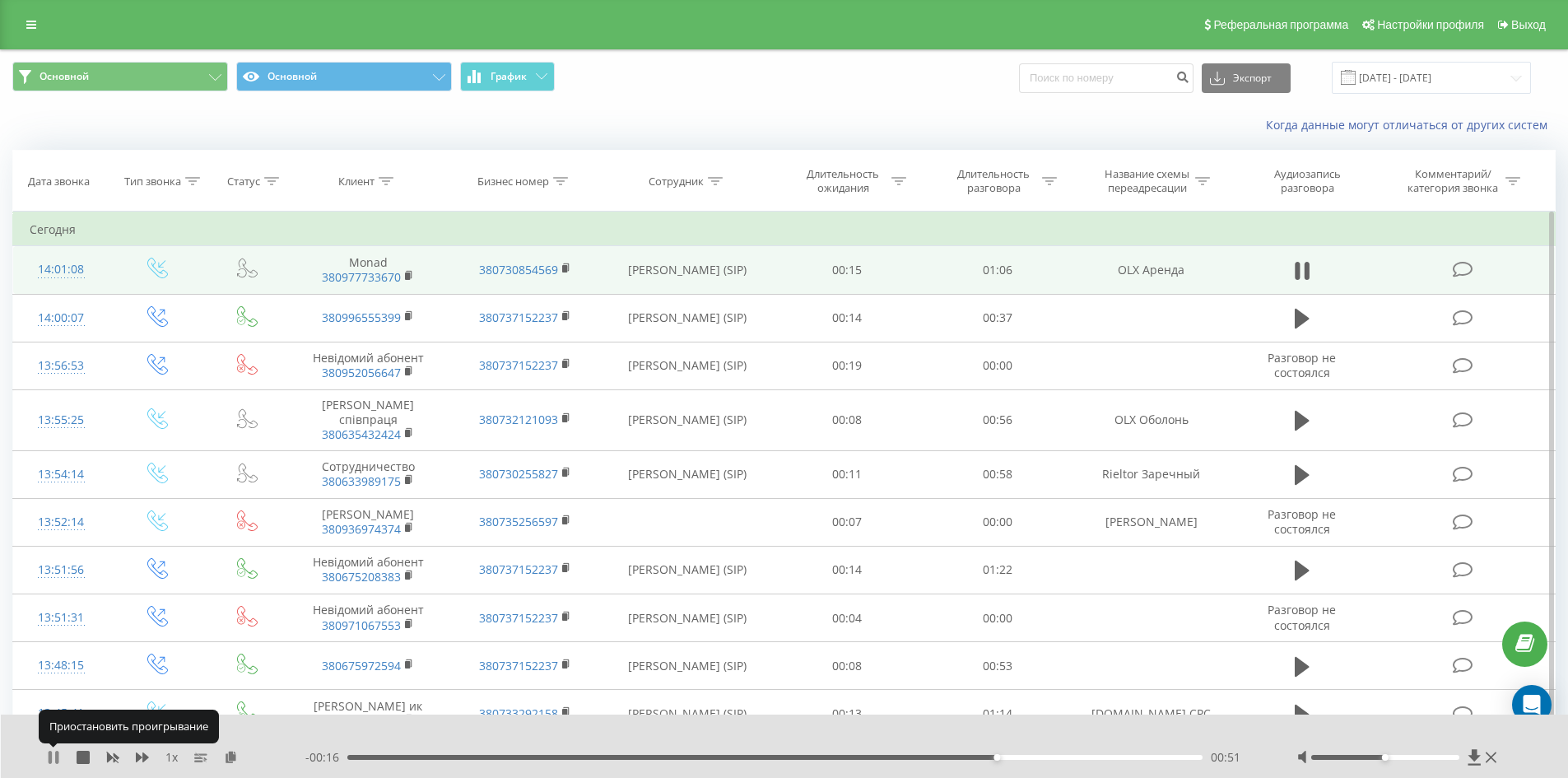
click at [59, 754] on icon at bounding box center [57, 756] width 4 height 14
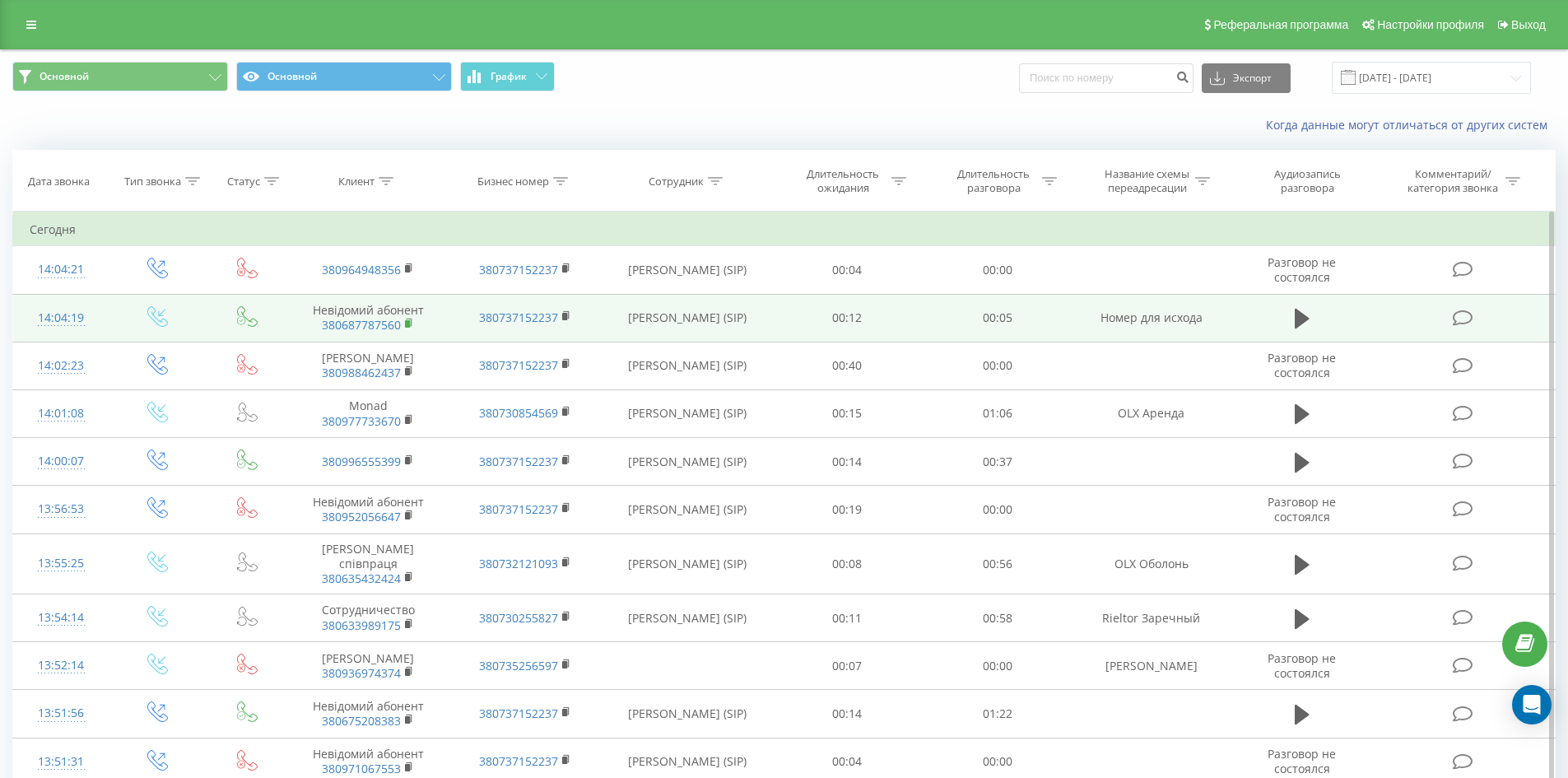
click at [408, 323] on rect at bounding box center [407, 324] width 5 height 7
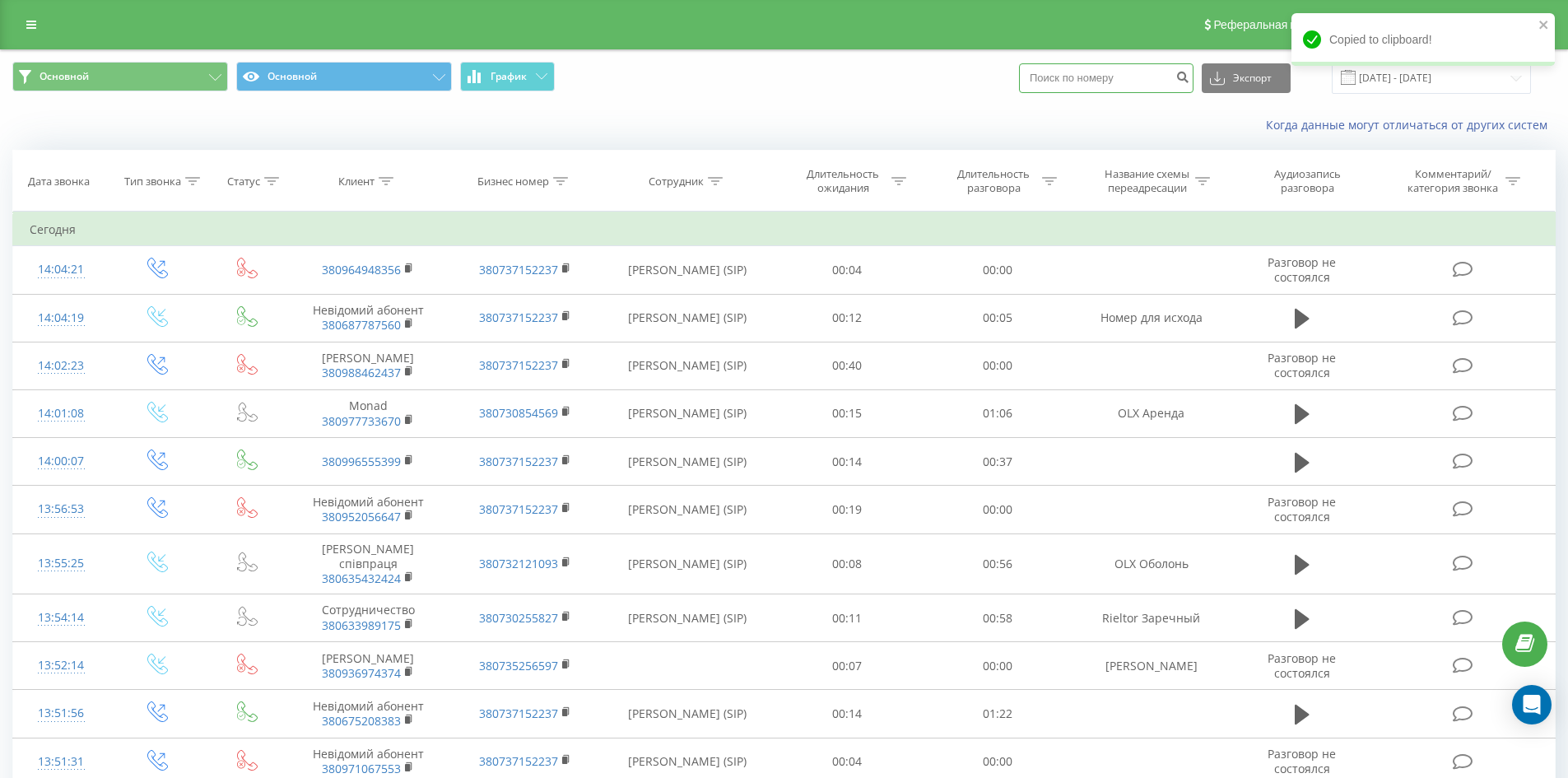
click at [1076, 79] on input at bounding box center [1105, 78] width 174 height 30
paste input "380687787560"
type input "380687787560"
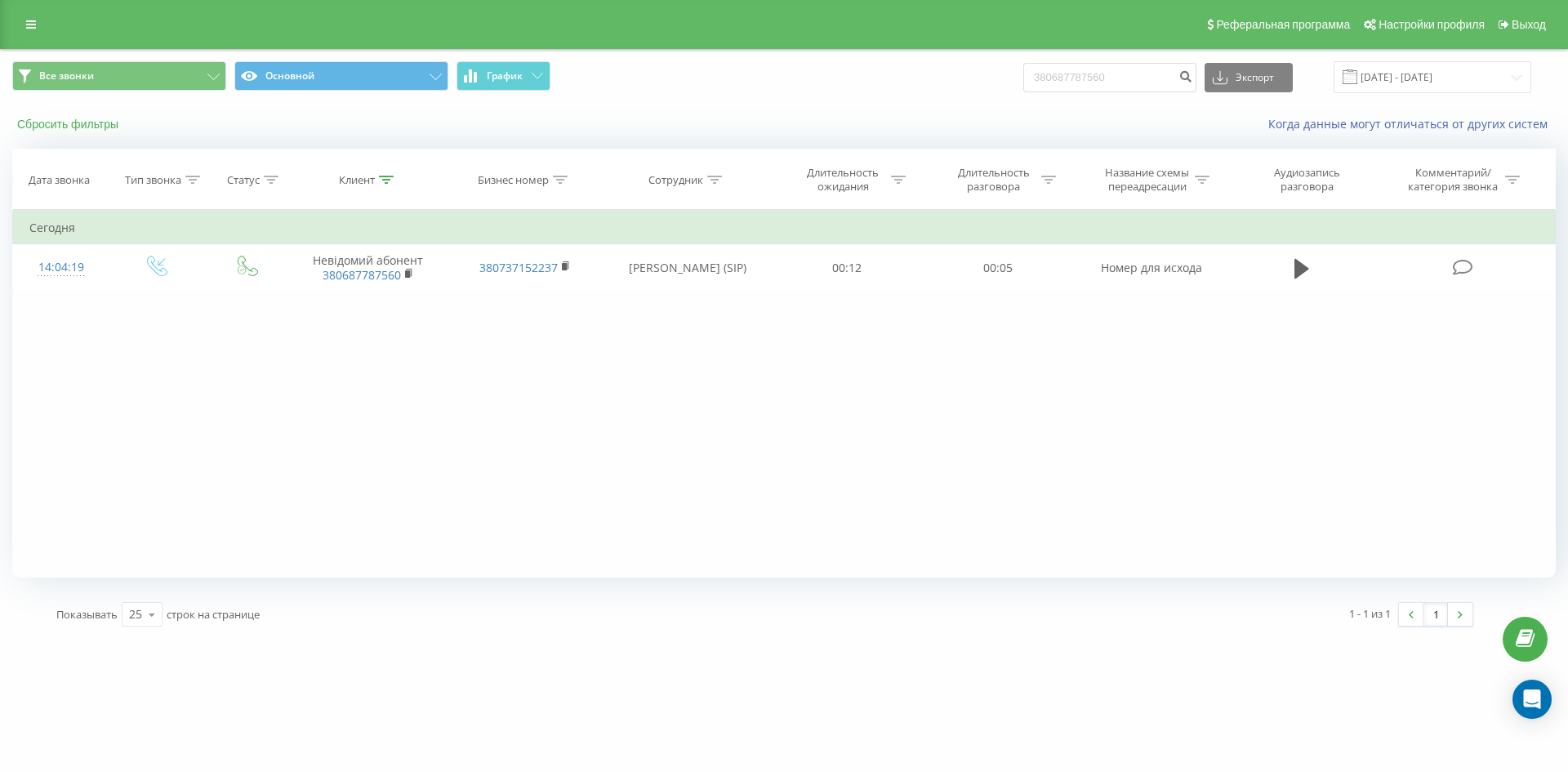
click at [77, 121] on button "Сбросить фильтры" at bounding box center [70, 124] width 115 height 14
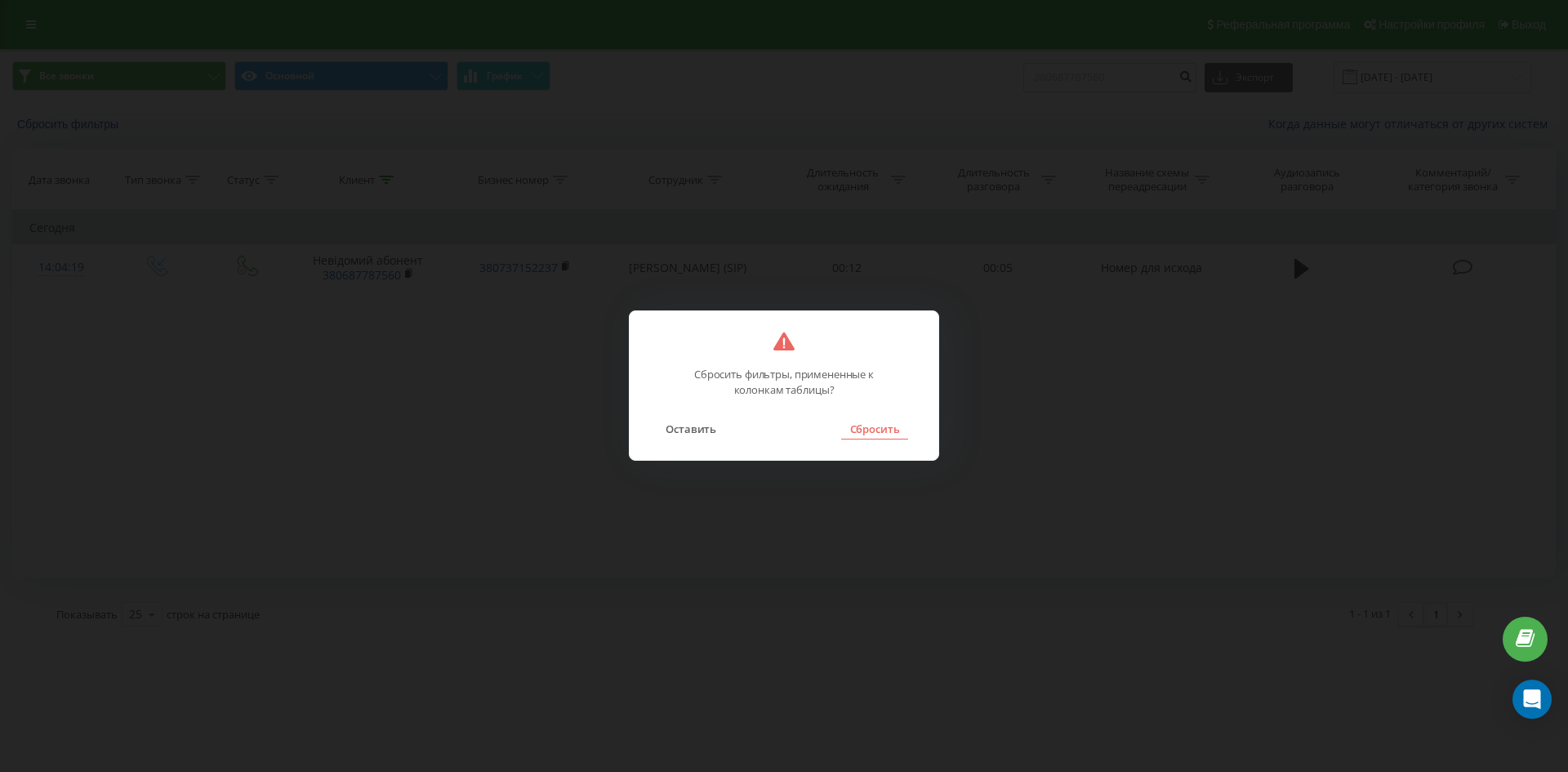
click at [869, 428] on button "Сбросить" at bounding box center [874, 428] width 66 height 21
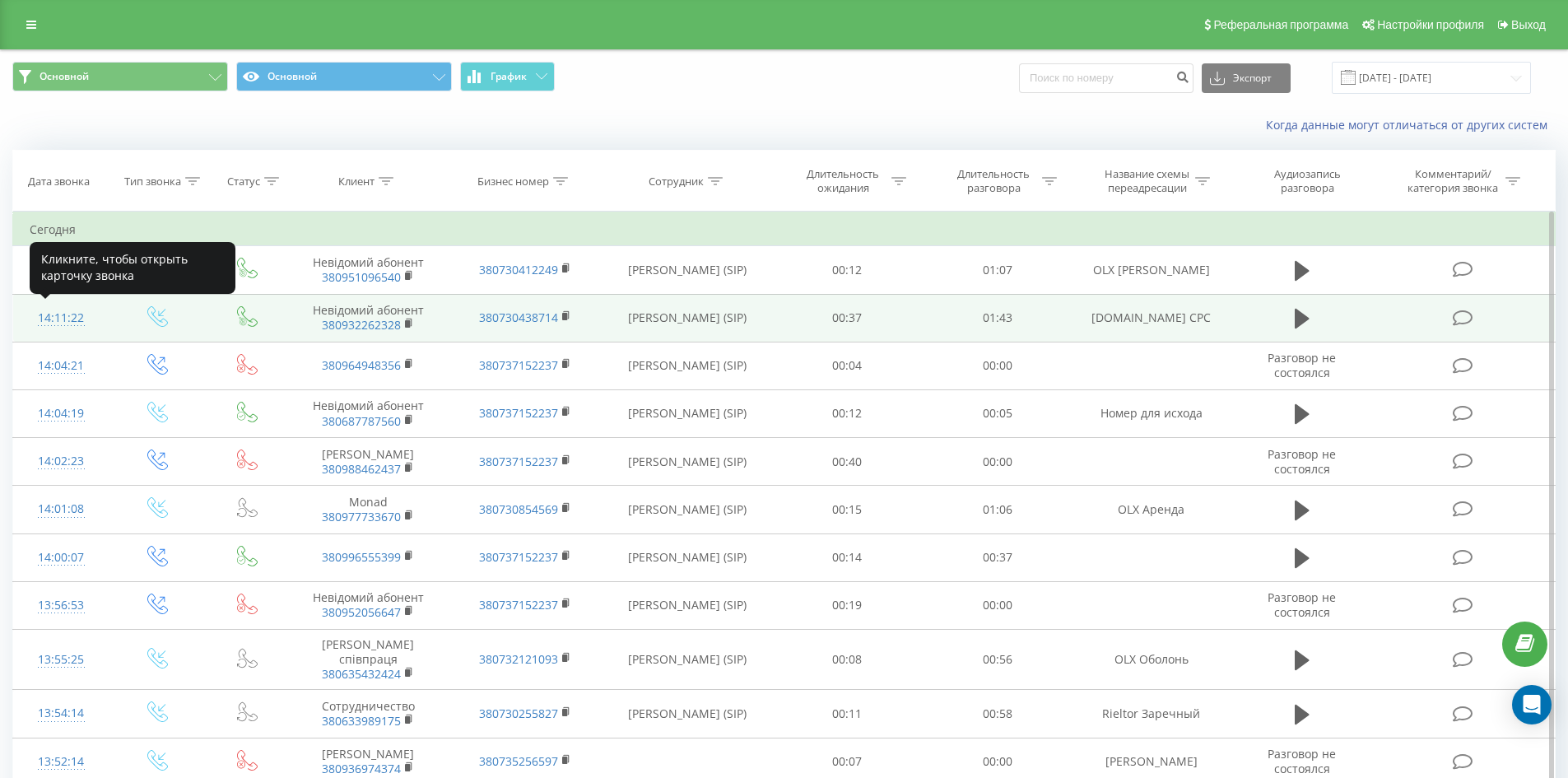
click at [47, 320] on div "14:11:22" at bounding box center [61, 318] width 63 height 32
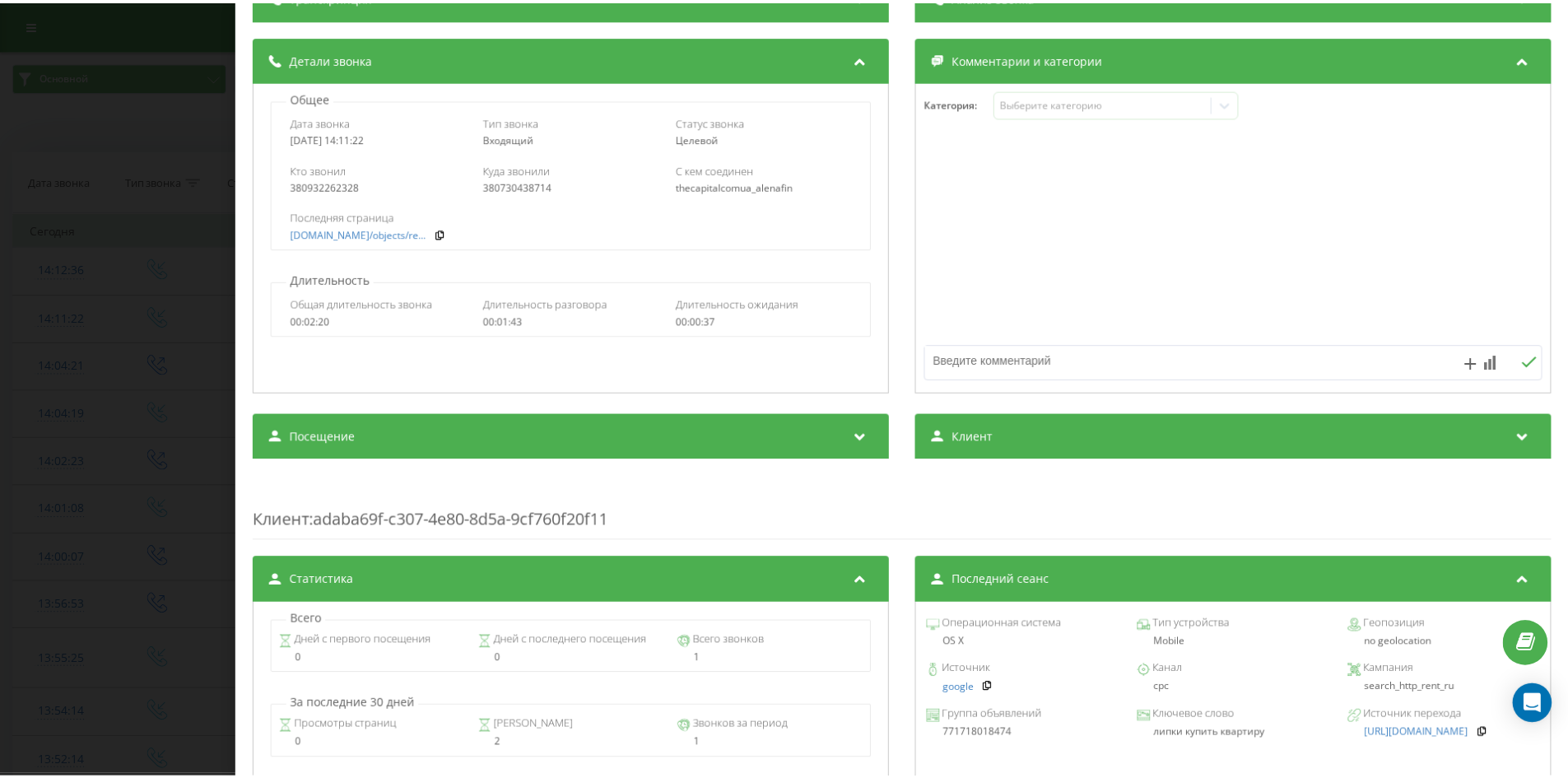
scroll to position [236, 0]
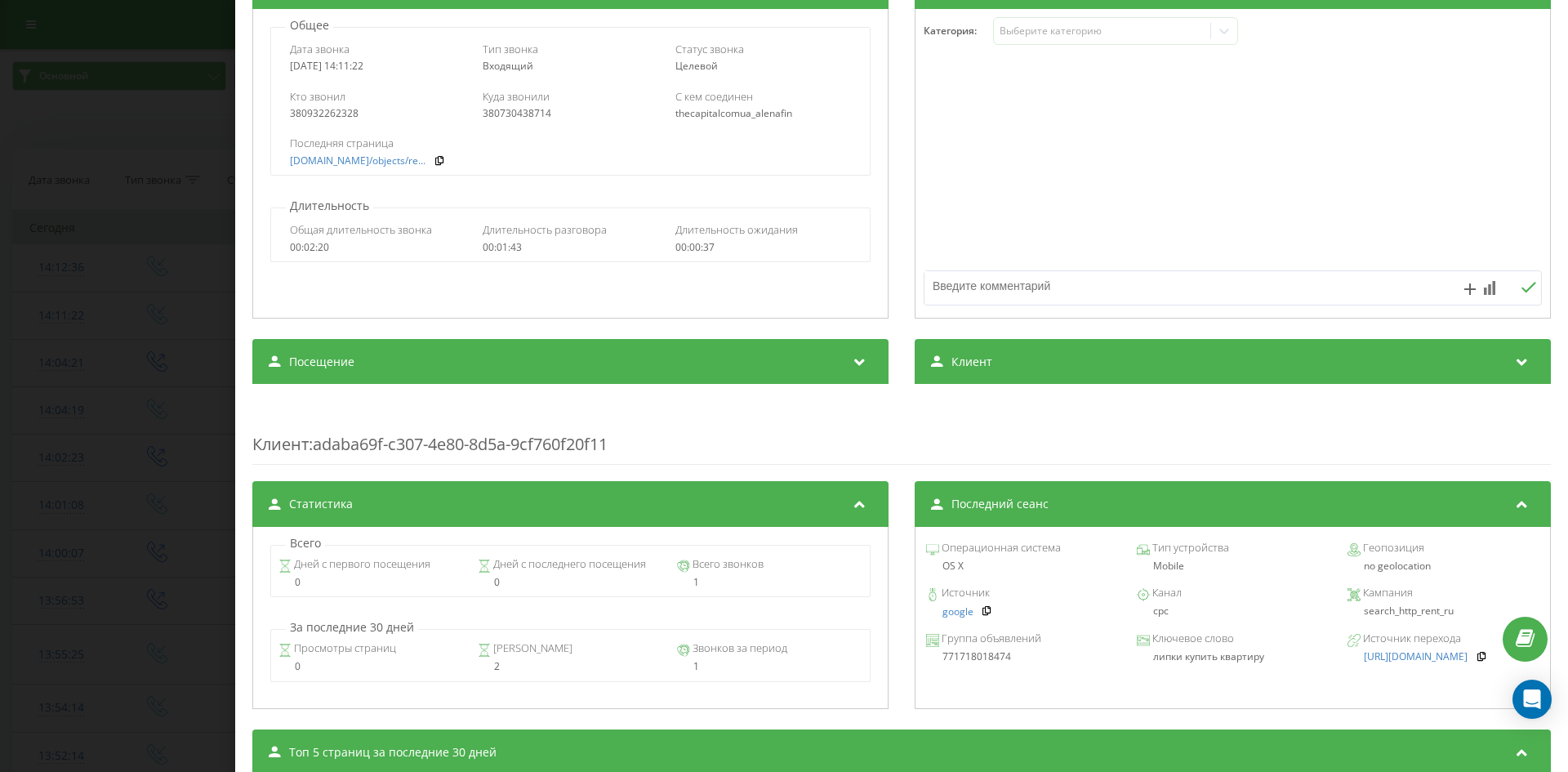
click at [193, 354] on div "Звонок : ua5_-1758280282.6948750 1 x - 01:43 00:00 00:00 Транскрипция Для анали…" at bounding box center [784, 386] width 1568 height 772
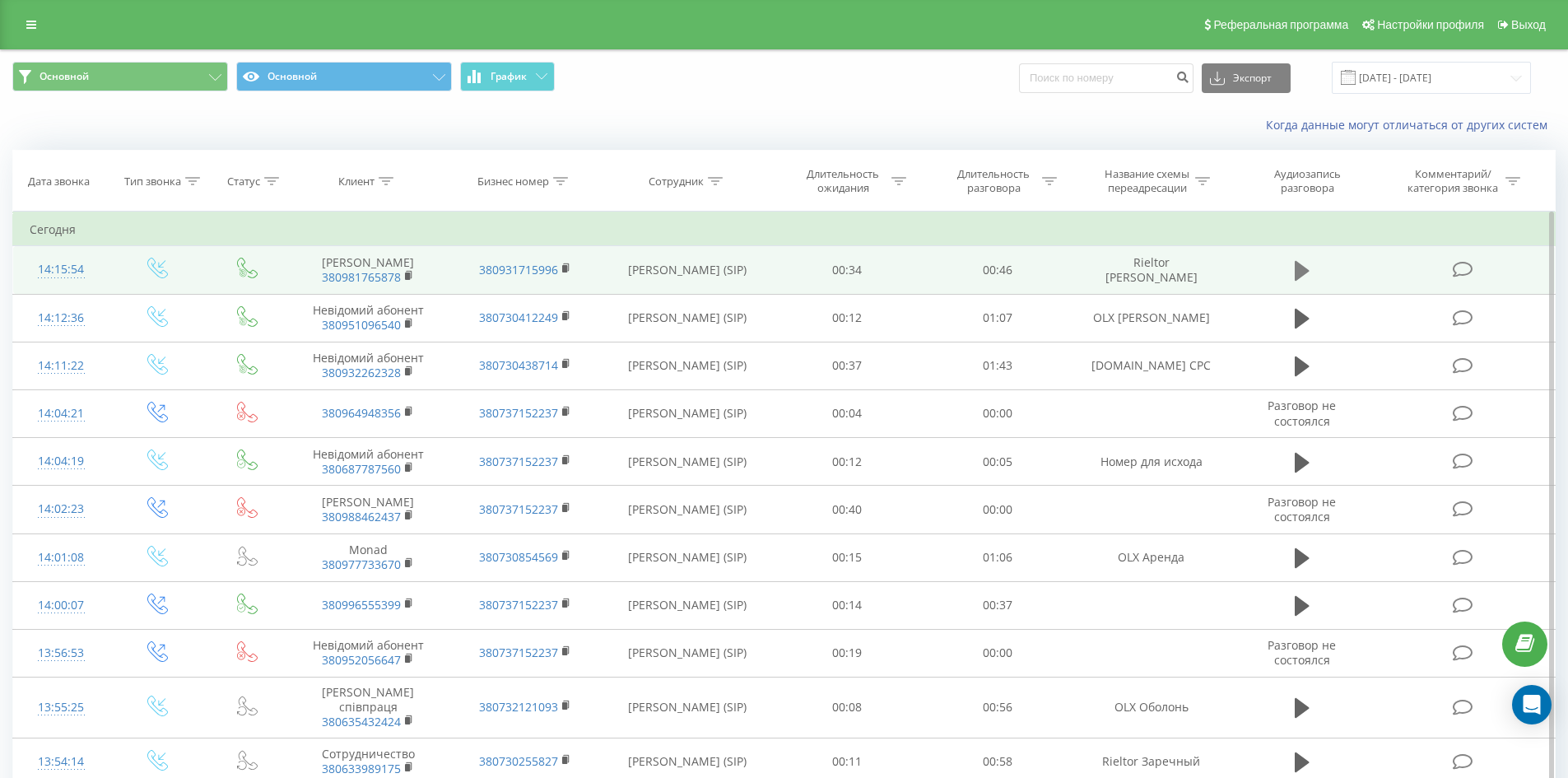
click at [1305, 262] on icon at bounding box center [1302, 271] width 14 height 23
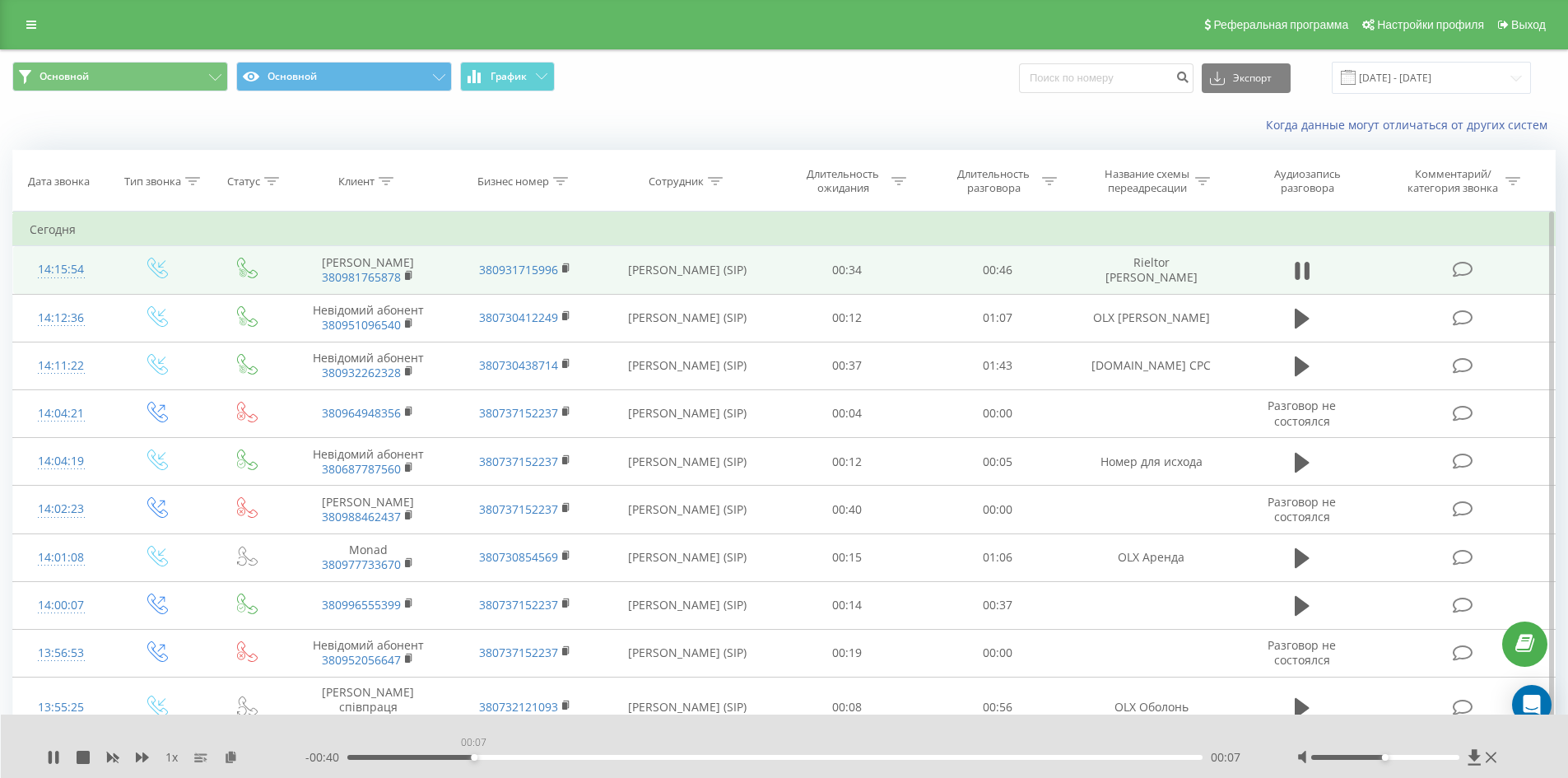
click at [473, 756] on div "00:07" at bounding box center [775, 756] width 856 height 5
click at [57, 757] on icon at bounding box center [57, 756] width 4 height 14
click at [47, 755] on div "1 x - 00:34 00:12 00:12" at bounding box center [784, 746] width 1568 height 63
click at [49, 755] on icon at bounding box center [53, 756] width 14 height 14
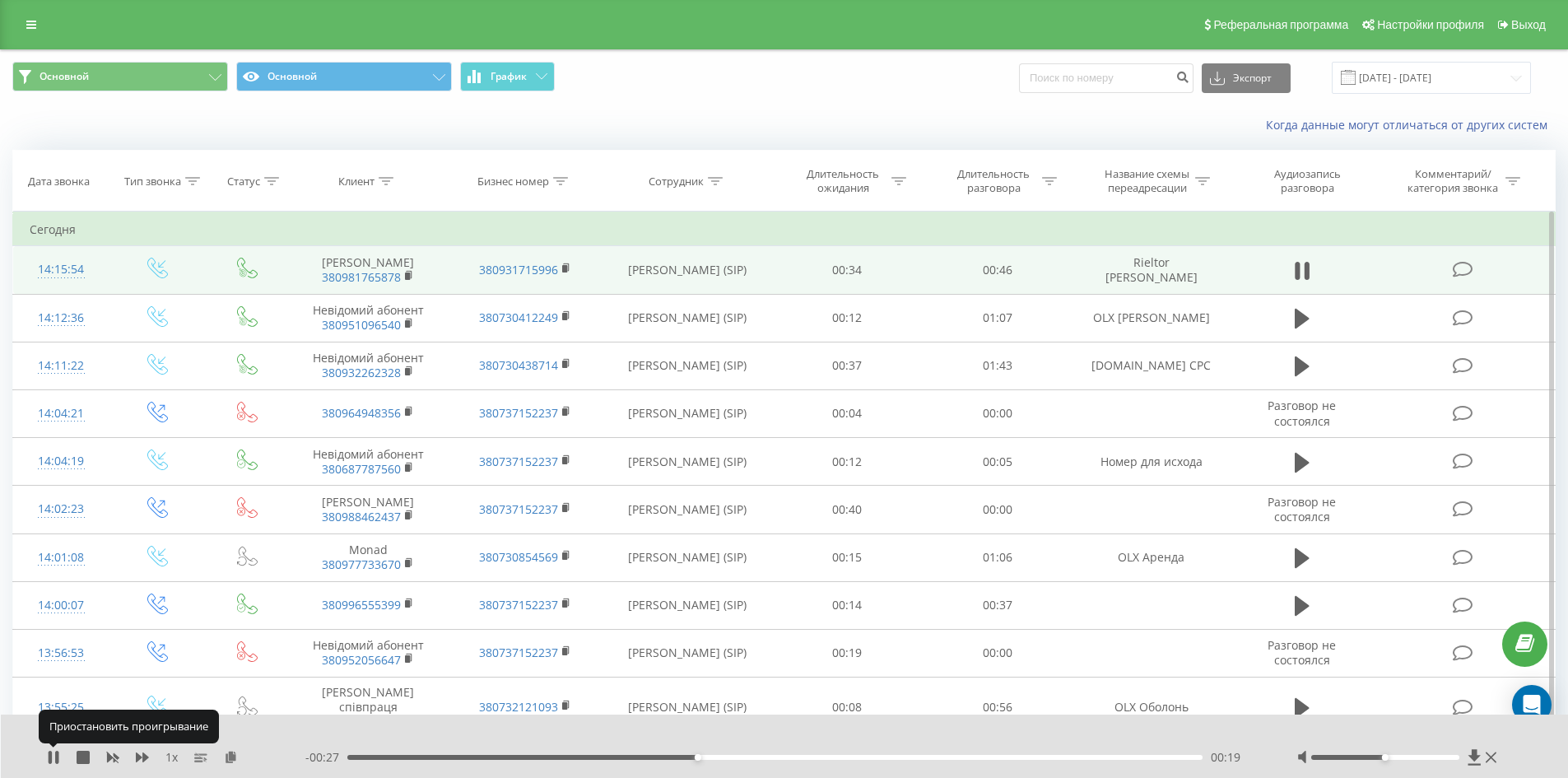
click at [49, 755] on icon at bounding box center [50, 756] width 4 height 14
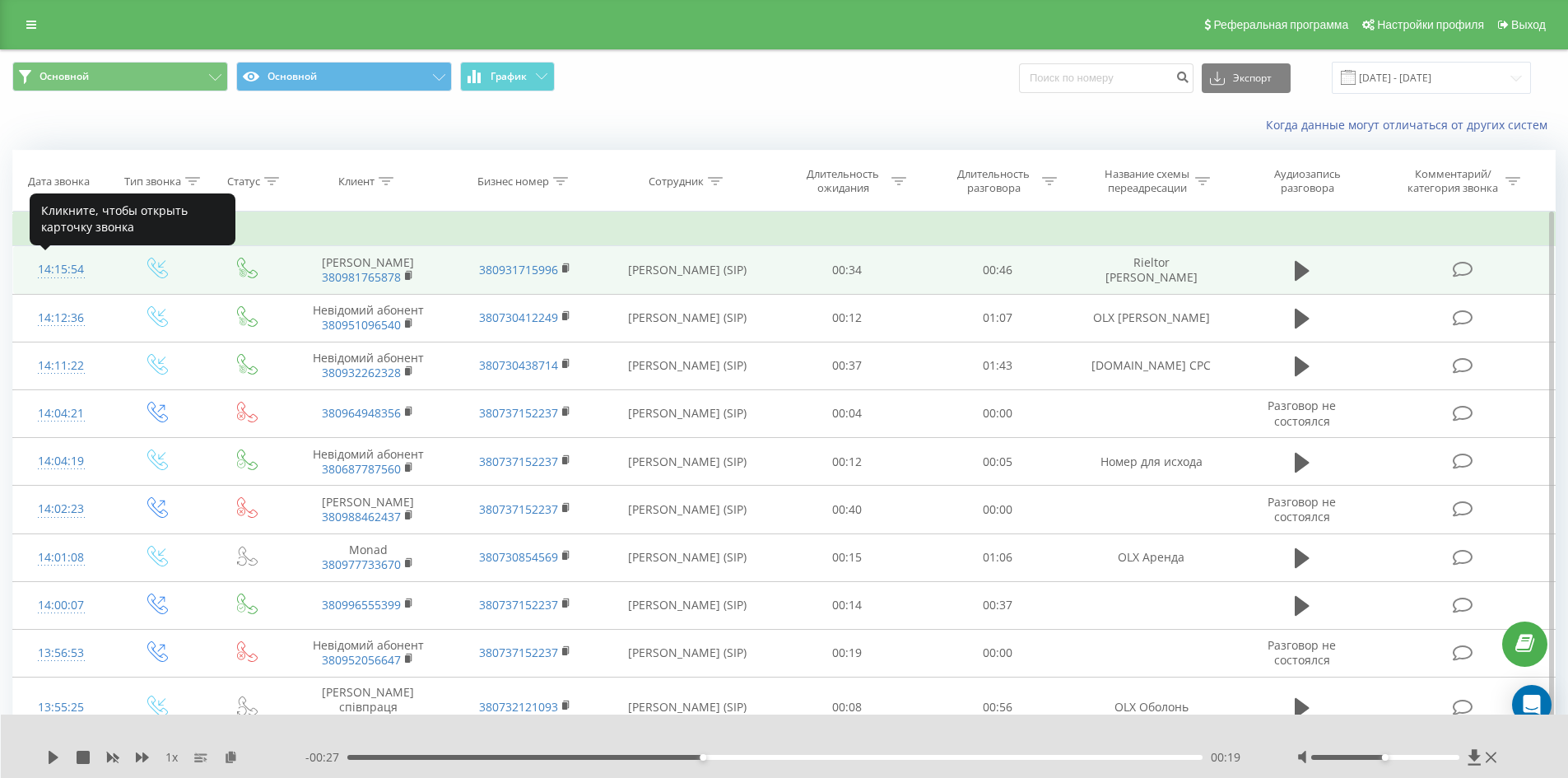
click at [50, 262] on div "14:15:54" at bounding box center [61, 270] width 63 height 32
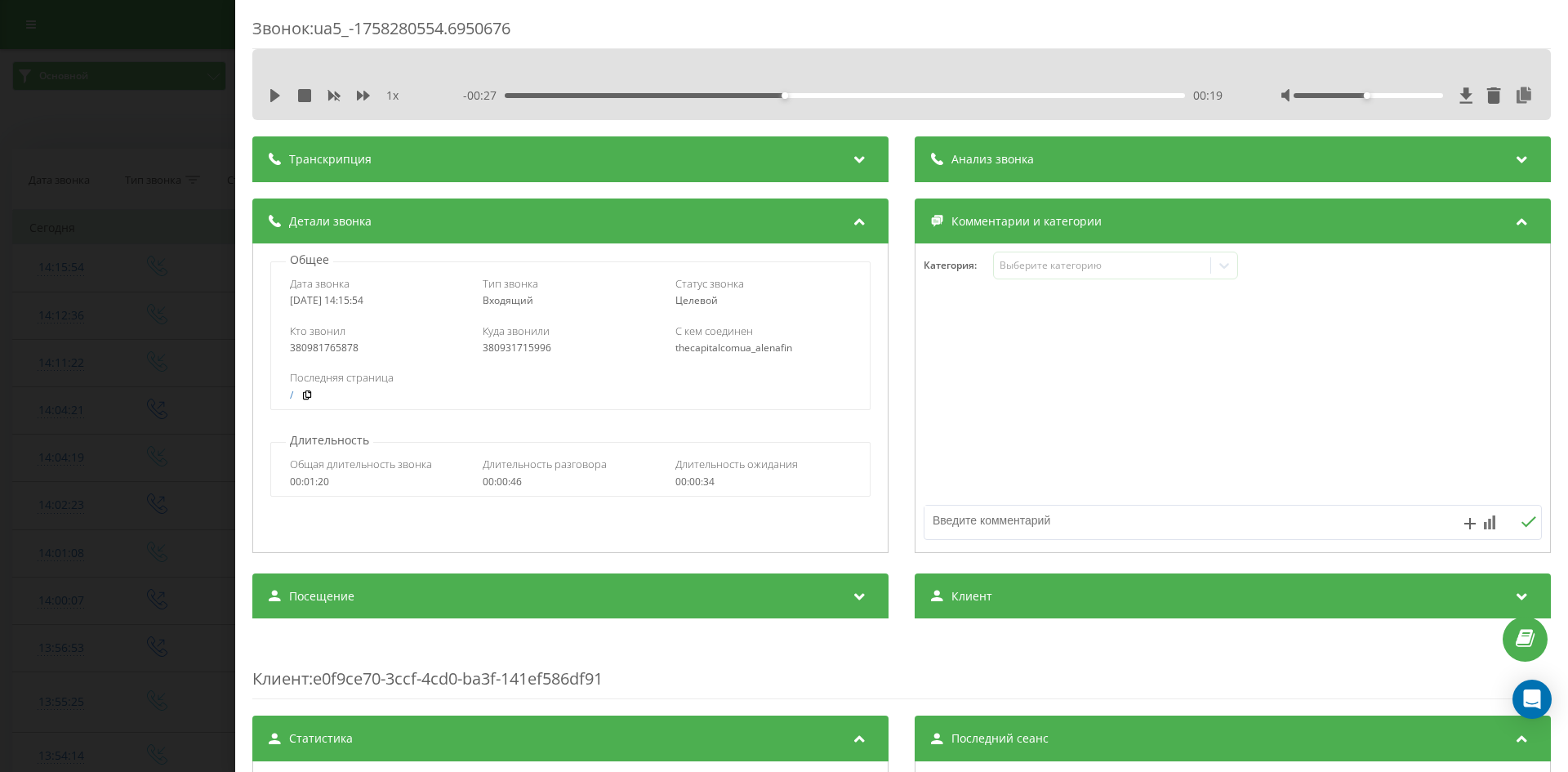
click at [538, 351] on div "380931715996" at bounding box center [570, 347] width 175 height 12
copy div "380931715996"
click at [164, 361] on div "Звонок : ua5_-1758280554.6950676 1 x - 00:27 00:19 00:19 Транскрипция Для анали…" at bounding box center [784, 386] width 1568 height 772
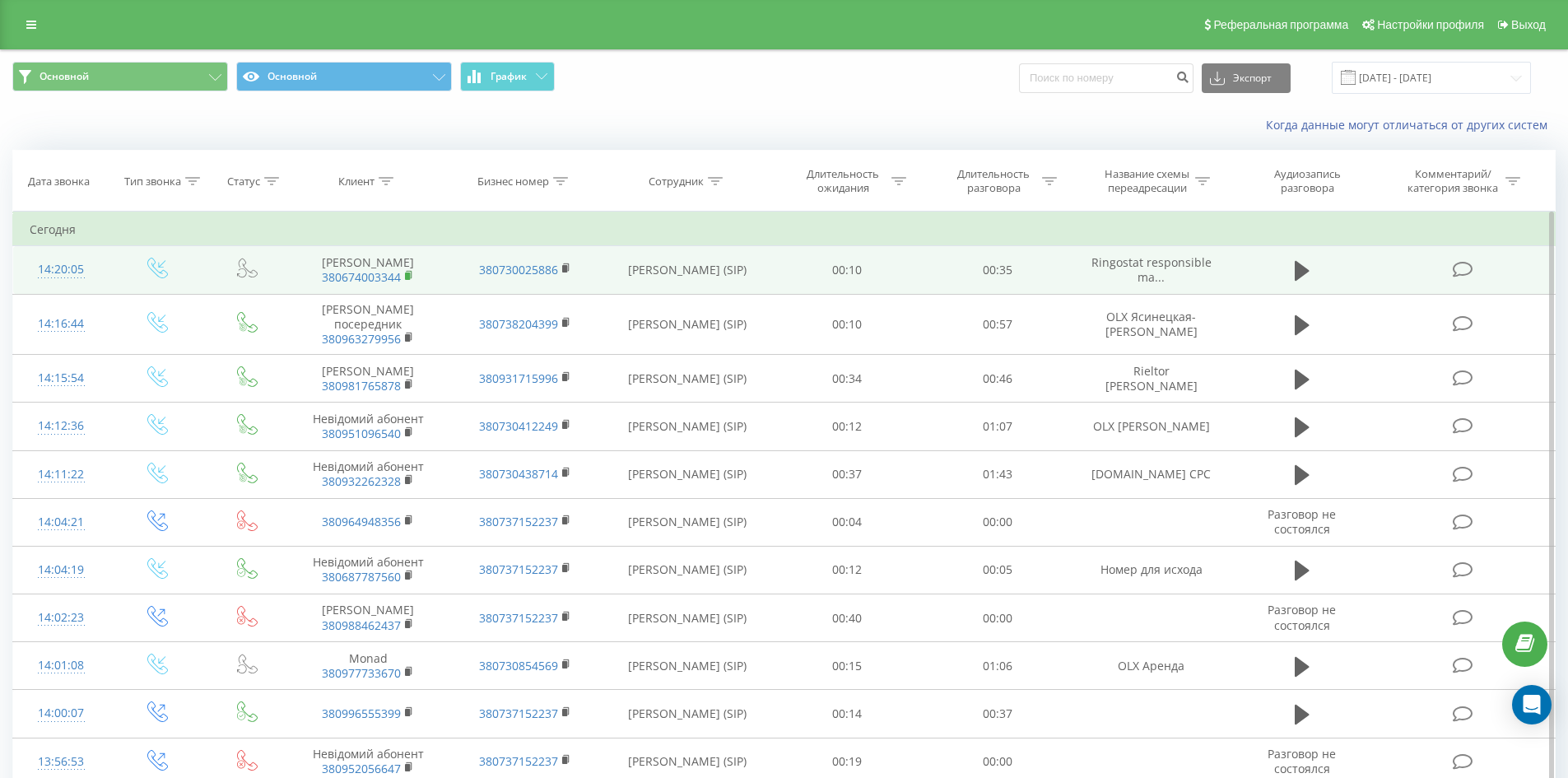
click at [407, 279] on rect at bounding box center [407, 276] width 5 height 7
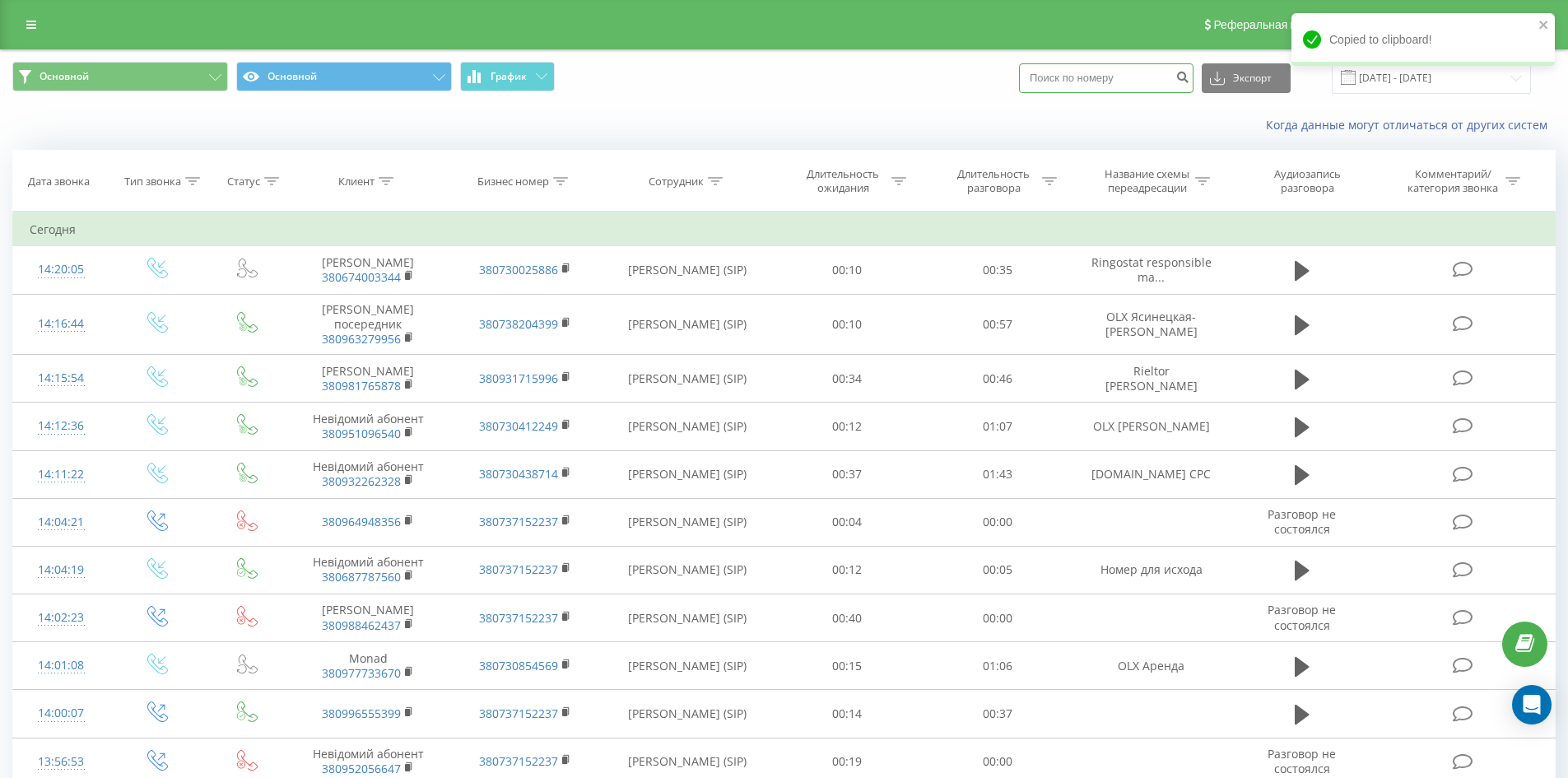
click at [1098, 86] on input at bounding box center [1105, 78] width 174 height 30
paste input "380674003344"
type input "380674003344"
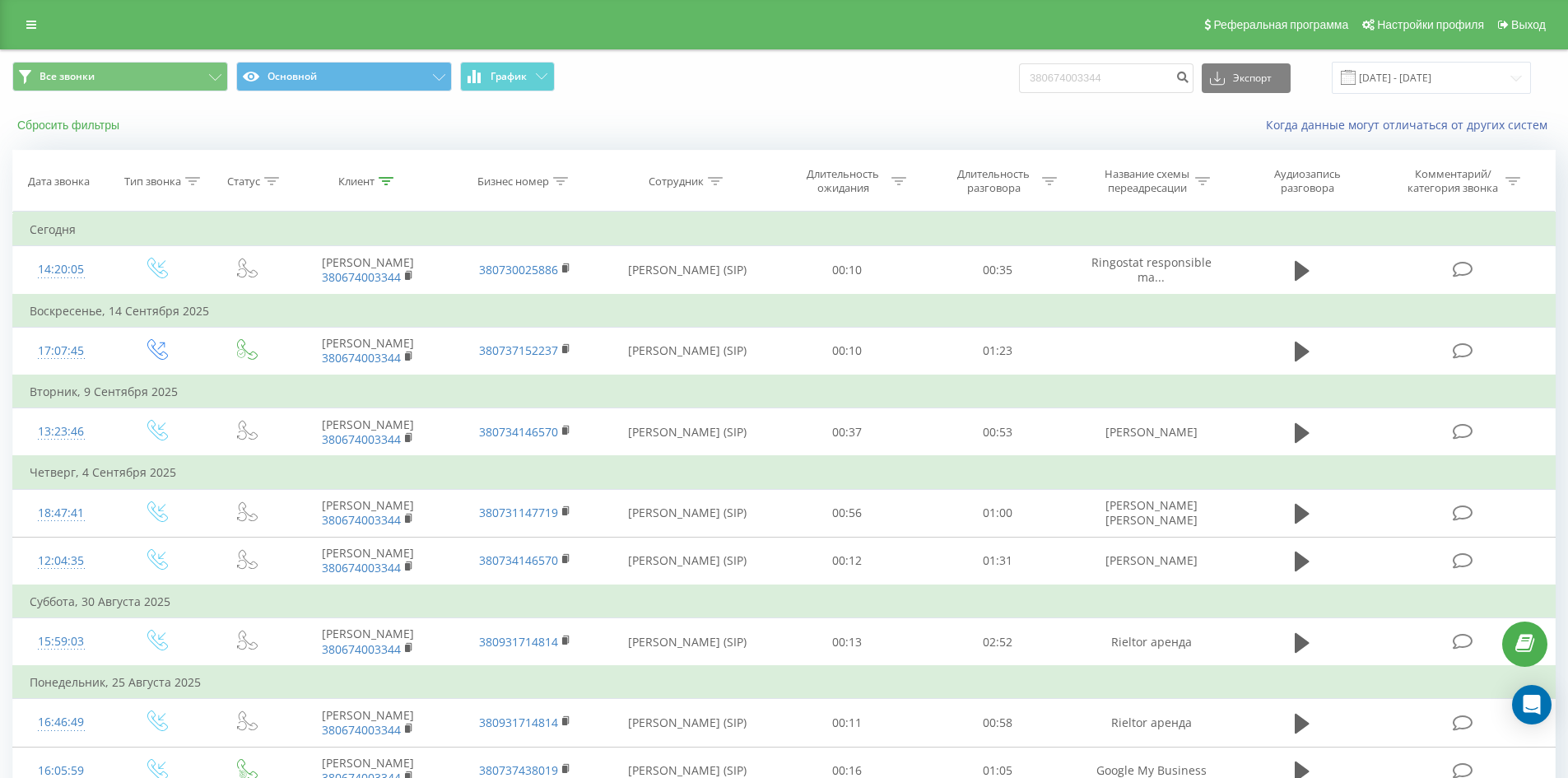
click at [89, 133] on button "Сбросить фильтры" at bounding box center [70, 125] width 115 height 14
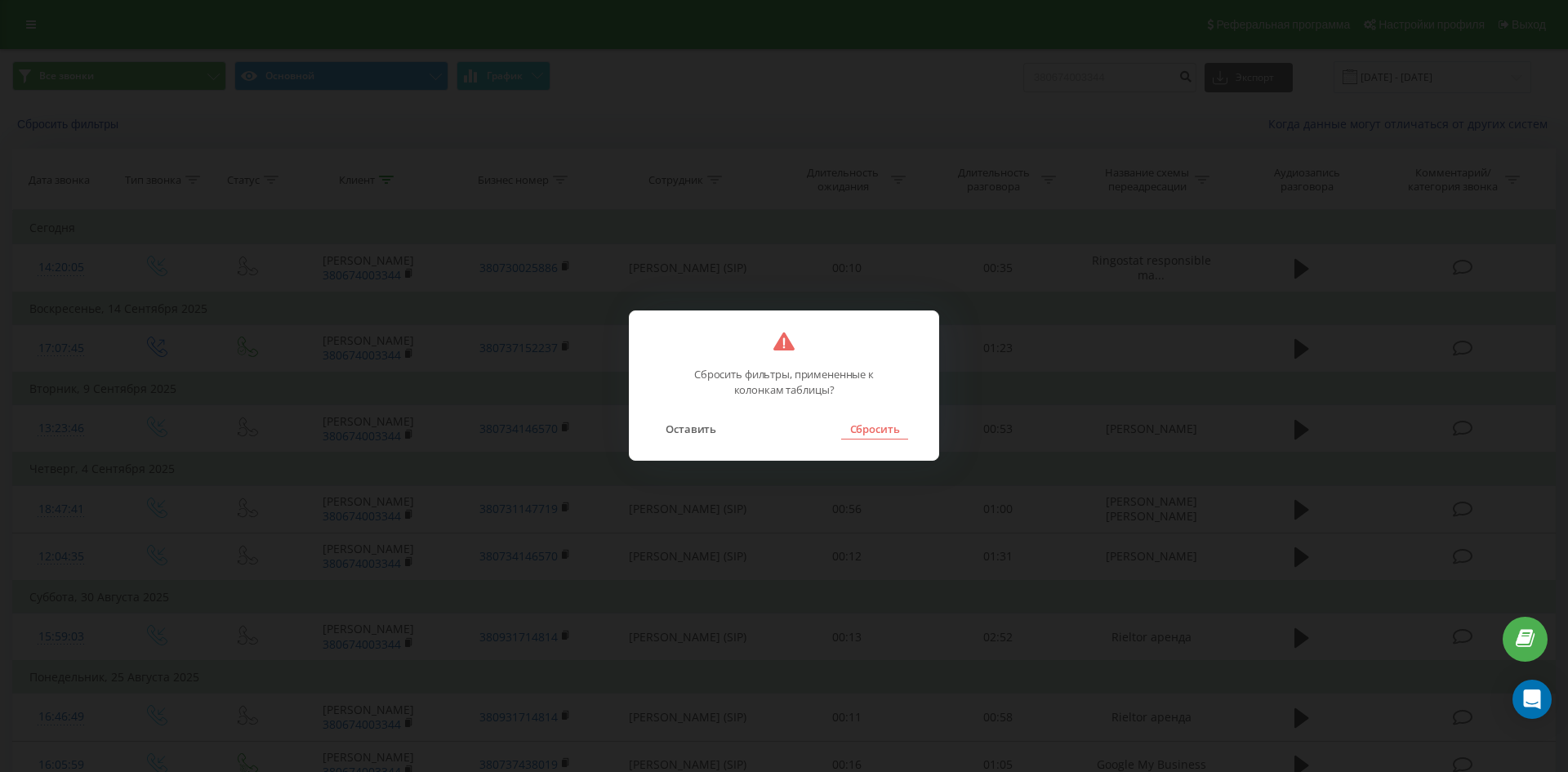
click at [851, 428] on button "Сбросить" at bounding box center [874, 428] width 66 height 21
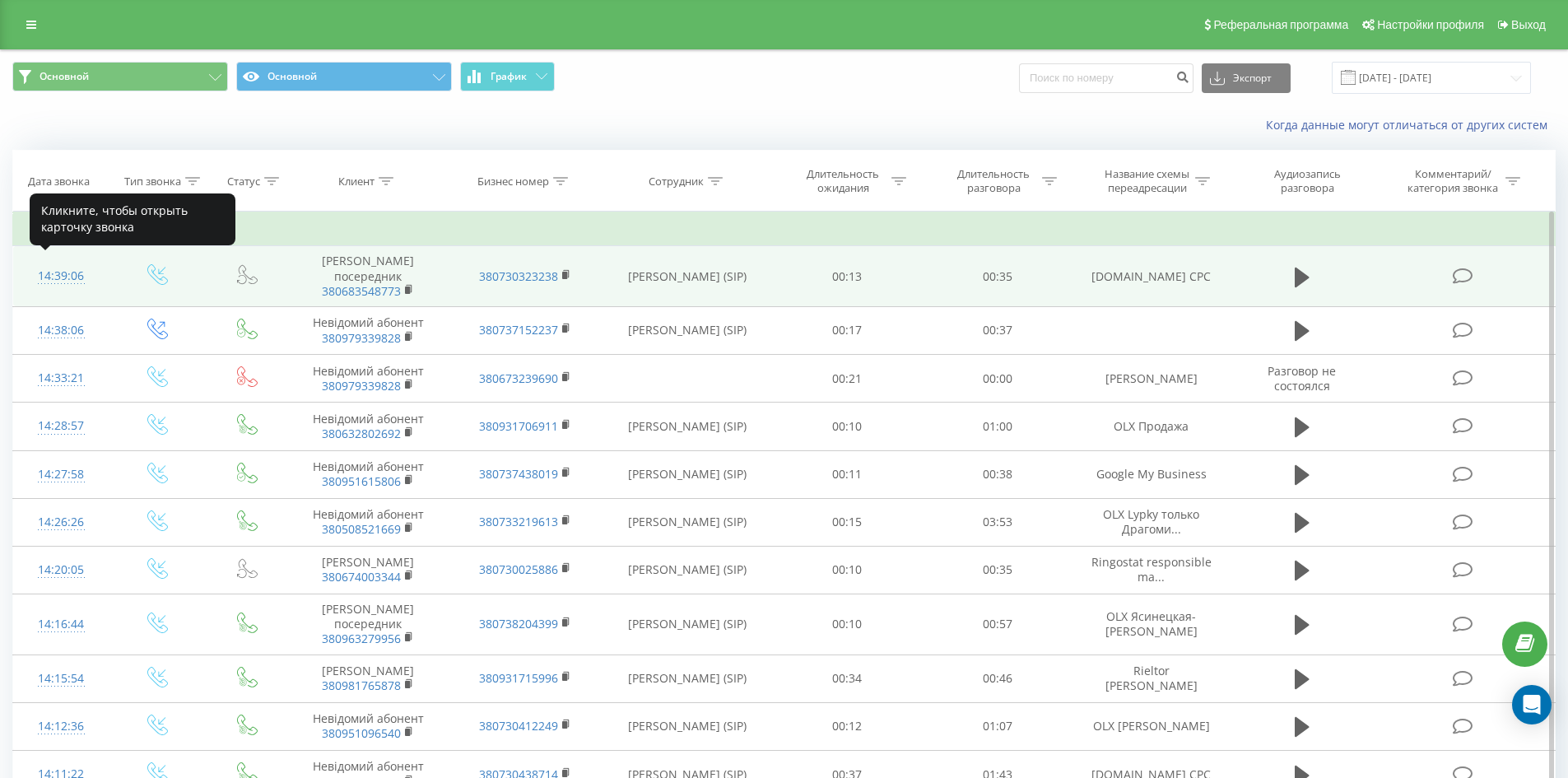
click at [48, 274] on div "14:39:06" at bounding box center [61, 276] width 63 height 32
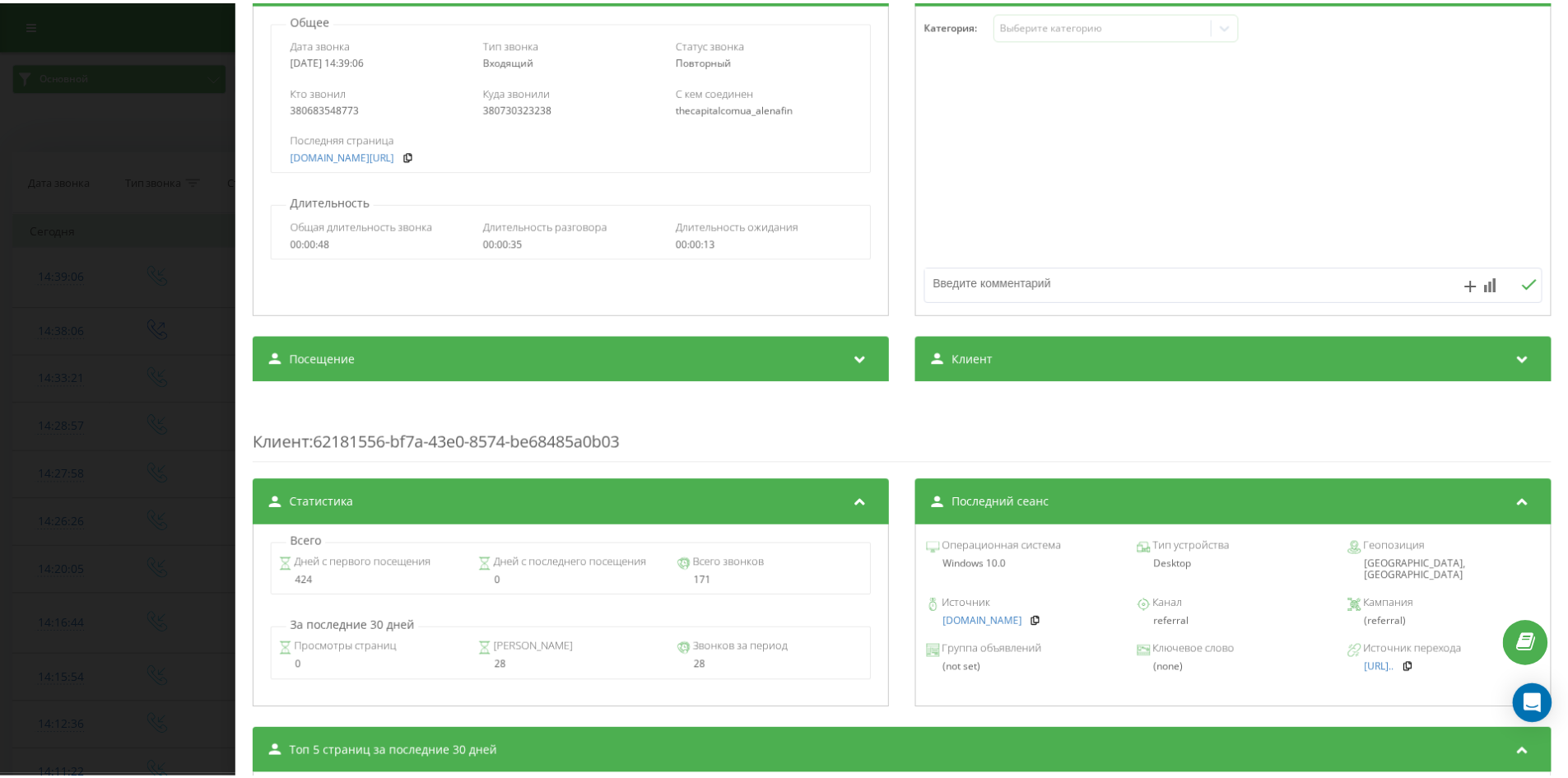
scroll to position [247, 0]
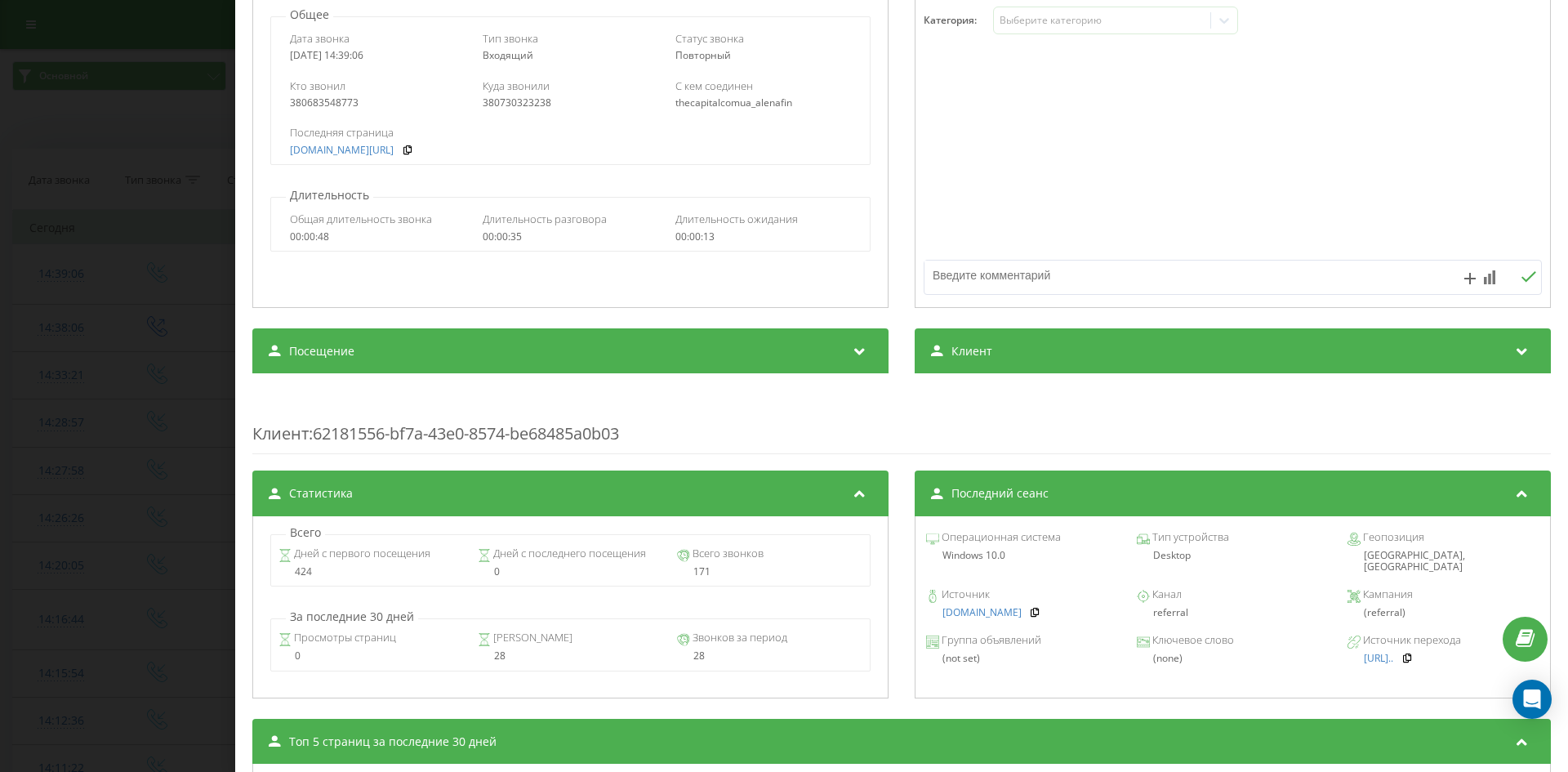
click at [194, 316] on div "Звонок : ua5_-1758281946.6959513 1 x - 00:37 00:00 00:00 Транскрипция Для анали…" at bounding box center [784, 386] width 1568 height 772
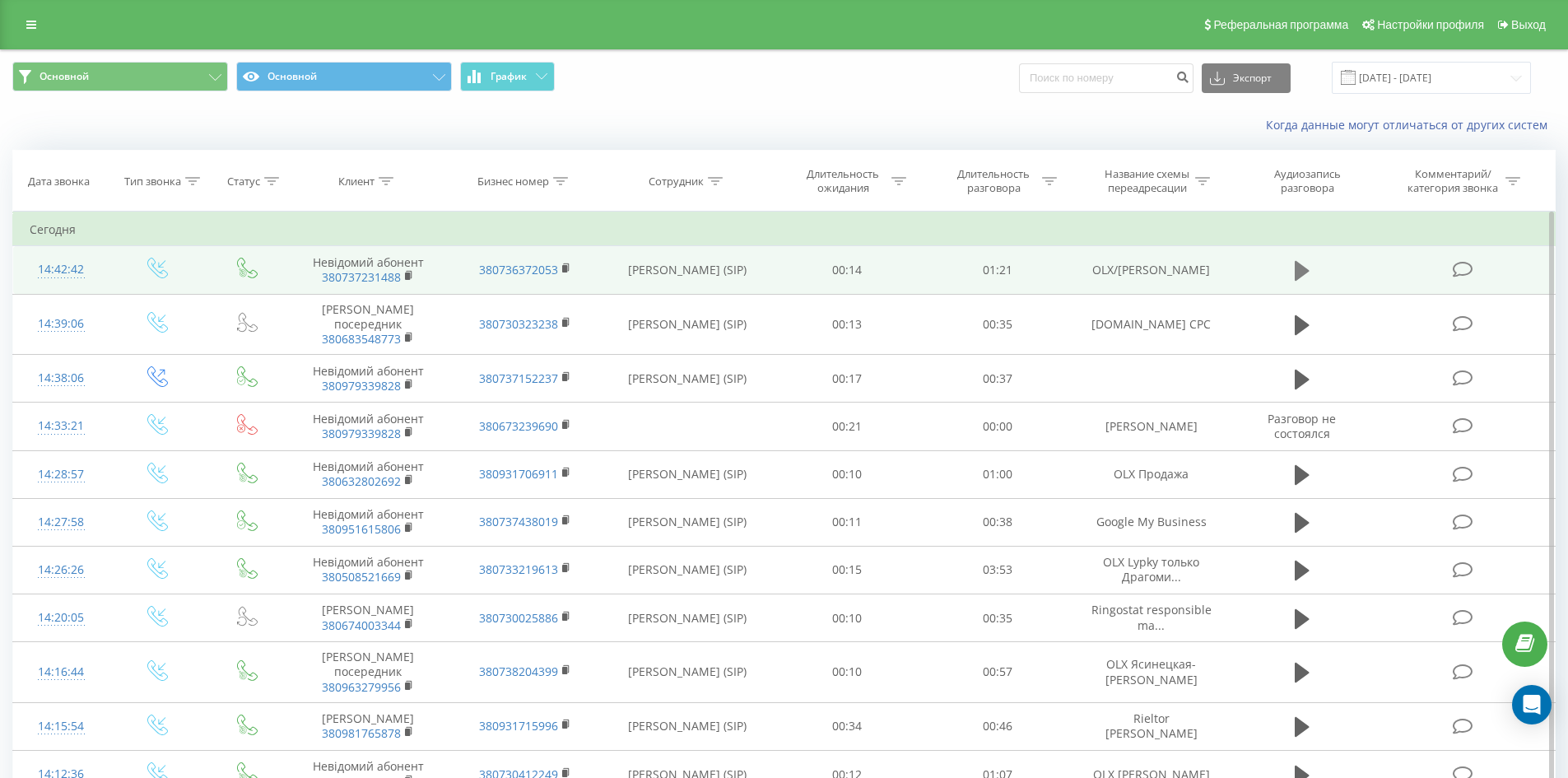
click at [1296, 269] on icon at bounding box center [1302, 270] width 14 height 20
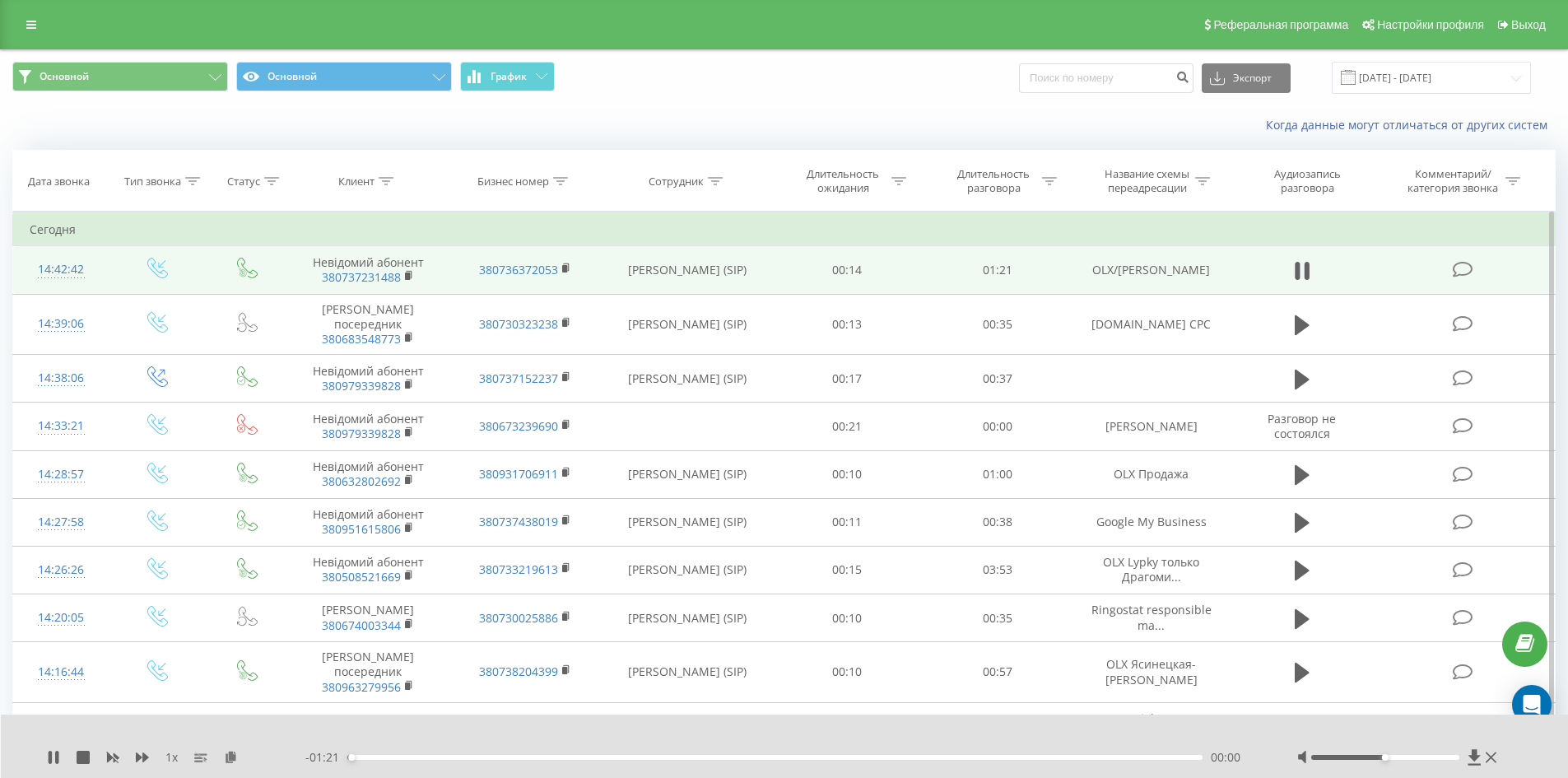
click at [409, 758] on div "00:00" at bounding box center [775, 756] width 856 height 5
click at [1451, 757] on div at bounding box center [1385, 756] width 148 height 5
click at [52, 764] on button at bounding box center [53, 756] width 14 height 14
click at [406, 756] on div "00:12" at bounding box center [775, 756] width 856 height 5
click at [56, 753] on icon at bounding box center [53, 756] width 14 height 14
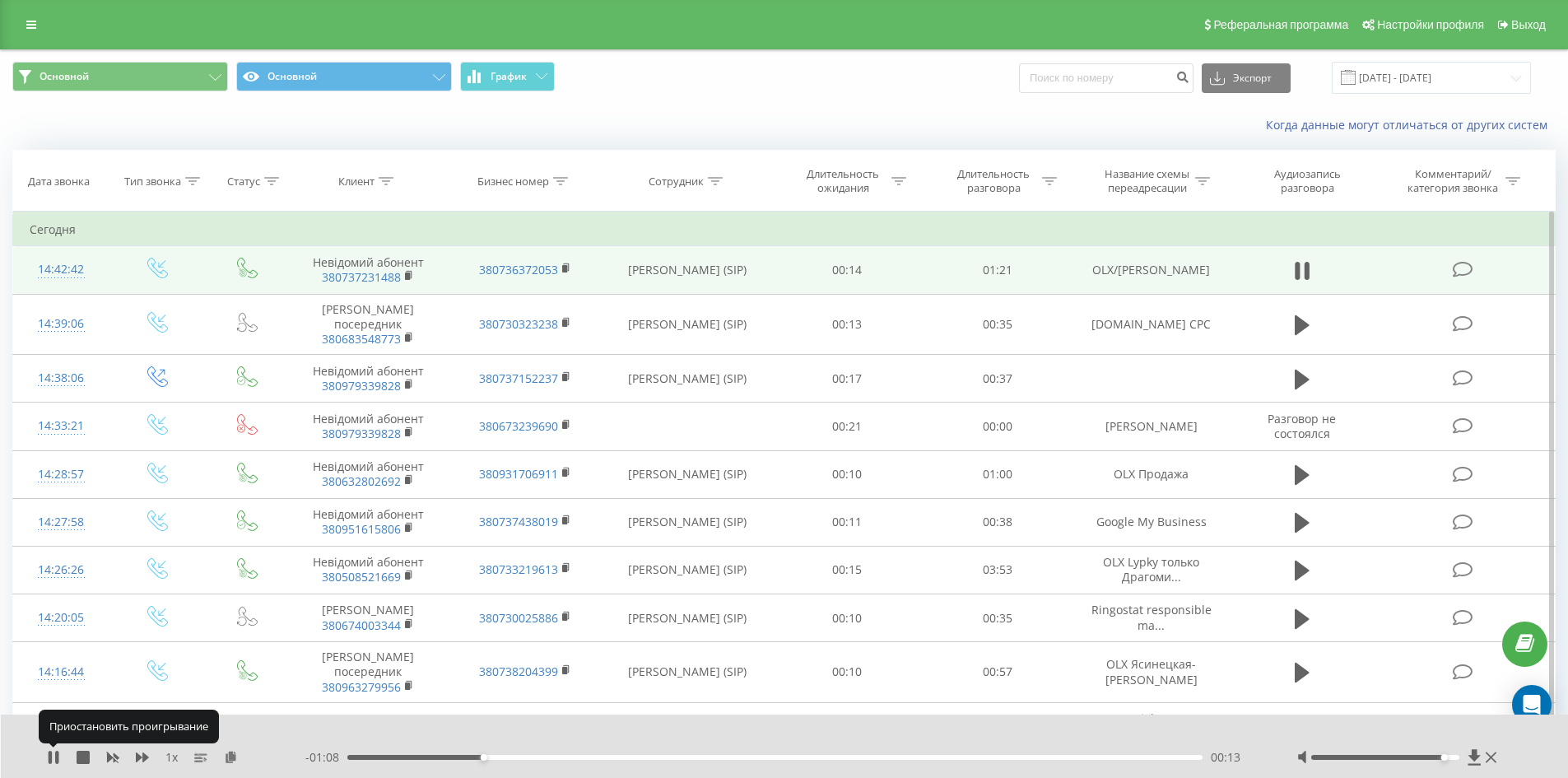
click at [56, 753] on icon at bounding box center [57, 756] width 4 height 14
click at [415, 755] on div "00:06" at bounding box center [775, 756] width 856 height 5
click at [55, 753] on icon at bounding box center [53, 756] width 14 height 14
click at [416, 755] on div "00:06" at bounding box center [775, 756] width 856 height 5
click at [52, 763] on icon at bounding box center [53, 756] width 14 height 14
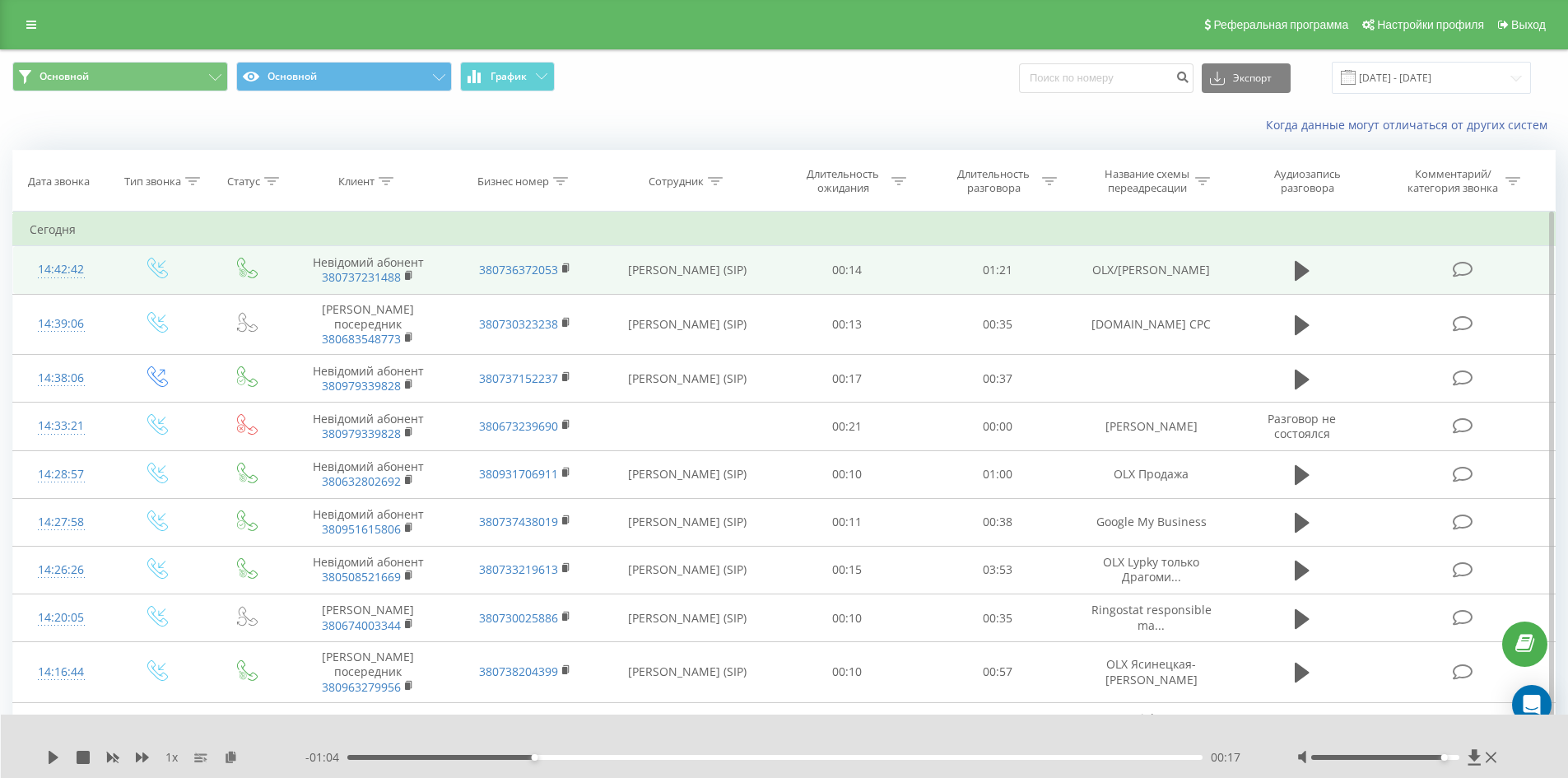
click at [377, 757] on div "00:17" at bounding box center [775, 756] width 856 height 5
click at [52, 759] on icon at bounding box center [53, 756] width 10 height 14
click at [52, 759] on icon at bounding box center [53, 756] width 14 height 14
click at [231, 752] on icon at bounding box center [231, 755] width 14 height 12
drag, startPoint x: 1107, startPoint y: 263, endPoint x: 1180, endPoint y: 279, distance: 74.7
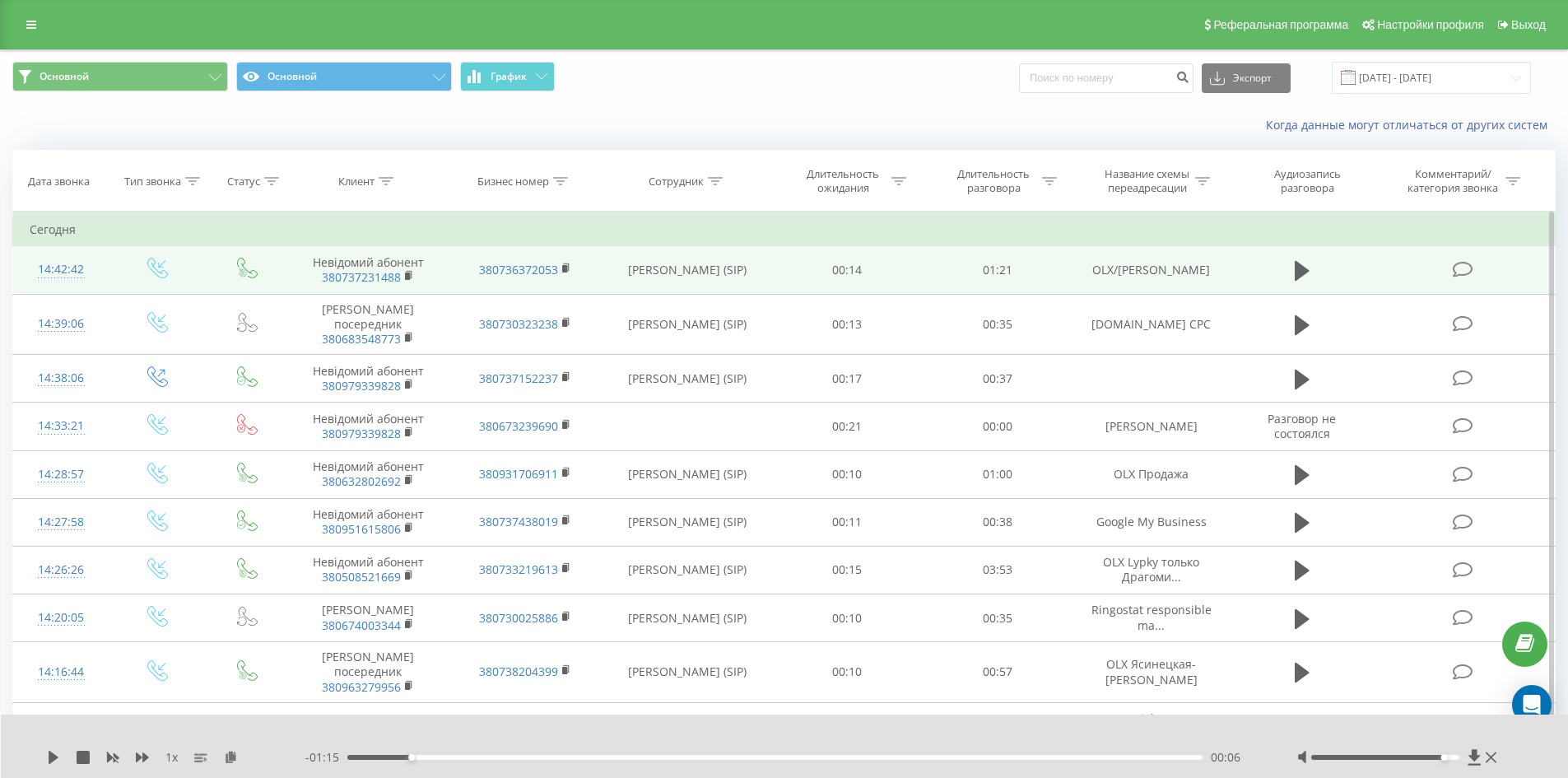
click at [1180, 279] on td "OLX/DOM RIA Селивон" at bounding box center [1150, 270] width 156 height 48
copy td "OLX/DOM RIA Селивон"
